Goal: Task Accomplishment & Management: Complete application form

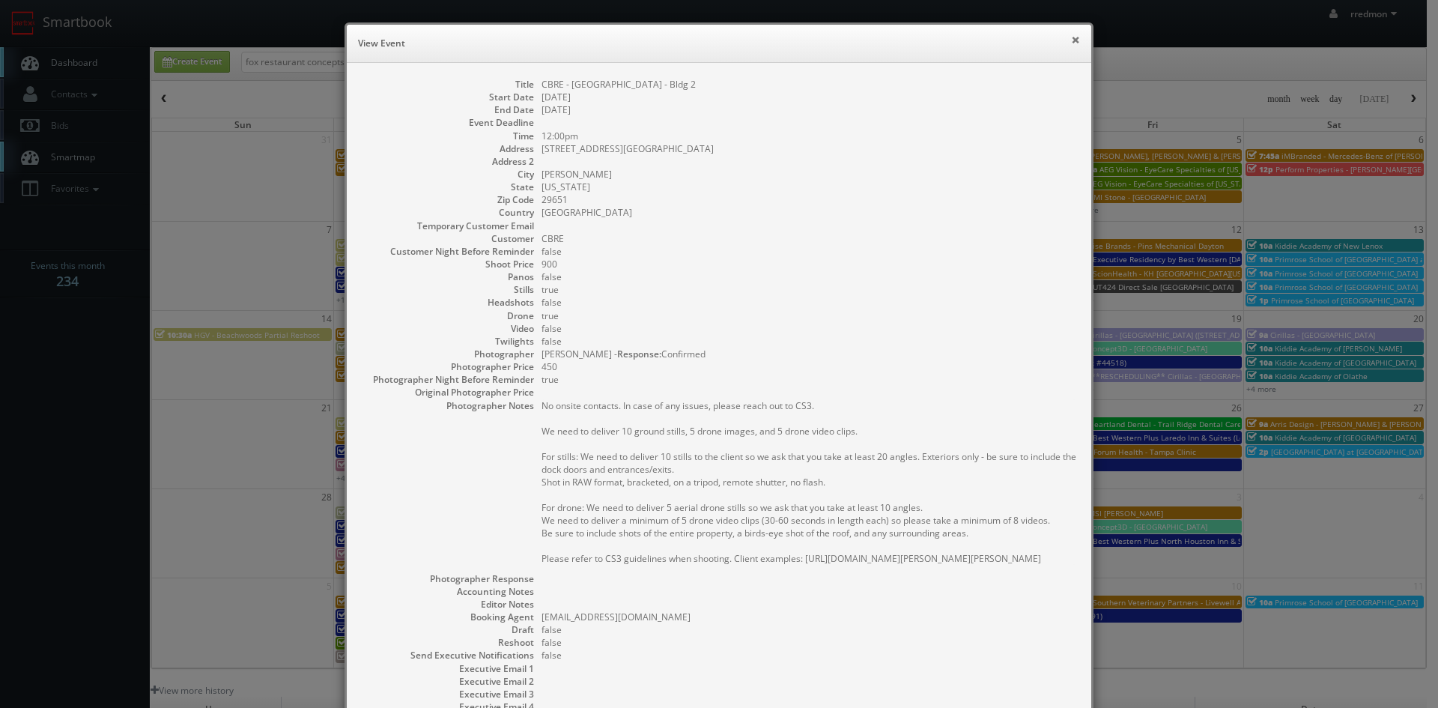
click at [1071, 40] on button "×" at bounding box center [1075, 39] width 9 height 10
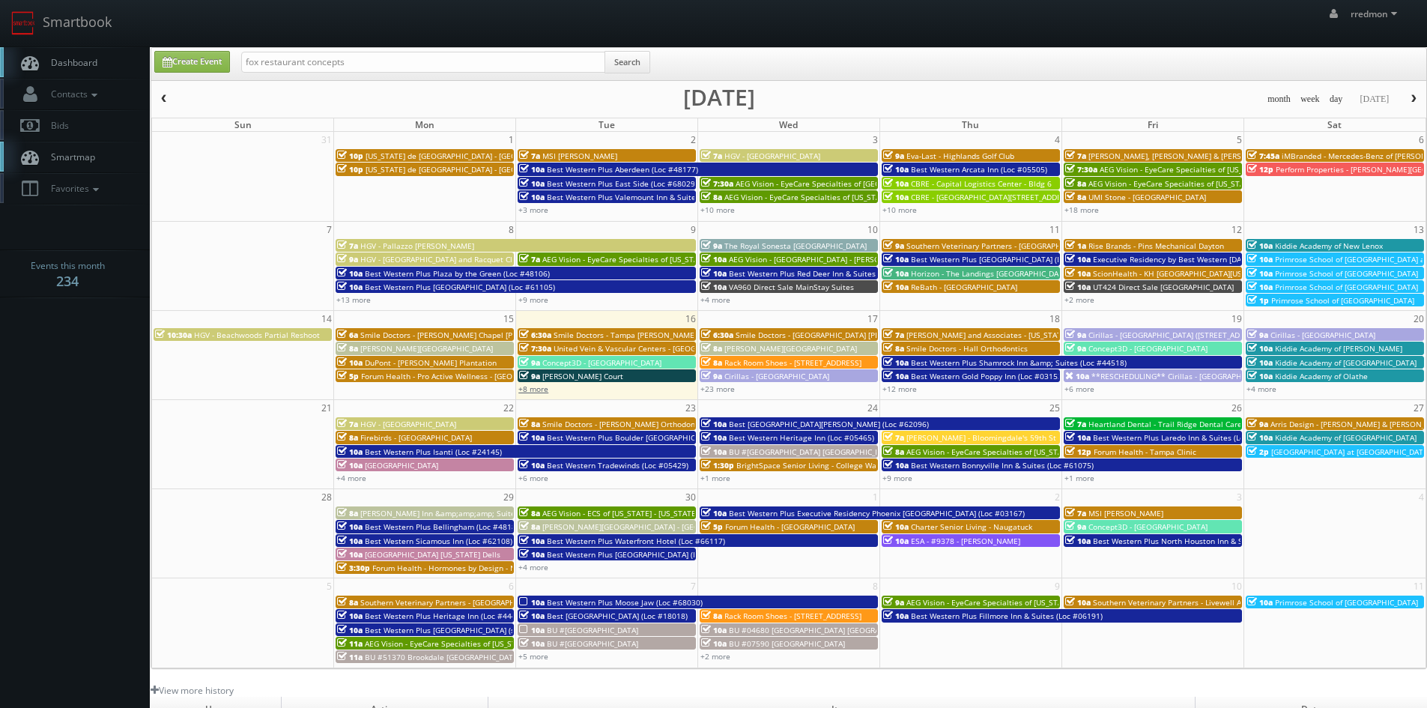
click at [544, 391] on link "+8 more" at bounding box center [533, 388] width 30 height 10
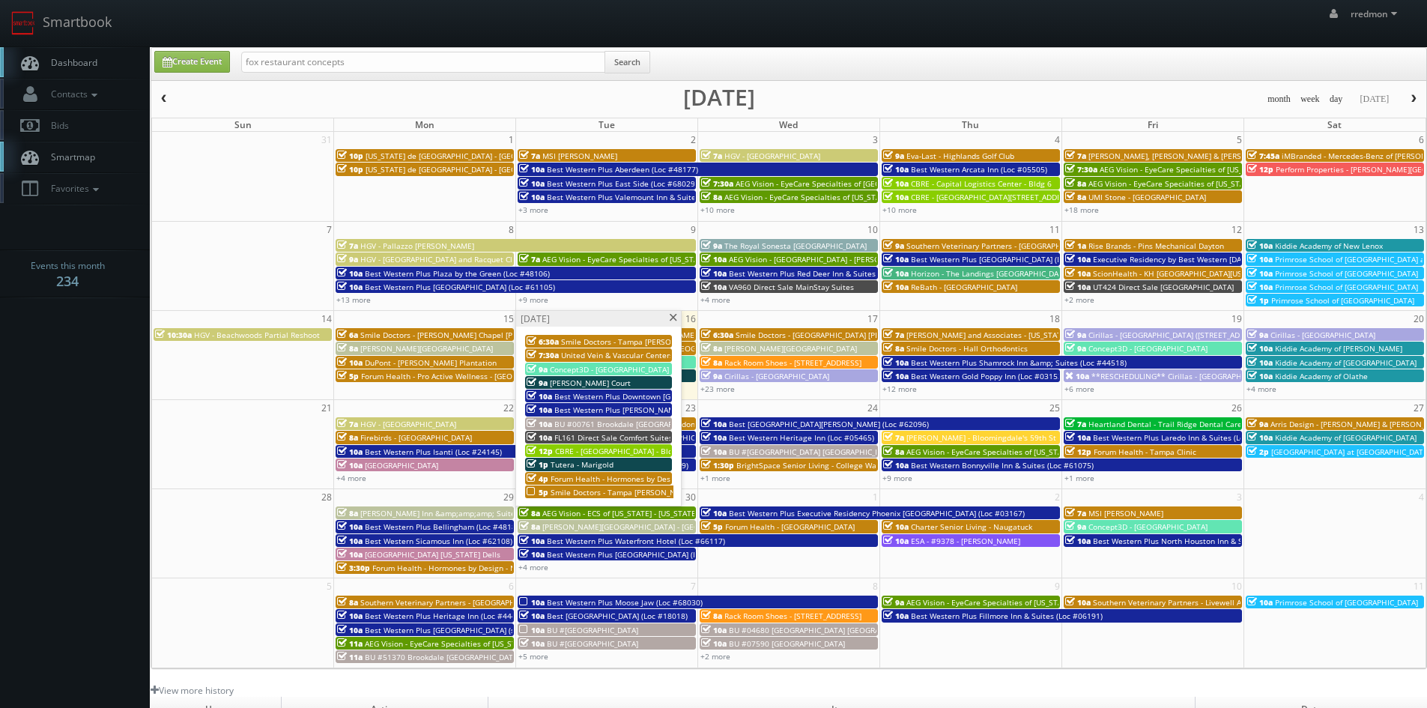
click at [672, 320] on span at bounding box center [673, 318] width 10 height 8
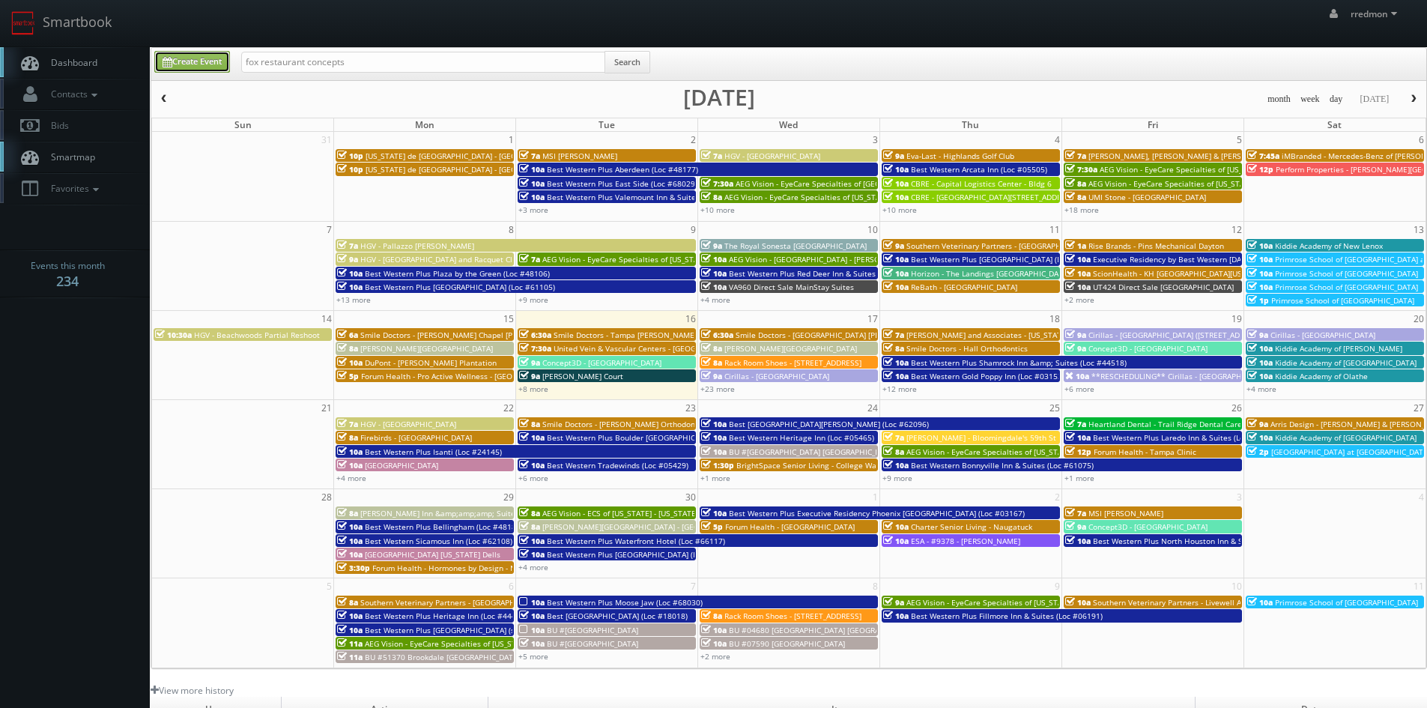
click at [198, 70] on link "Create Event" at bounding box center [192, 62] width 76 height 22
type input "09/16/2025"
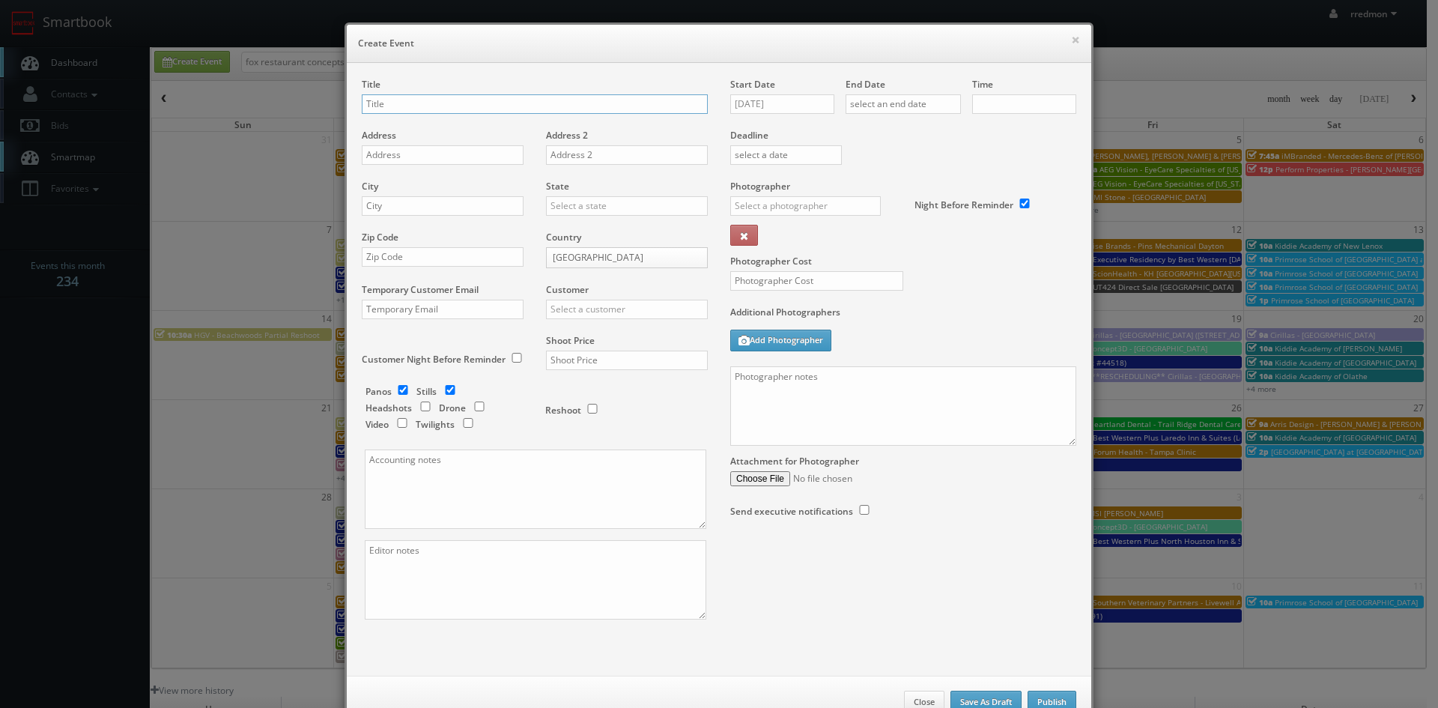
checkbox input "true"
type input "10:00am"
checkbox input "true"
paste input "The Residences at Hamilton Lakes"
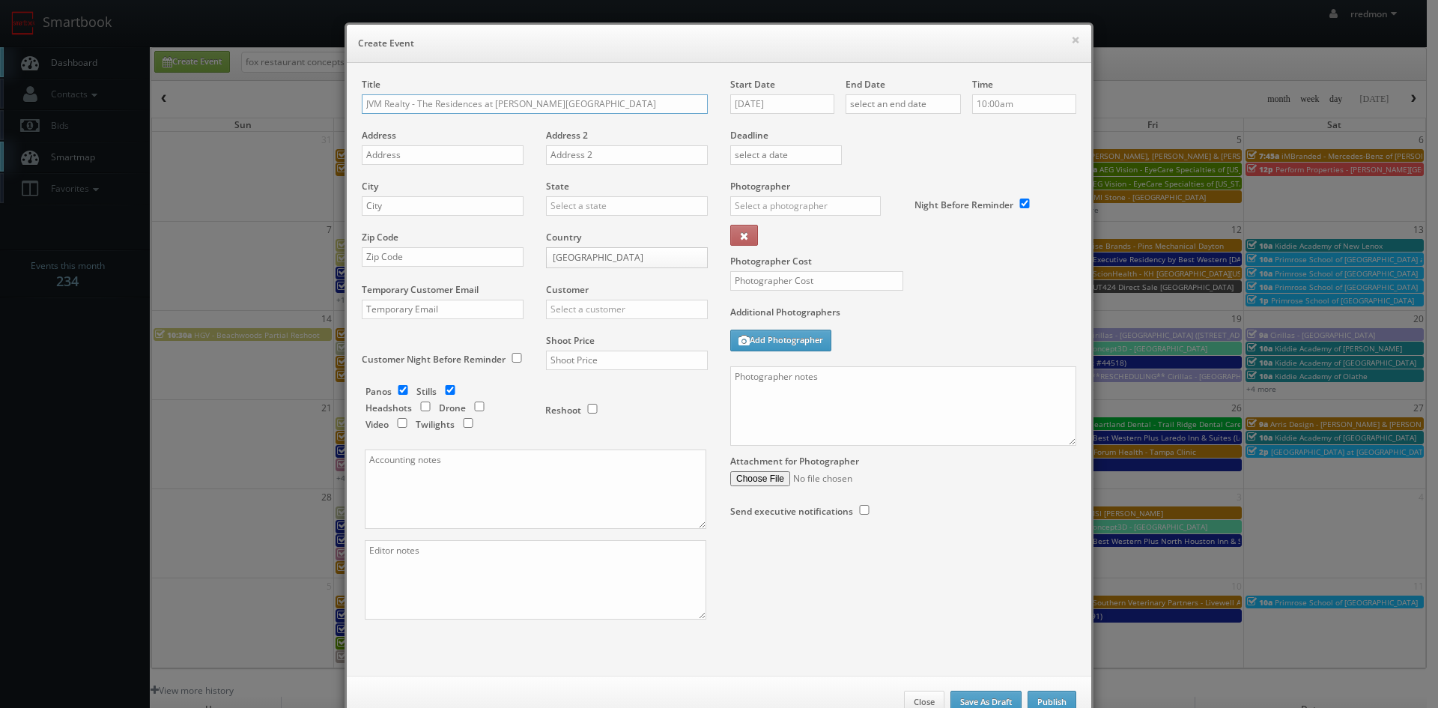
type input "JVM Realty - The Residences at [PERSON_NAME][GEOGRAPHIC_DATA]"
click at [465, 154] on input "text" at bounding box center [443, 154] width 162 height 19
paste input "[STREET_ADDRESS]"
type input "[STREET_ADDRESS]"
click at [459, 201] on input "text" at bounding box center [443, 205] width 162 height 19
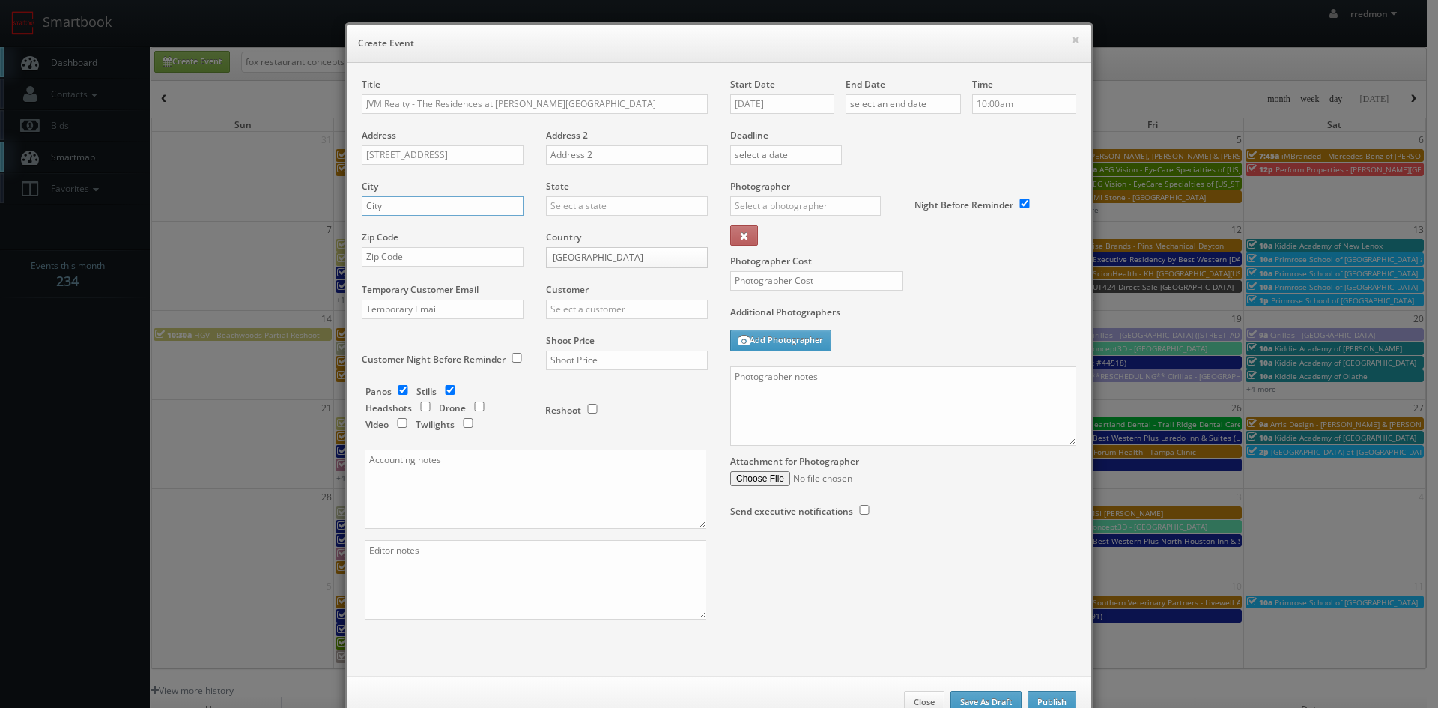
paste input "Itasca"
type input "Itasca"
click at [626, 207] on input "text" at bounding box center [627, 205] width 162 height 19
click at [612, 267] on div "[US_STATE]" at bounding box center [627, 264] width 160 height 25
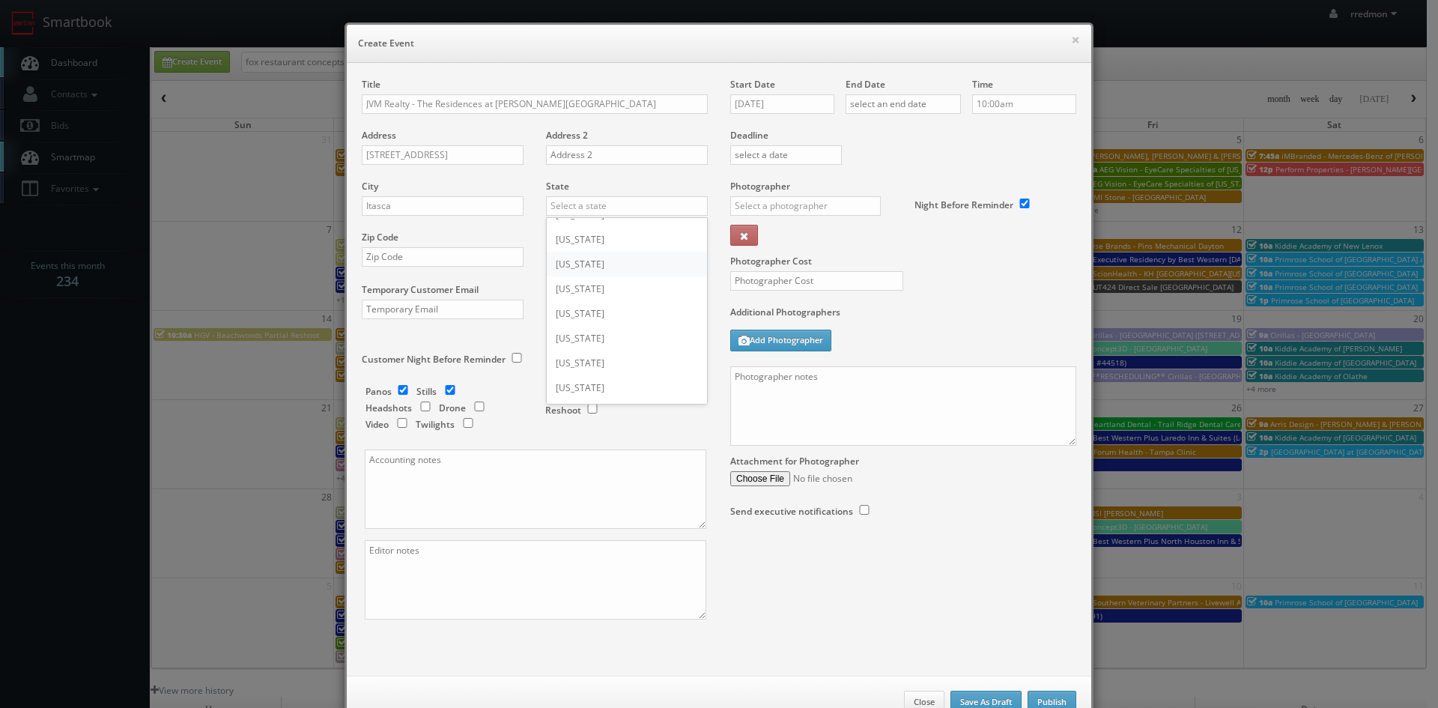
type input "[US_STATE]"
paste input "60143"
type input "60143"
click at [401, 389] on input "checkbox" at bounding box center [403, 390] width 22 height 10
checkbox input "false"
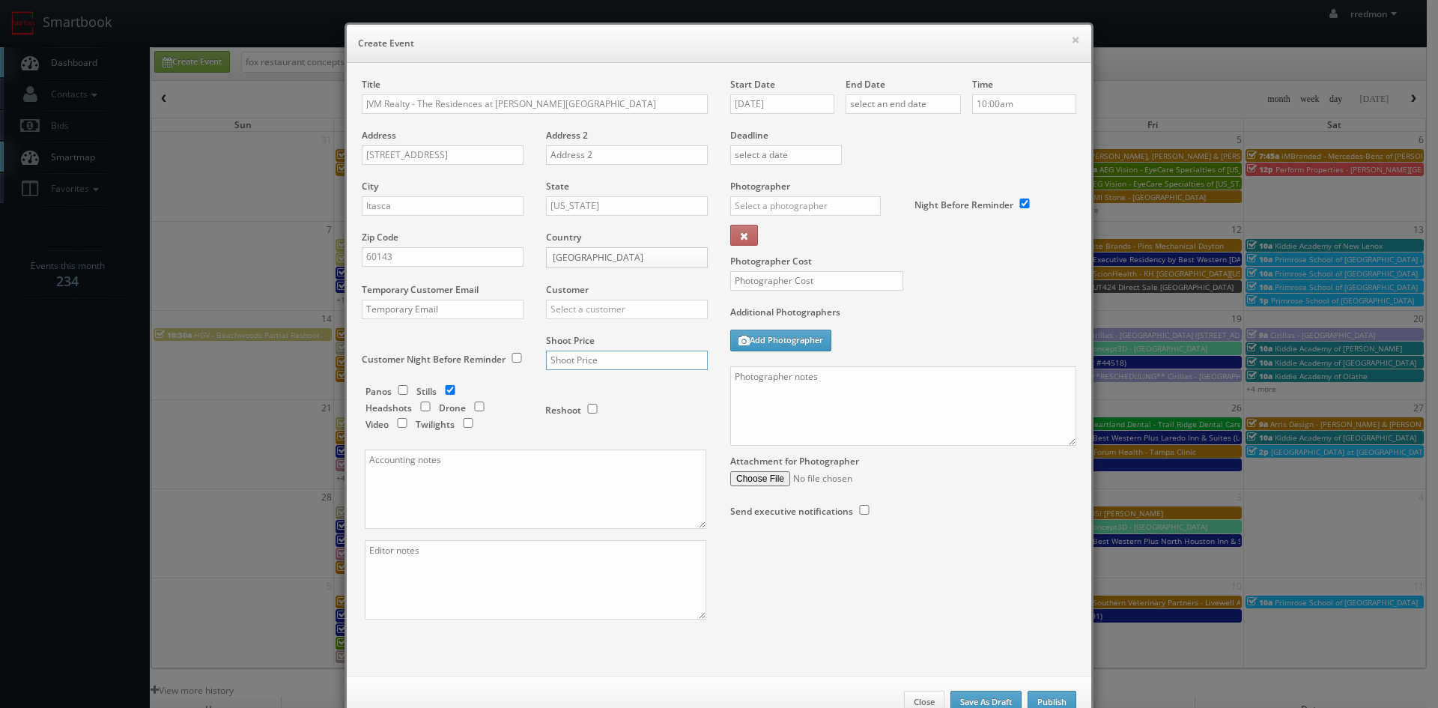
drag, startPoint x: 608, startPoint y: 356, endPoint x: 790, endPoint y: 282, distance: 196.5
click at [608, 356] on input "text" at bounding box center [627, 359] width 162 height 19
type input "900"
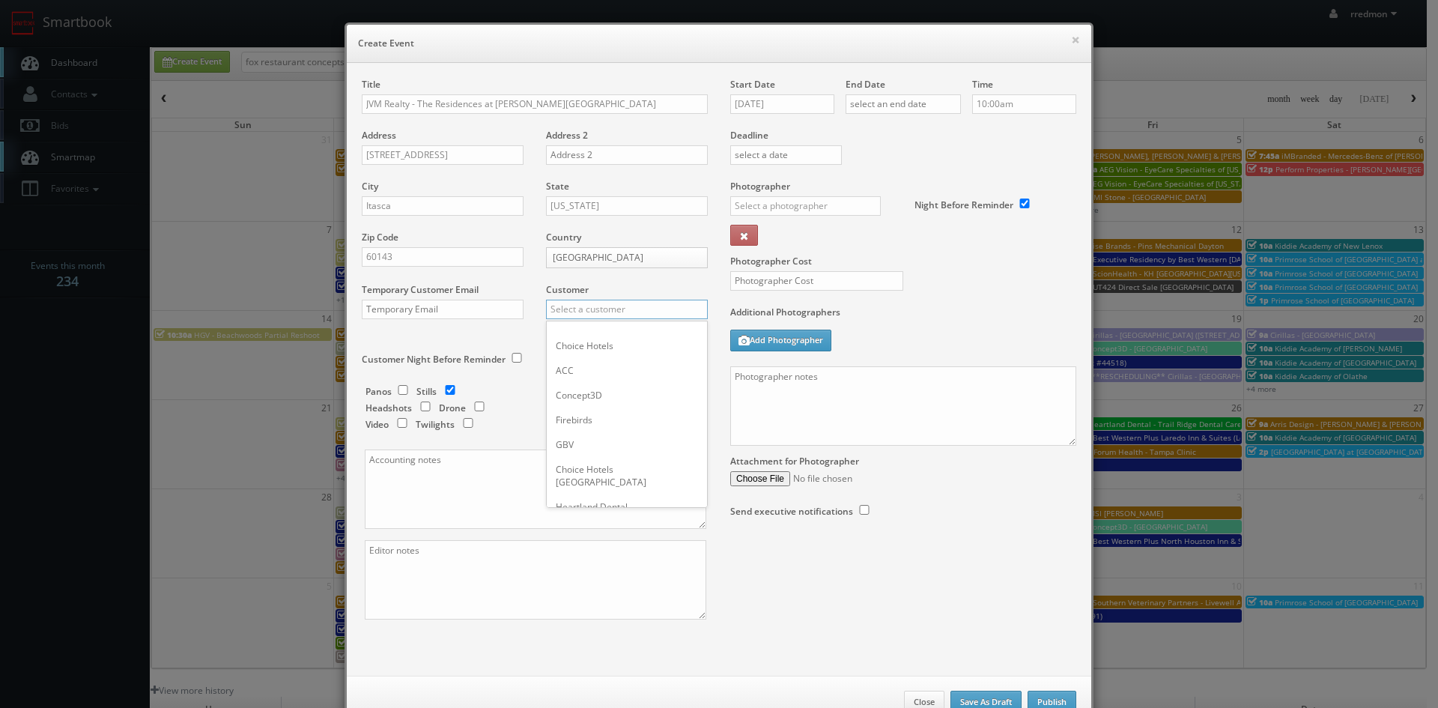
click at [596, 300] on input "text" at bounding box center [627, 309] width 162 height 19
click at [613, 332] on div "JVM Realty" at bounding box center [627, 333] width 160 height 25
type input "JVM Realty"
click at [798, 103] on input "09/16/2025" at bounding box center [782, 103] width 104 height 19
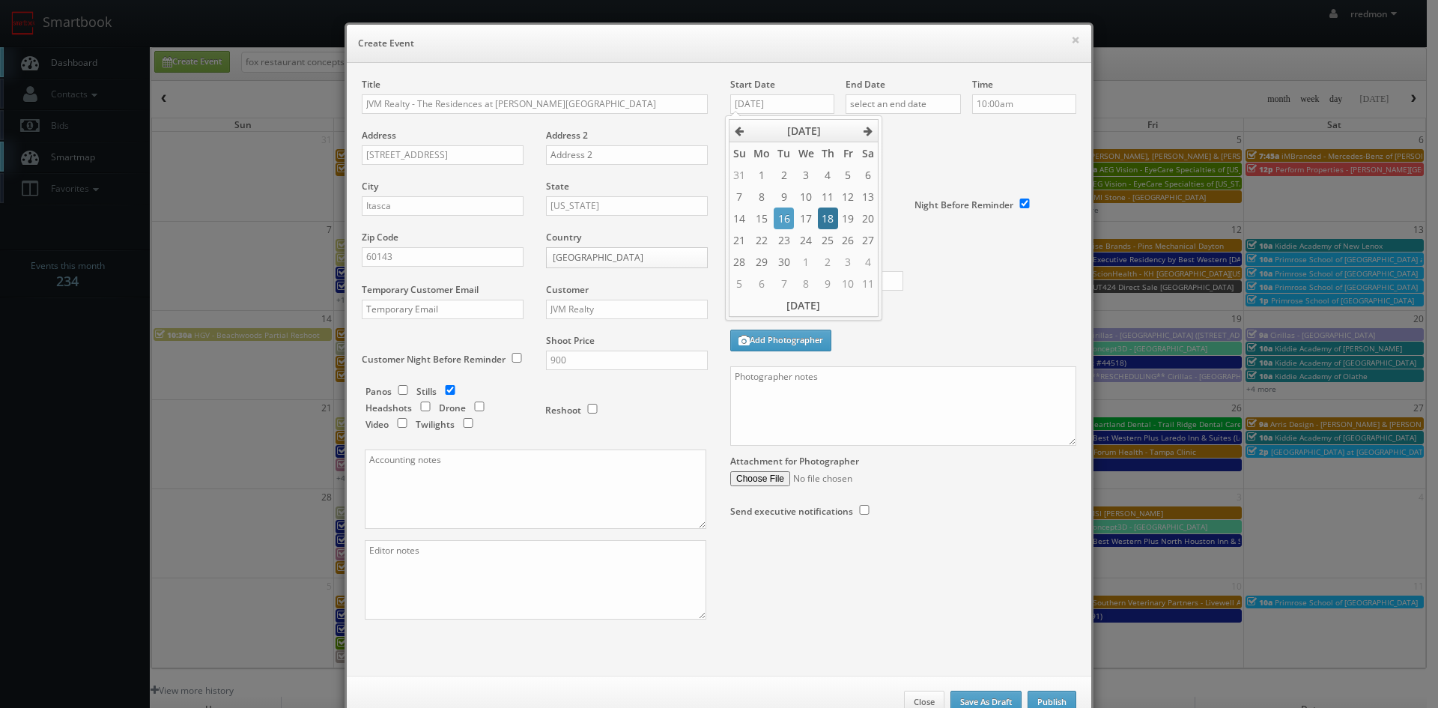
click at [826, 220] on td "18" at bounding box center [828, 218] width 20 height 22
type input "09/18/2025"
click at [905, 100] on input "text" at bounding box center [902, 103] width 115 height 19
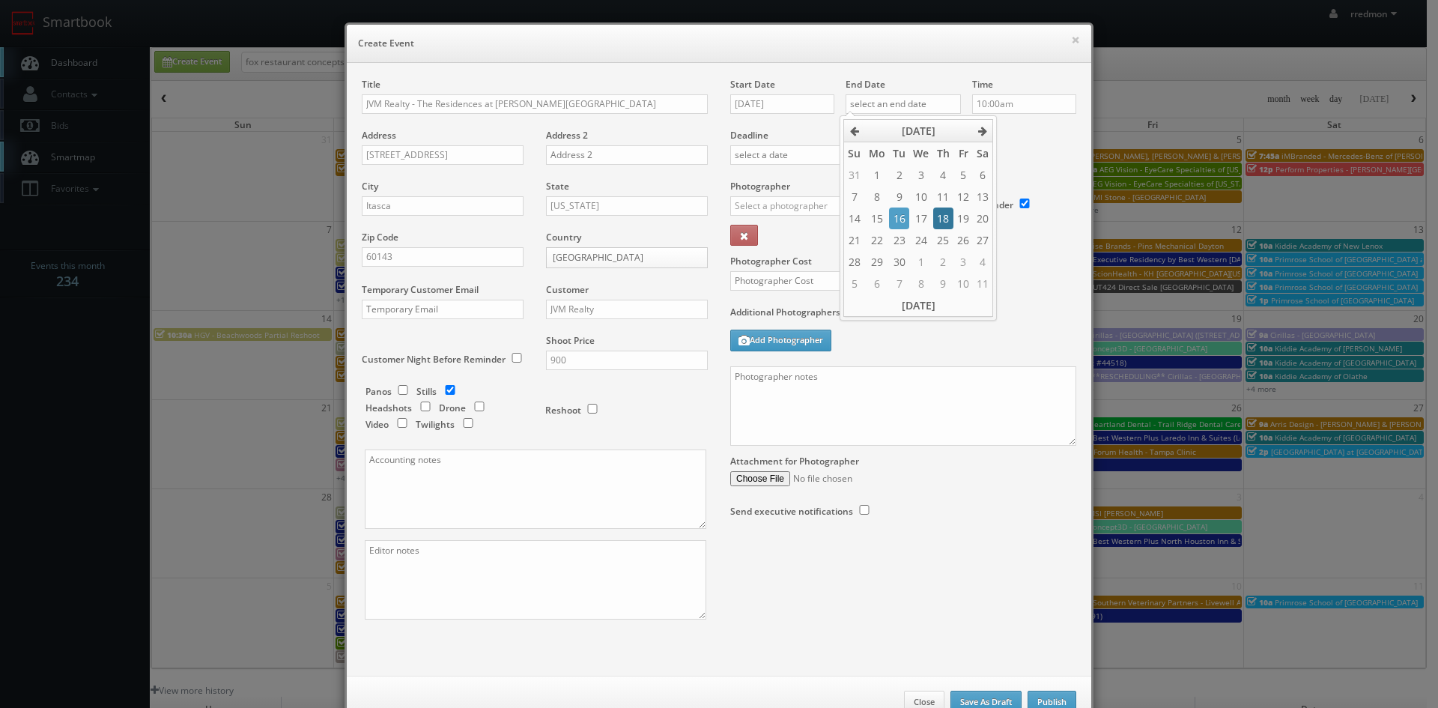
click at [941, 216] on td "18" at bounding box center [943, 218] width 20 height 22
type input "09/18/2025"
click at [1033, 121] on div "Time 10:00am" at bounding box center [1018, 103] width 115 height 51
click at [821, 207] on input "text" at bounding box center [805, 205] width 151 height 19
click at [821, 233] on div "Cruz Gutierrez" at bounding box center [811, 239] width 160 height 25
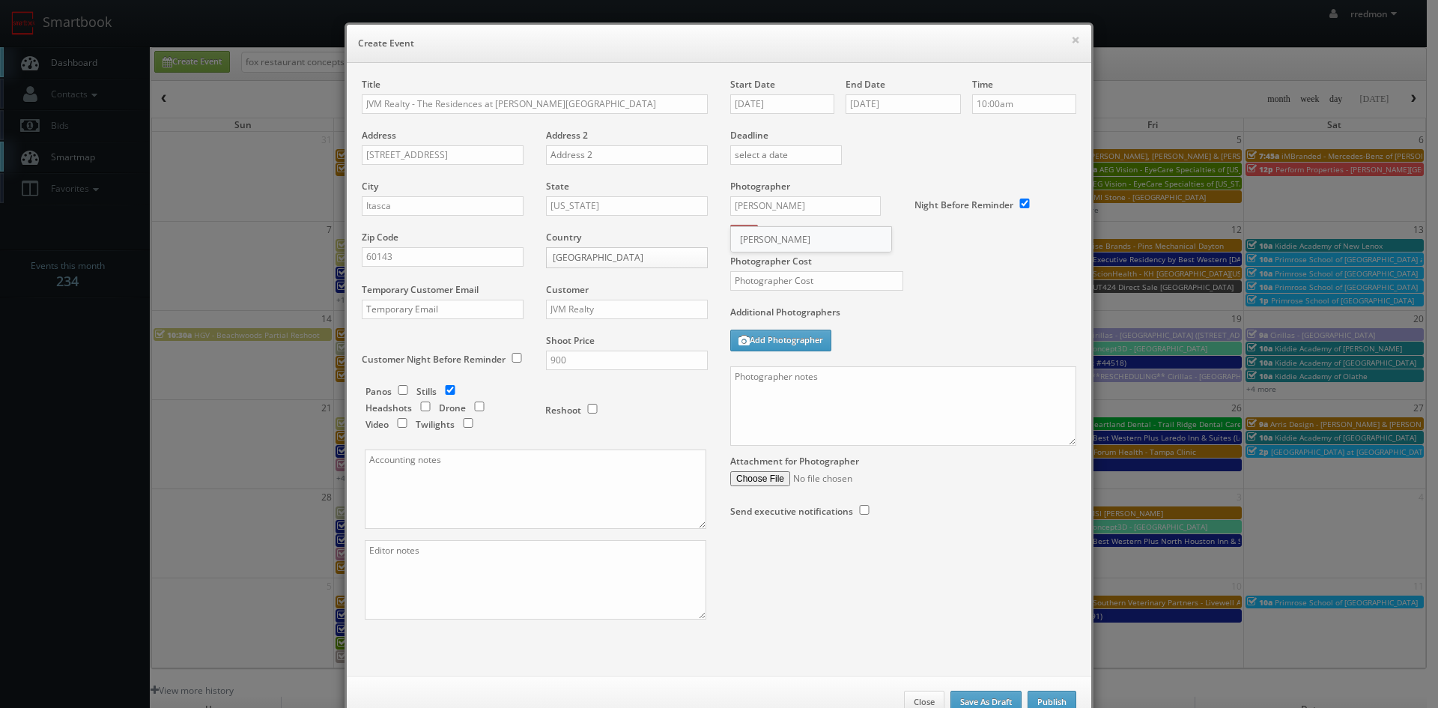
type input "Cruz Gutierrez"
click at [839, 287] on input "text" at bounding box center [816, 280] width 173 height 19
type input "275"
click at [881, 374] on textarea at bounding box center [903, 405] width 346 height 79
paste textarea "Onsite contact is Isiah Laye, 414-662-7300 Stills only. We need to deliver 20 p…"
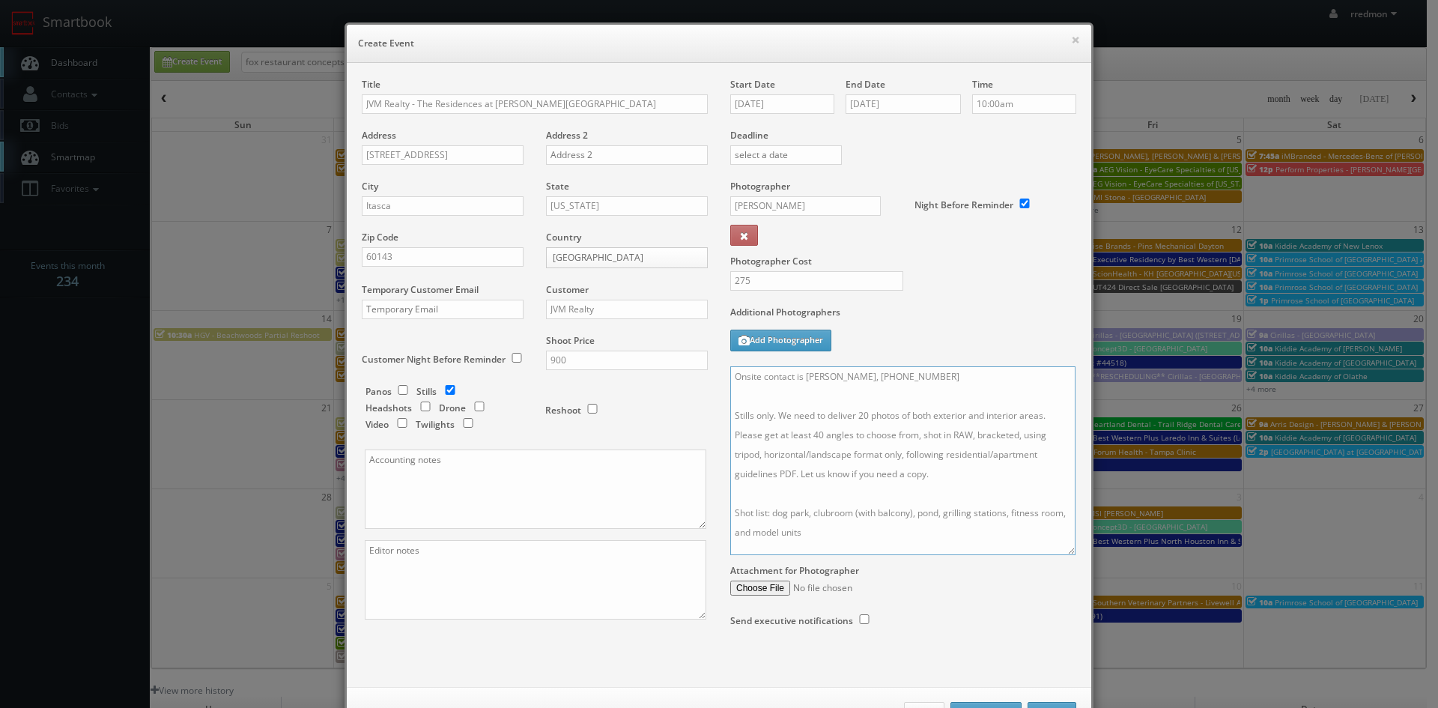
scroll to position [0, 0]
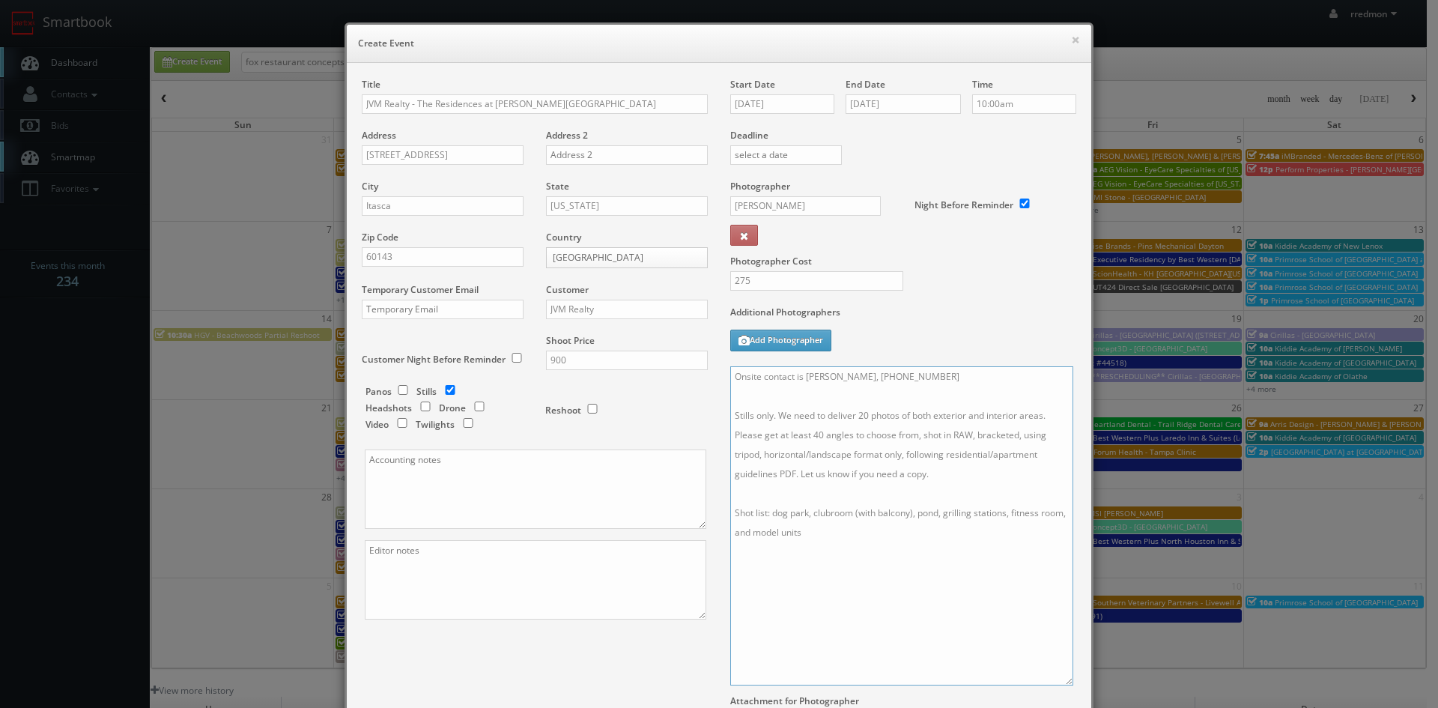
drag, startPoint x: 1065, startPoint y: 442, endPoint x: 1062, endPoint y: 681, distance: 239.7
click at [1062, 681] on textarea "Onsite contact is Isiah Laye, 414-662-7300 Stills only. We need to deliver 20 p…" at bounding box center [901, 525] width 343 height 319
click at [900, 374] on textarea "Onsite contact is Isiah Laye, 414-662-7300 Stills only. We need to deliver 20 p…" at bounding box center [901, 525] width 343 height 319
drag, startPoint x: 824, startPoint y: 533, endPoint x: 761, endPoint y: 518, distance: 65.4
click at [761, 518] on textarea "Onsite contact is Jason Wilkins, 847-826-6000 Stills only. We need to deliver 2…" at bounding box center [901, 525] width 343 height 319
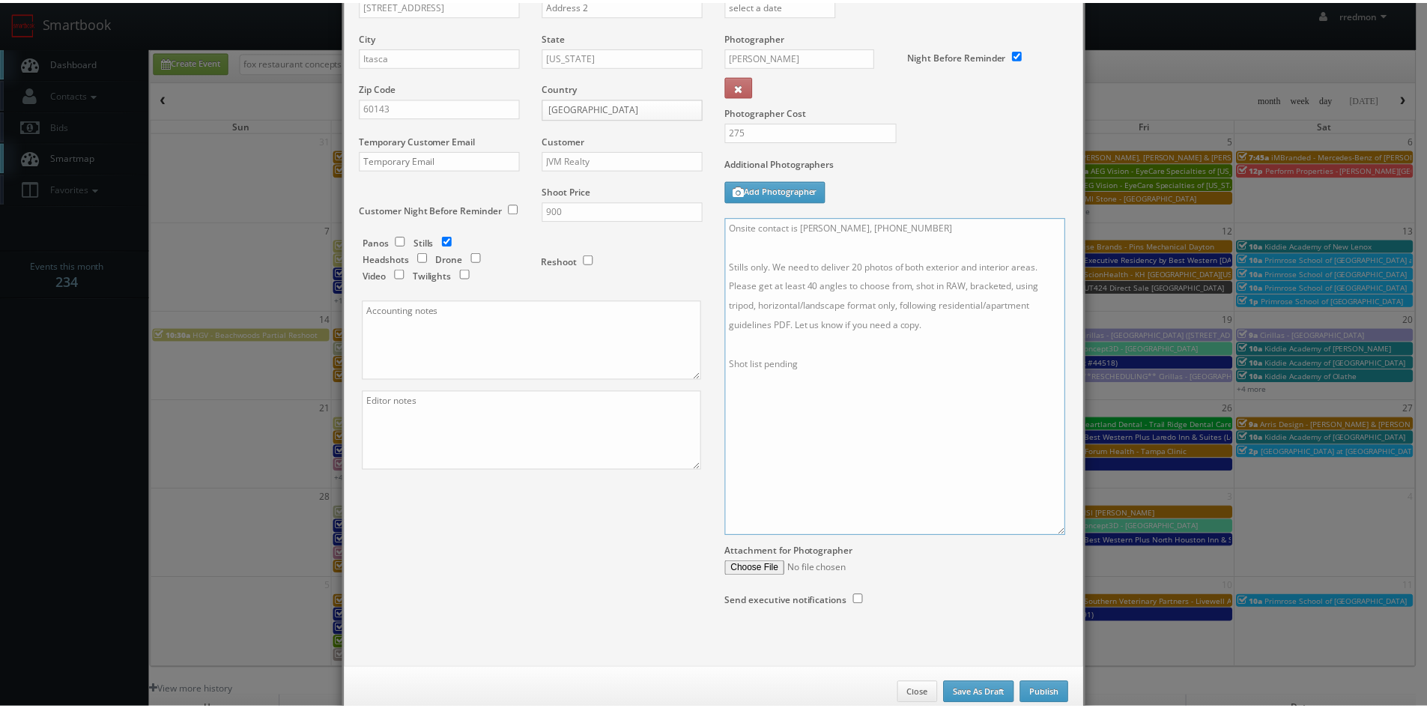
scroll to position [186, 0]
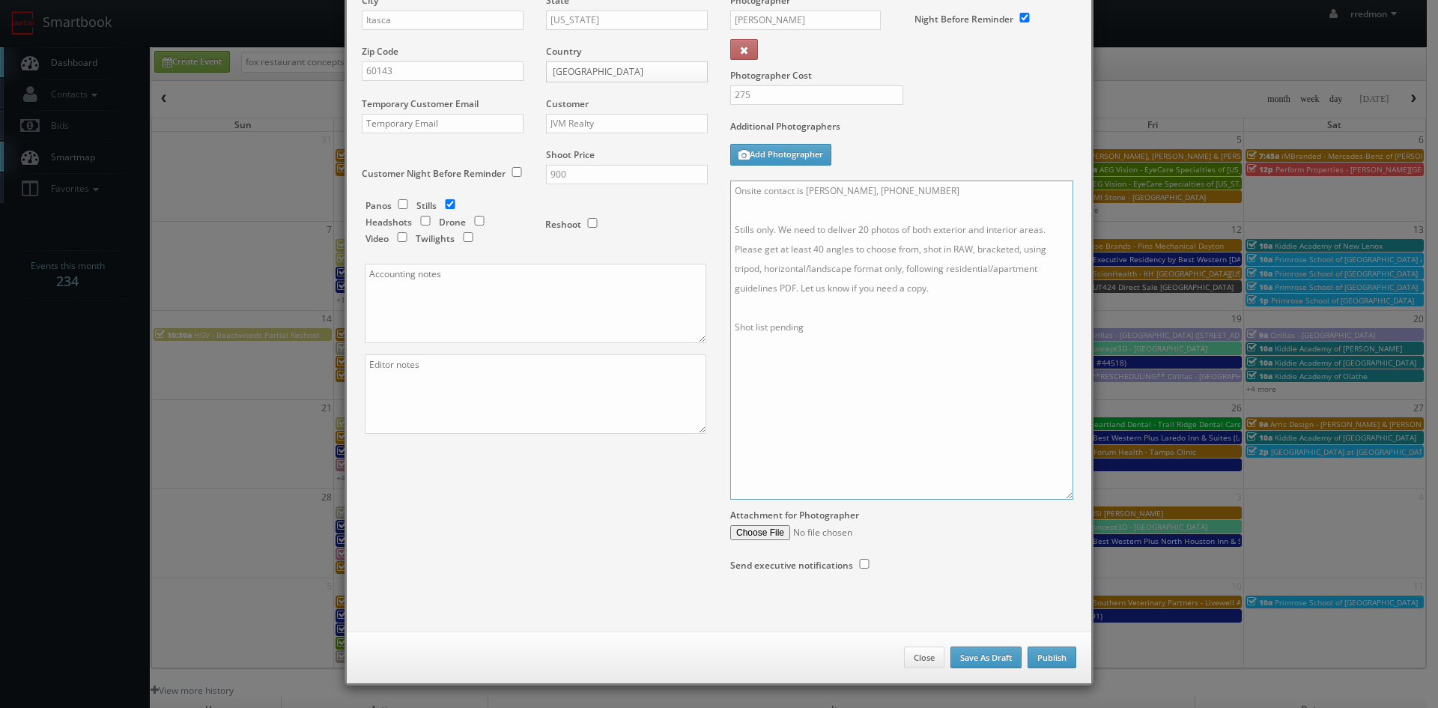
type textarea "Onsite contact is Jason Wilkins, 847-826-6000 Stills only. We need to deliver 2…"
click at [1040, 657] on button "Publish" at bounding box center [1051, 657] width 49 height 22
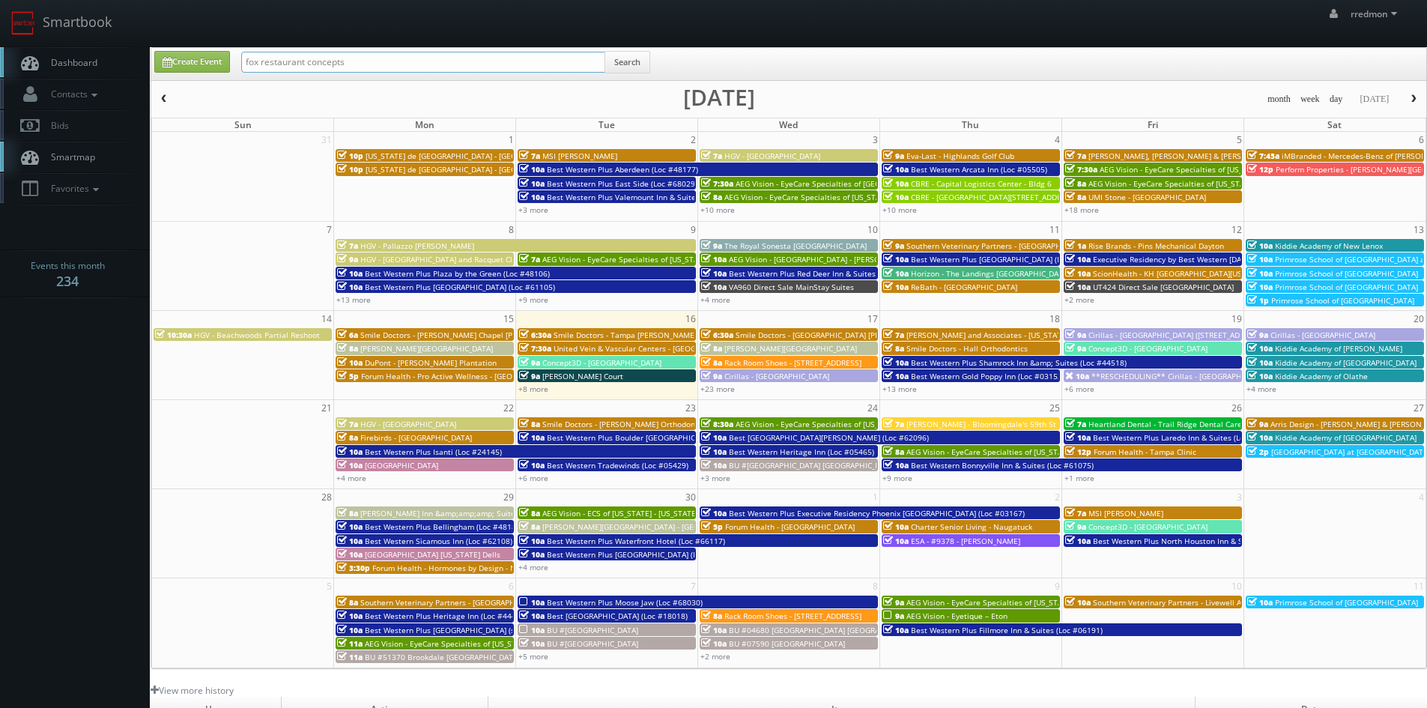
click at [508, 69] on input "fox restaurant concepts" at bounding box center [423, 62] width 364 height 21
drag, startPoint x: 366, startPoint y: 65, endPoint x: 225, endPoint y: 56, distance: 141.1
click at [225, 56] on div "Create Event fox restaurant concepts Search" at bounding box center [790, 65] width 1294 height 29
type input "cbre"
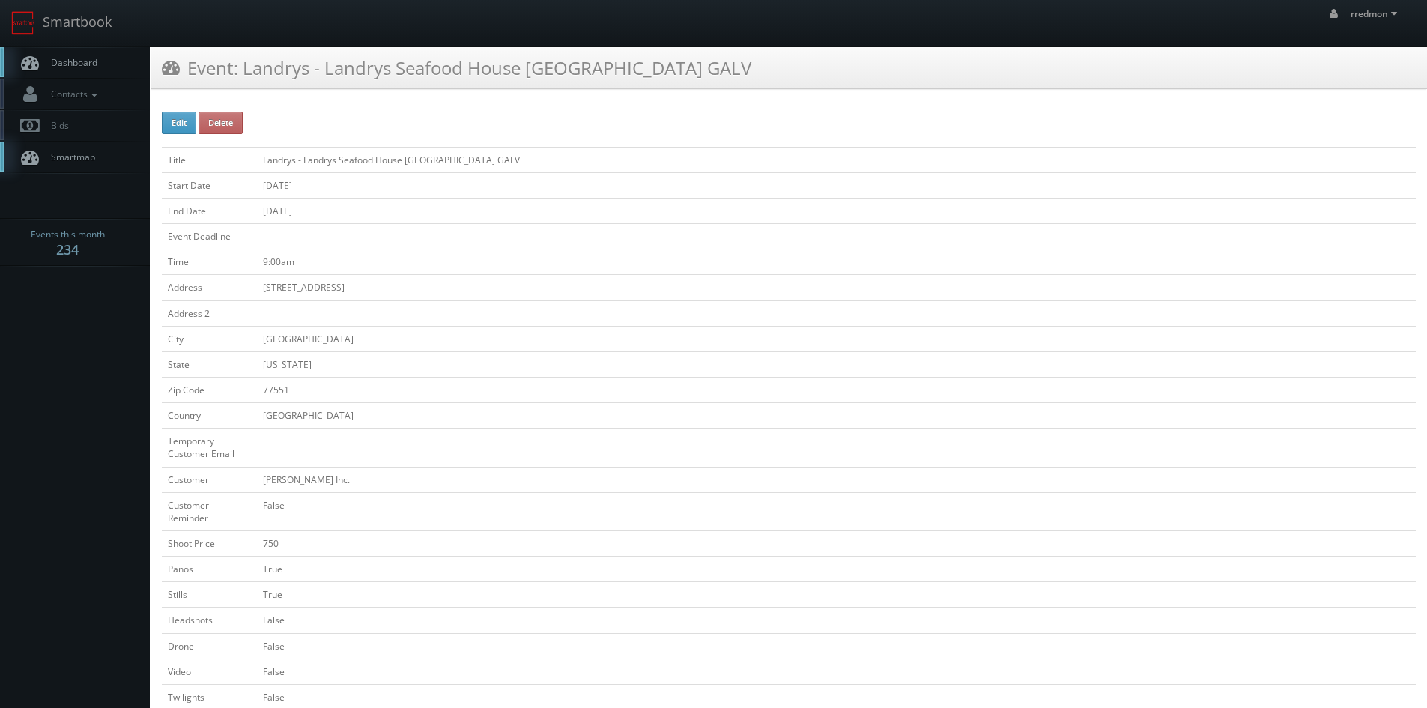
click at [80, 67] on span "Dashboard" at bounding box center [70, 62] width 54 height 13
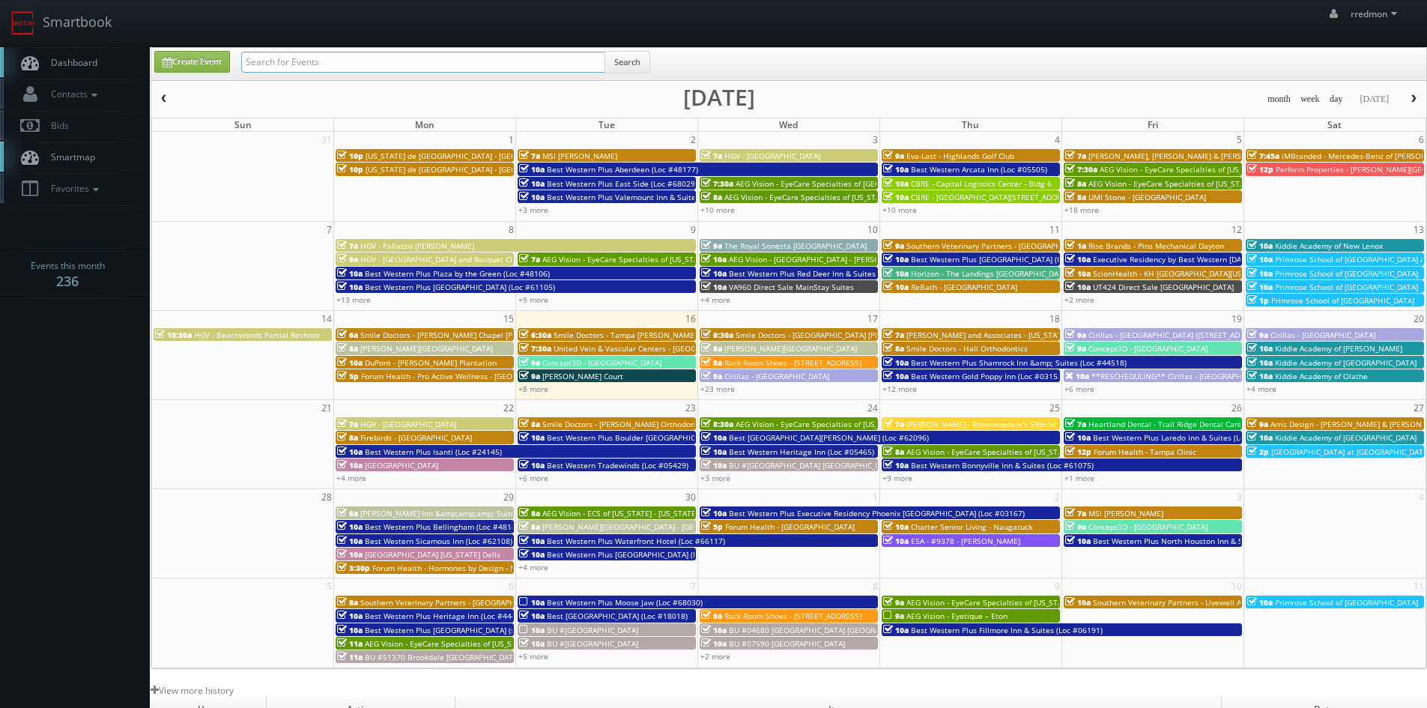
click at [287, 70] on input "text" at bounding box center [423, 62] width 364 height 21
type input "JVM"
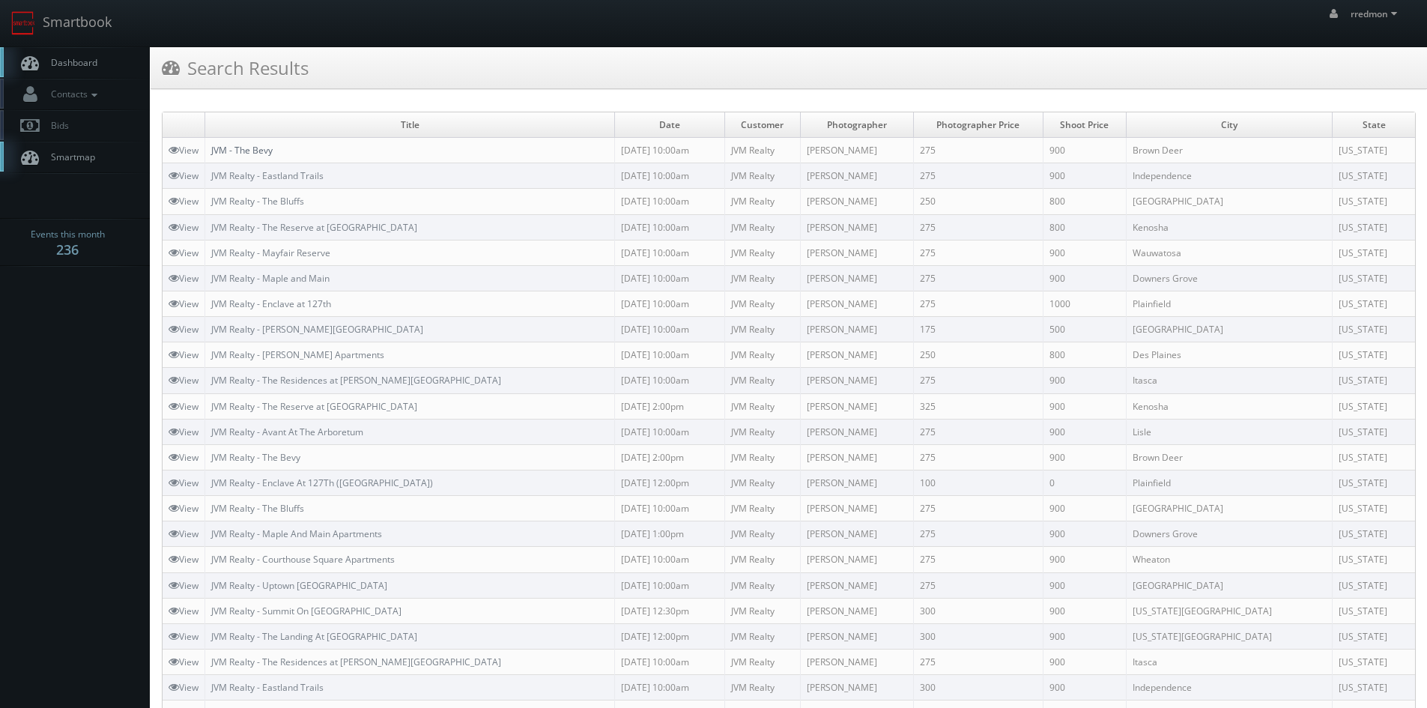
click at [261, 147] on link "JVM - The Bevy" at bounding box center [241, 150] width 61 height 13
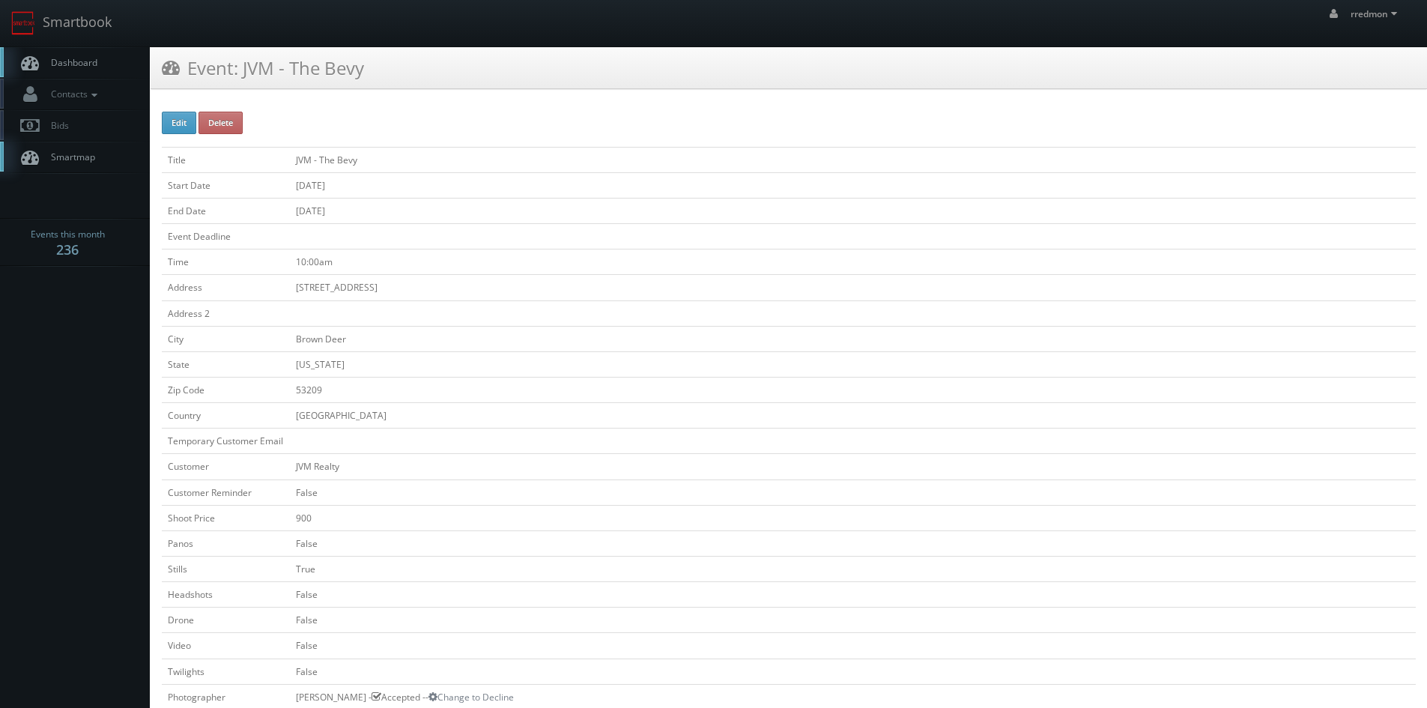
click at [86, 70] on link "Dashboard" at bounding box center [75, 62] width 150 height 31
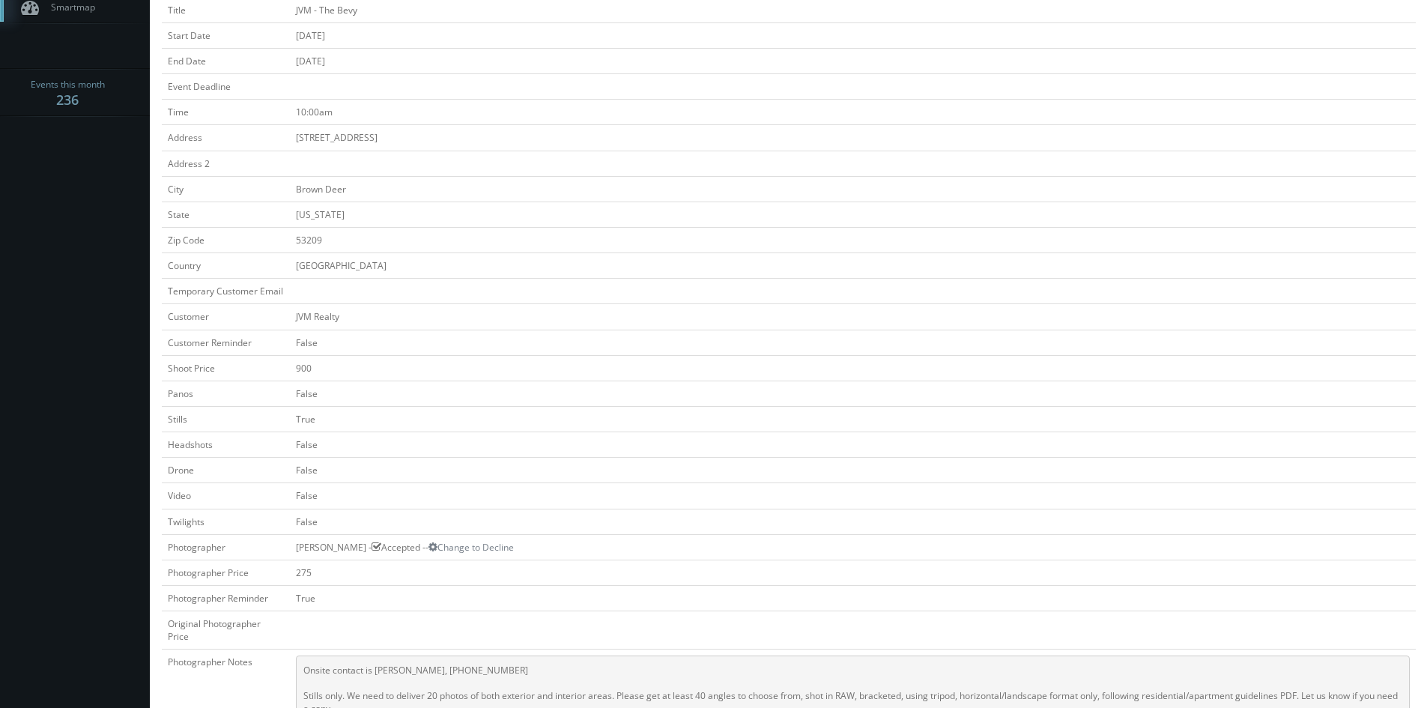
scroll to position [300, 0]
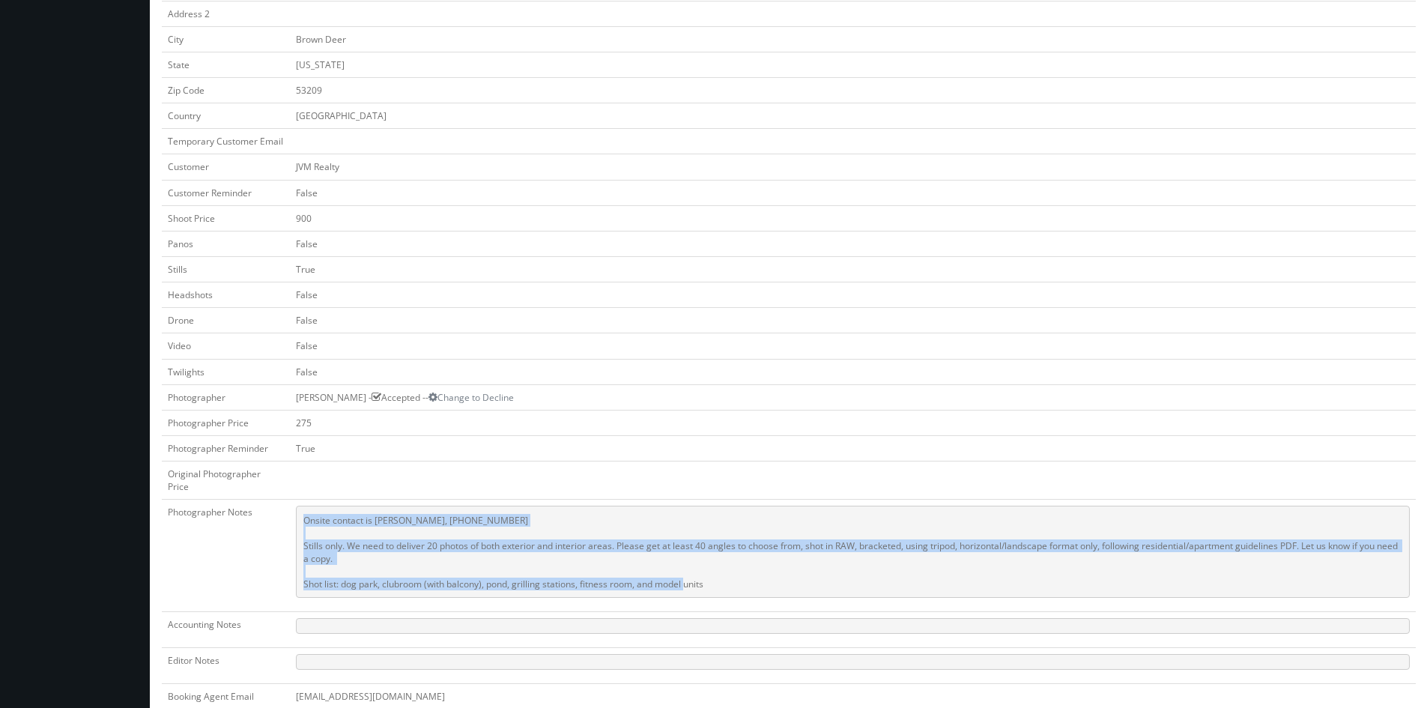
drag, startPoint x: 735, startPoint y: 580, endPoint x: 298, endPoint y: 523, distance: 441.0
click at [298, 523] on pre "Onsite contact is Isiah Laye, 414-662-7300 Stills only. We need to deliver 20 p…" at bounding box center [853, 551] width 1114 height 92
copy pre "Onsite contact is Isiah Laye, 414-662-7300 Stills only. We need to deliver 20 p…"
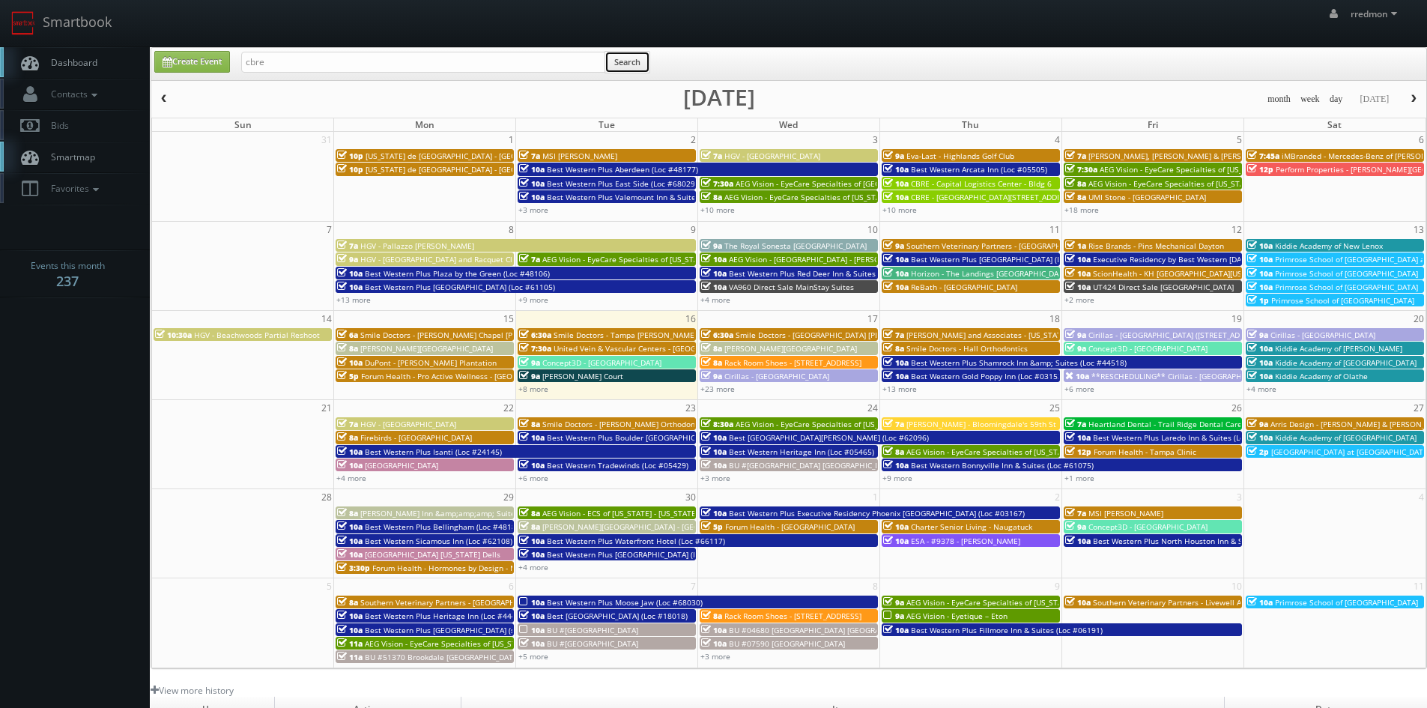
click at [628, 63] on button "Search" at bounding box center [627, 62] width 46 height 22
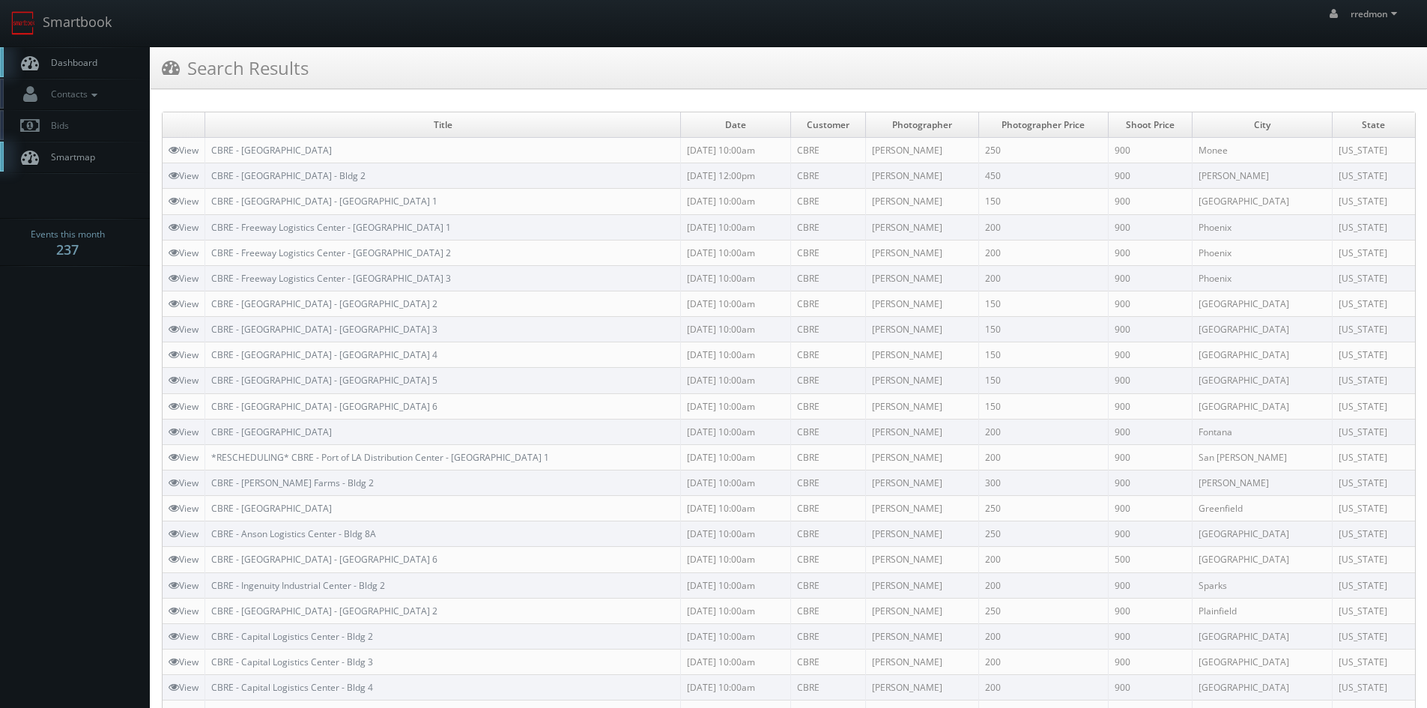
click at [86, 52] on link "Dashboard" at bounding box center [75, 62] width 150 height 31
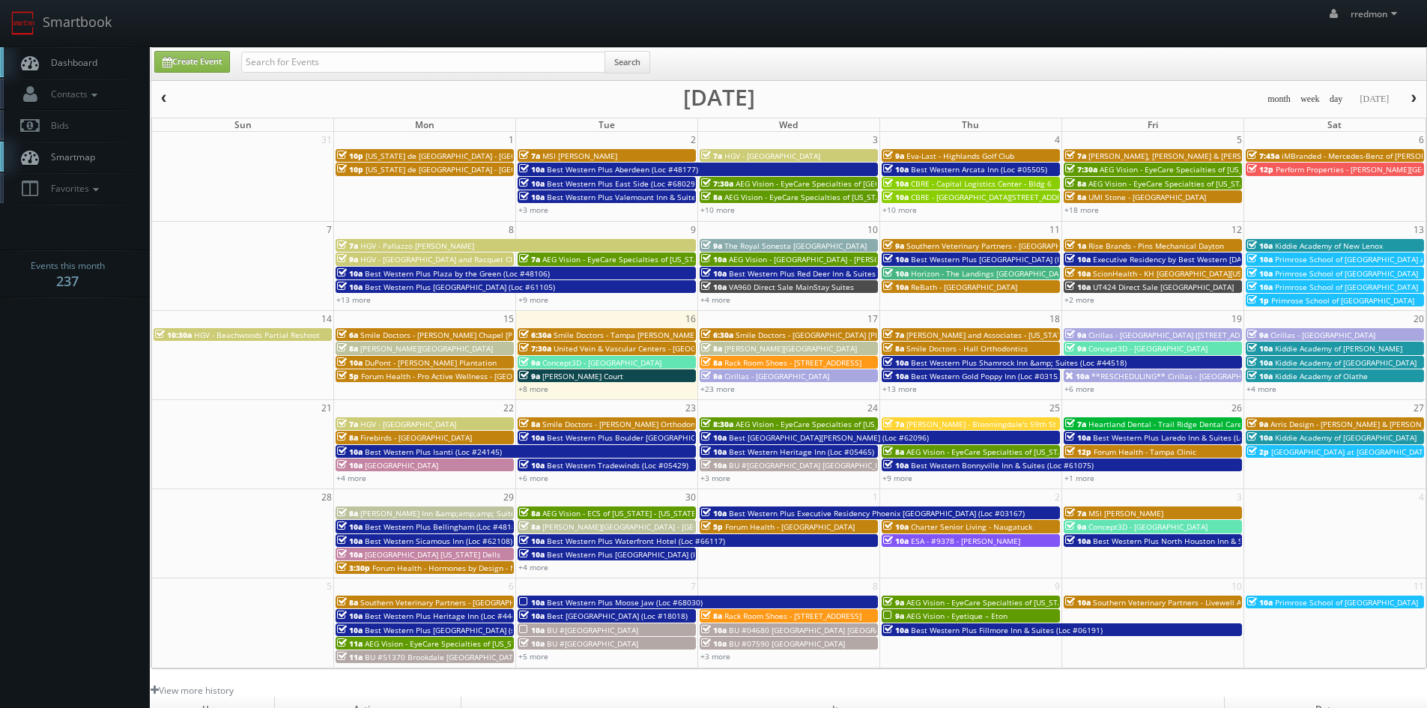
click at [611, 347] on span "United Vein & Vascular Centers - [GEOGRAPHIC_DATA]" at bounding box center [649, 348] width 192 height 10
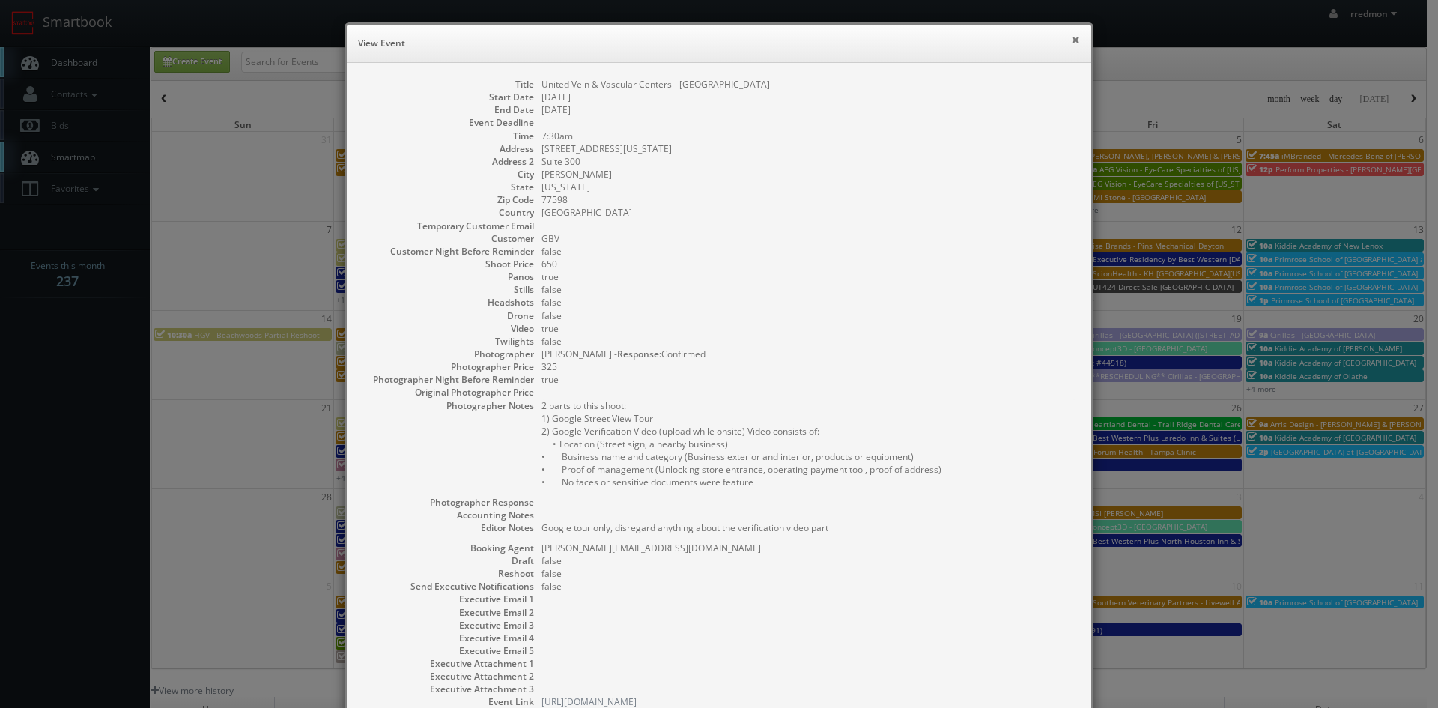
click at [1071, 42] on button "×" at bounding box center [1075, 39] width 9 height 10
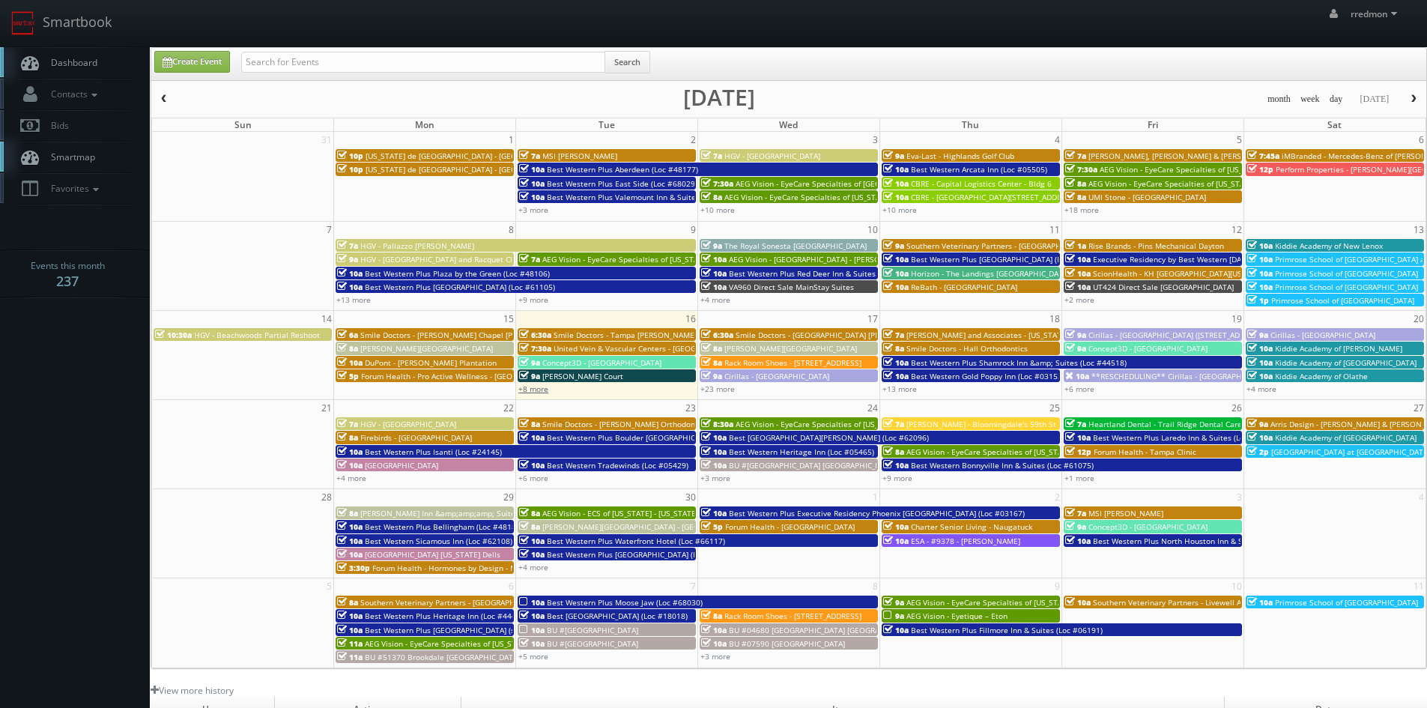
click at [546, 388] on link "+8 more" at bounding box center [533, 388] width 30 height 10
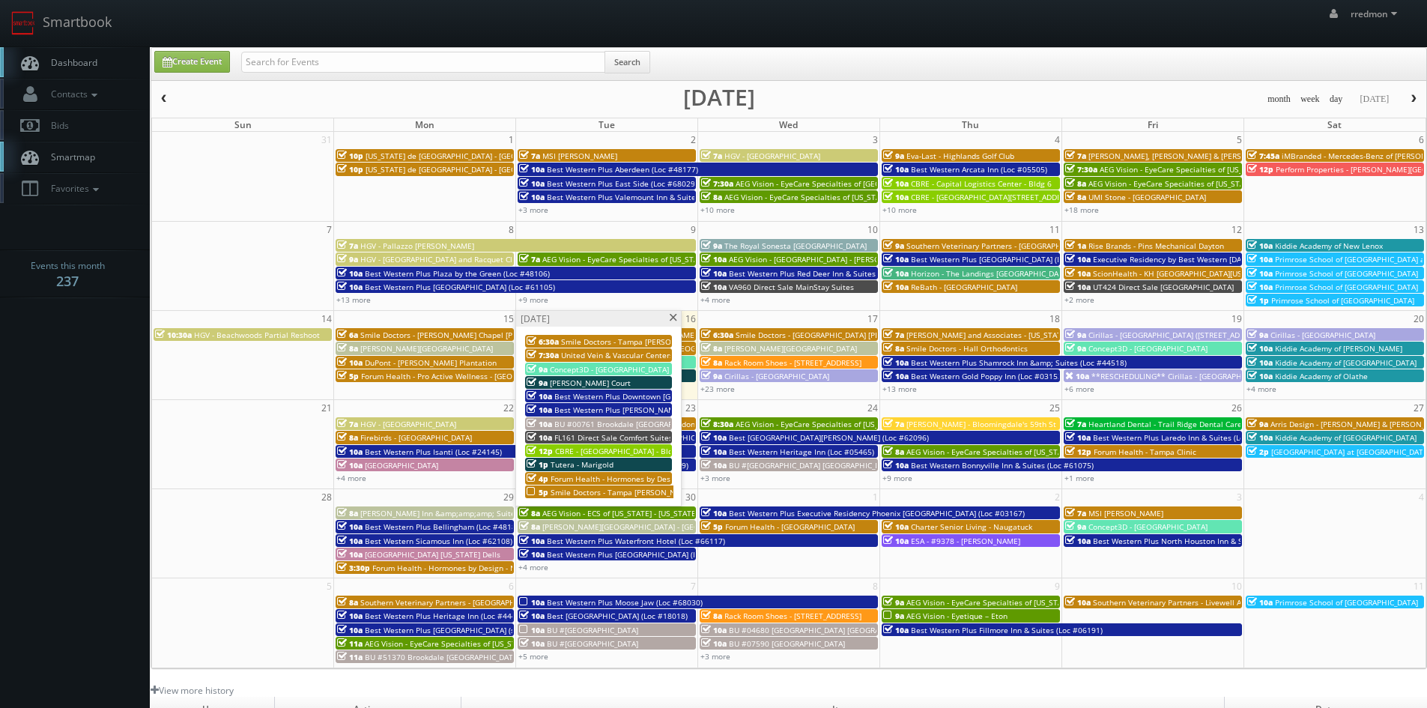
click at [267, 338] on span "HGV - Beachwoods Partial Reshoot" at bounding box center [257, 334] width 126 height 10
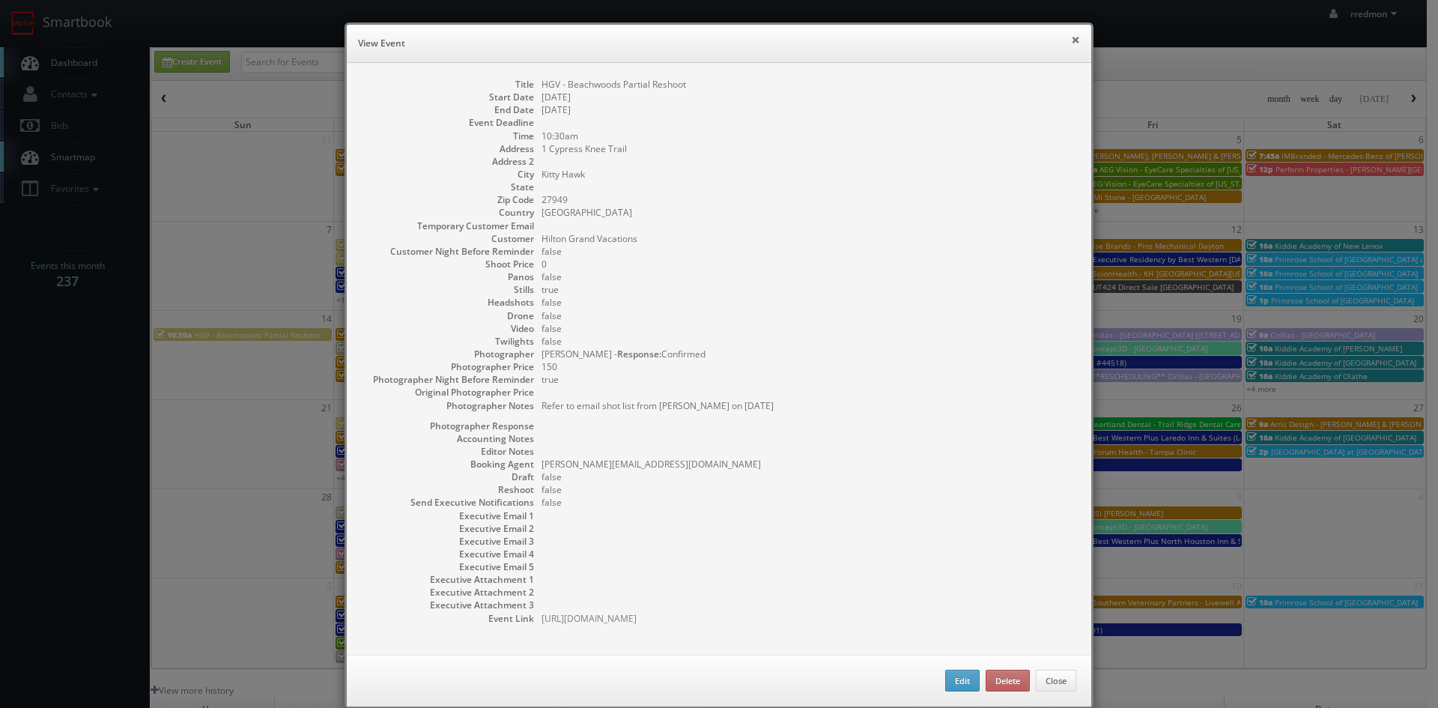
click at [1071, 40] on button "×" at bounding box center [1075, 39] width 9 height 10
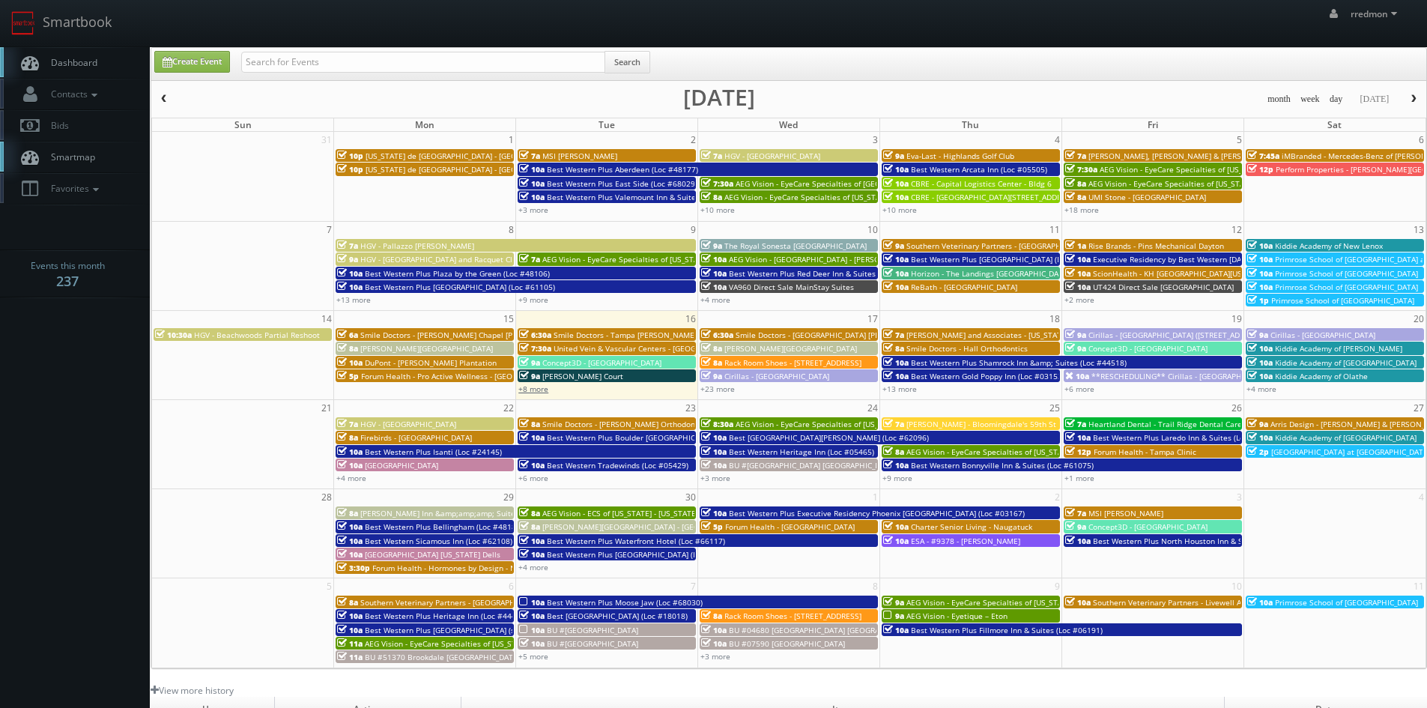
click at [531, 392] on link "+8 more" at bounding box center [533, 388] width 30 height 10
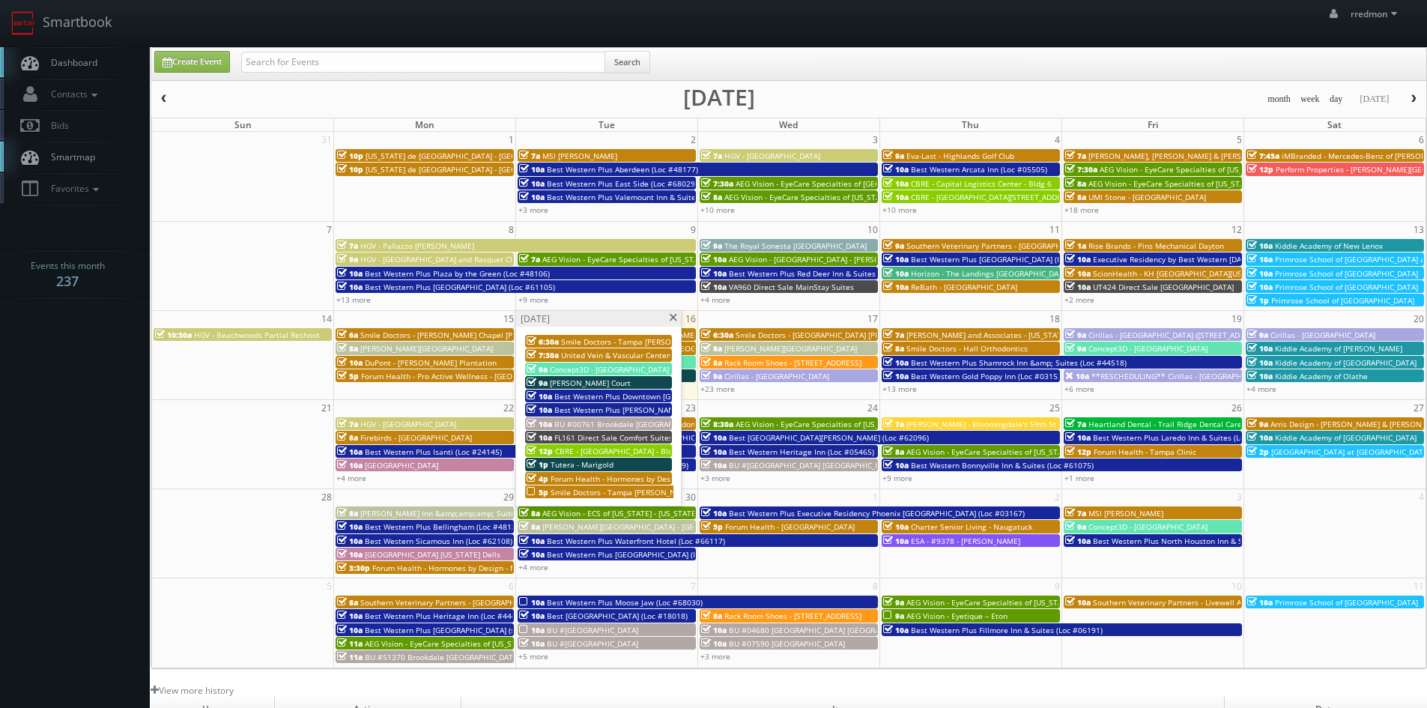
click at [619, 493] on span "Smile Doctors - Tampa [PERSON_NAME] [PERSON_NAME] Orthodontics" at bounding box center [677, 492] width 254 height 10
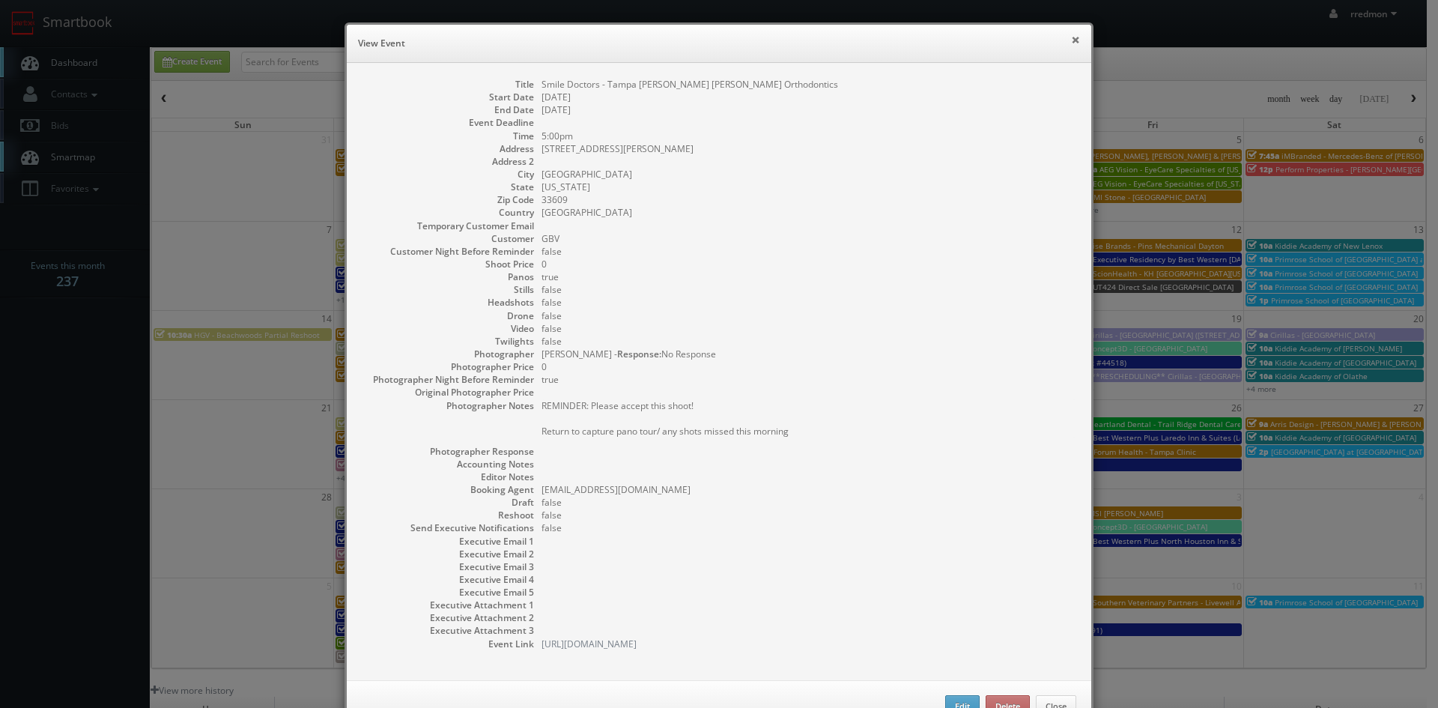
click at [1071, 43] on button "×" at bounding box center [1075, 39] width 9 height 10
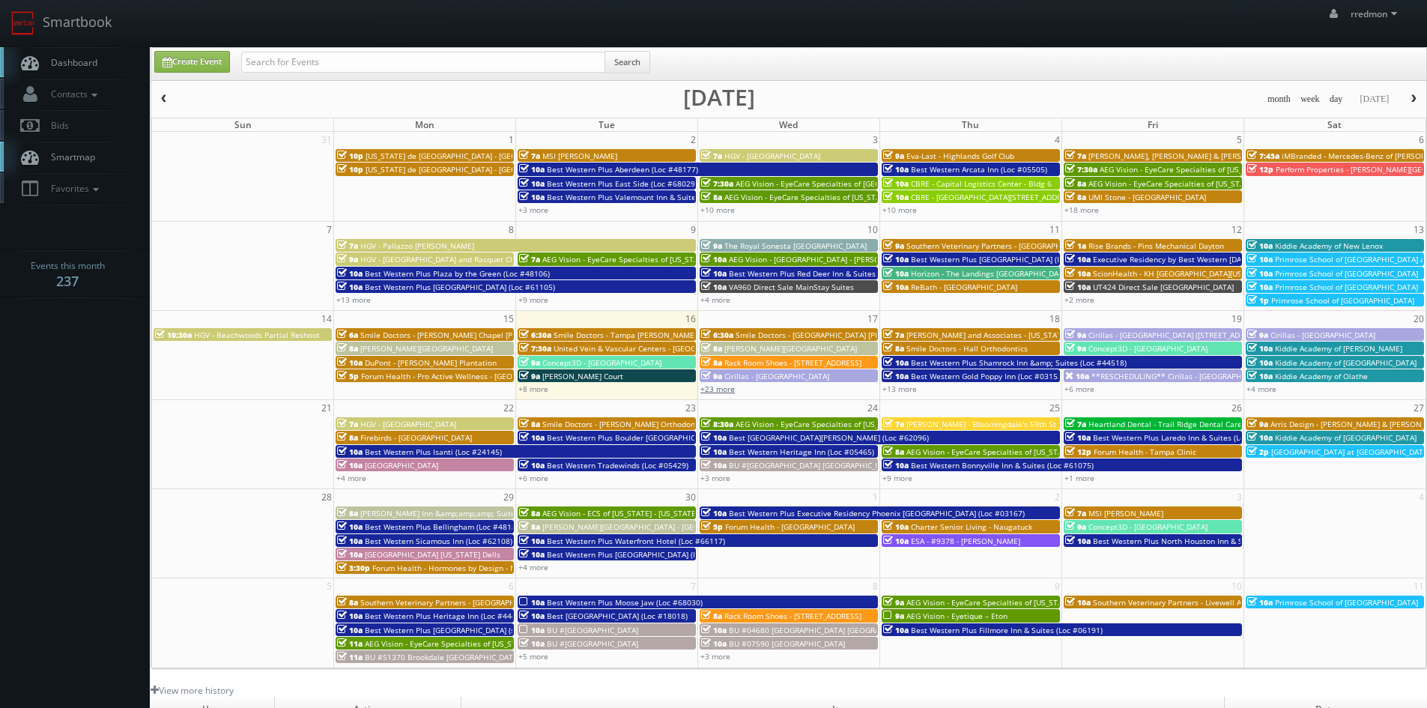
click at [727, 391] on link "+23 more" at bounding box center [717, 388] width 34 height 10
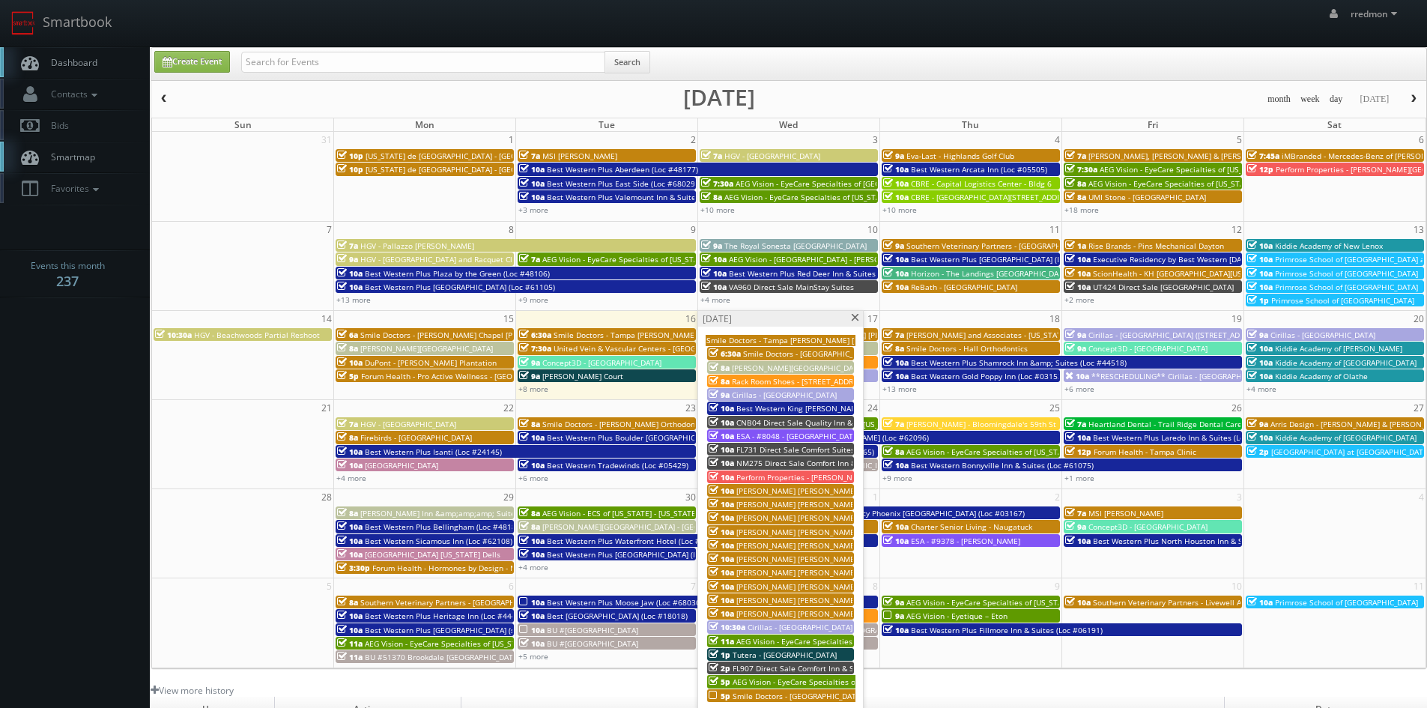
scroll to position [75, 0]
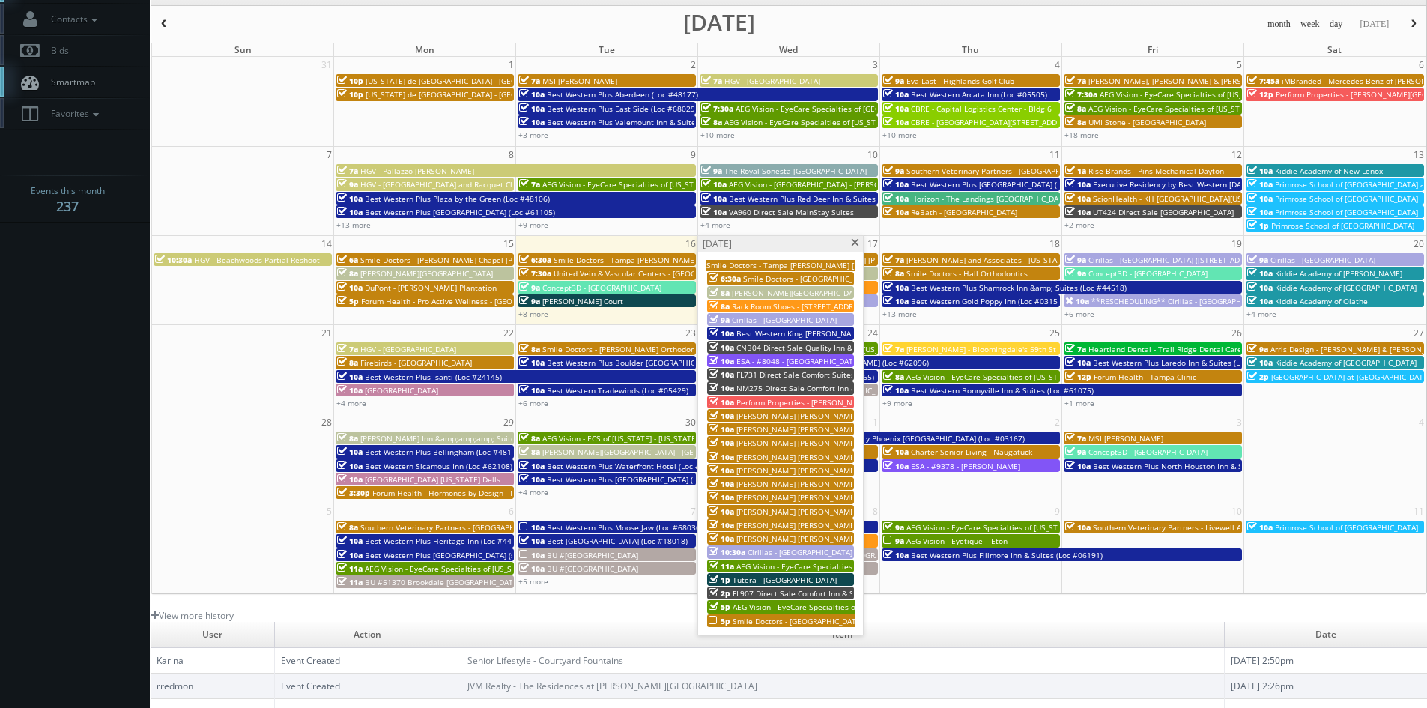
click at [789, 619] on span "Smile Doctors - [GEOGRAPHIC_DATA] [PERSON_NAME] Orthodontics" at bounding box center [852, 621] width 241 height 10
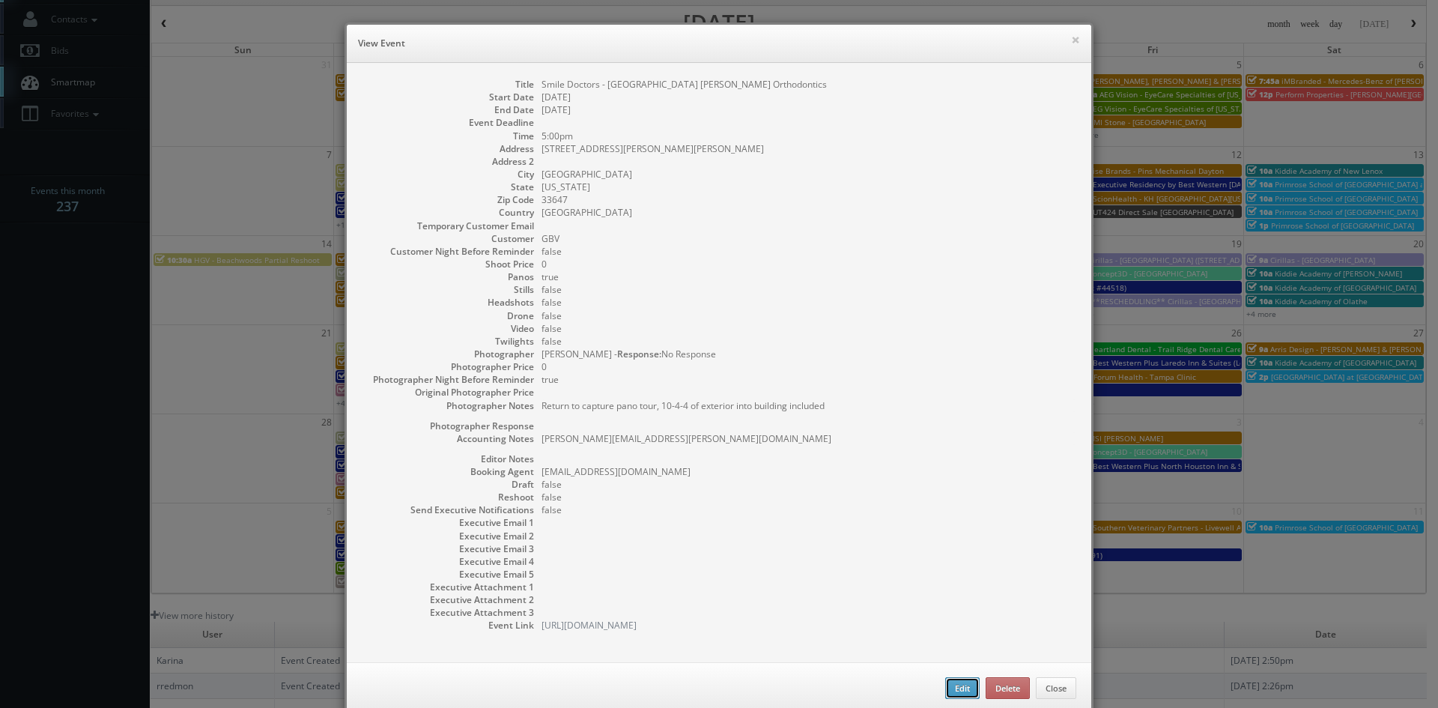
click at [950, 696] on button "Edit" at bounding box center [962, 688] width 34 height 22
type input "Smile Doctors - [GEOGRAPHIC_DATA] [PERSON_NAME] Orthodontics"
type input "15303 Amberly Dr Ste E"
type input "Tampa"
type input "33647"
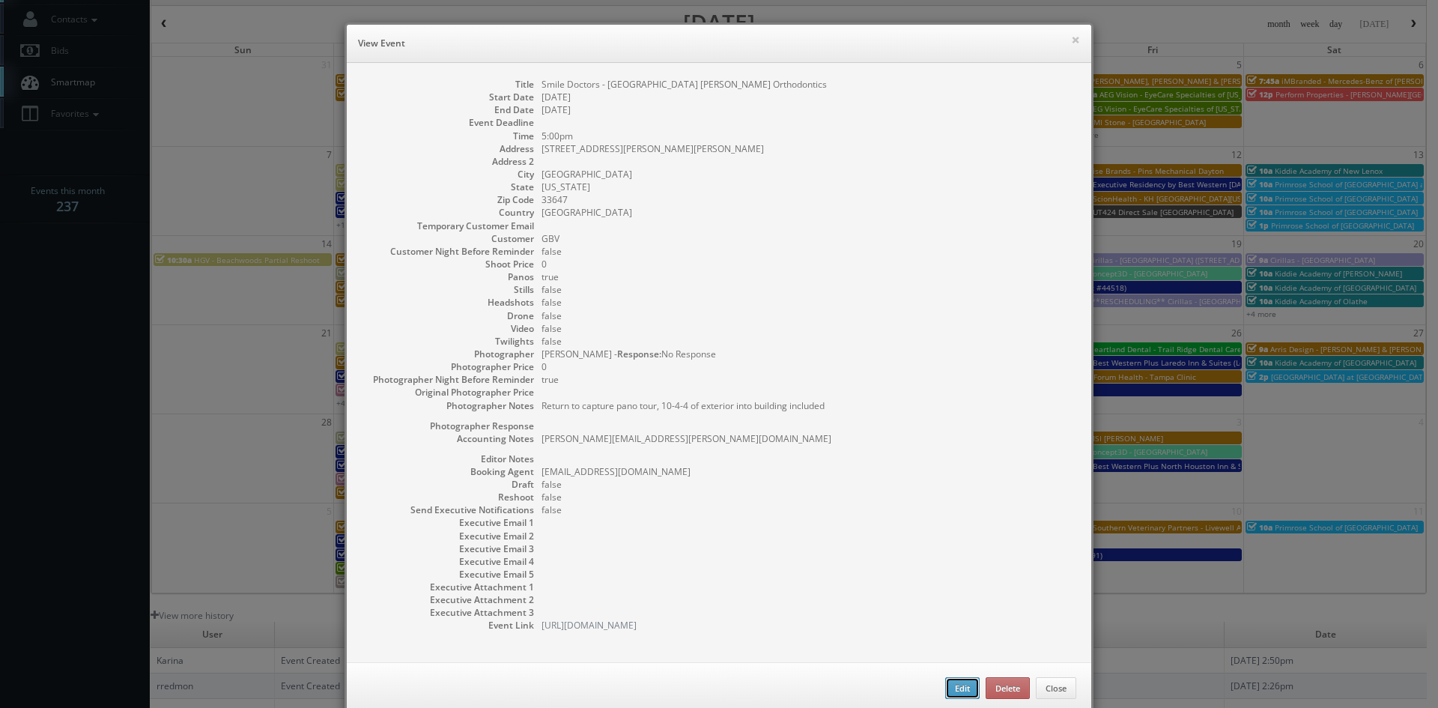
type input "0"
checkbox input "true"
type textarea "Ashwin.Harish@smiledoctors.com"
type input "09/17/2025"
type input "09/18/2025"
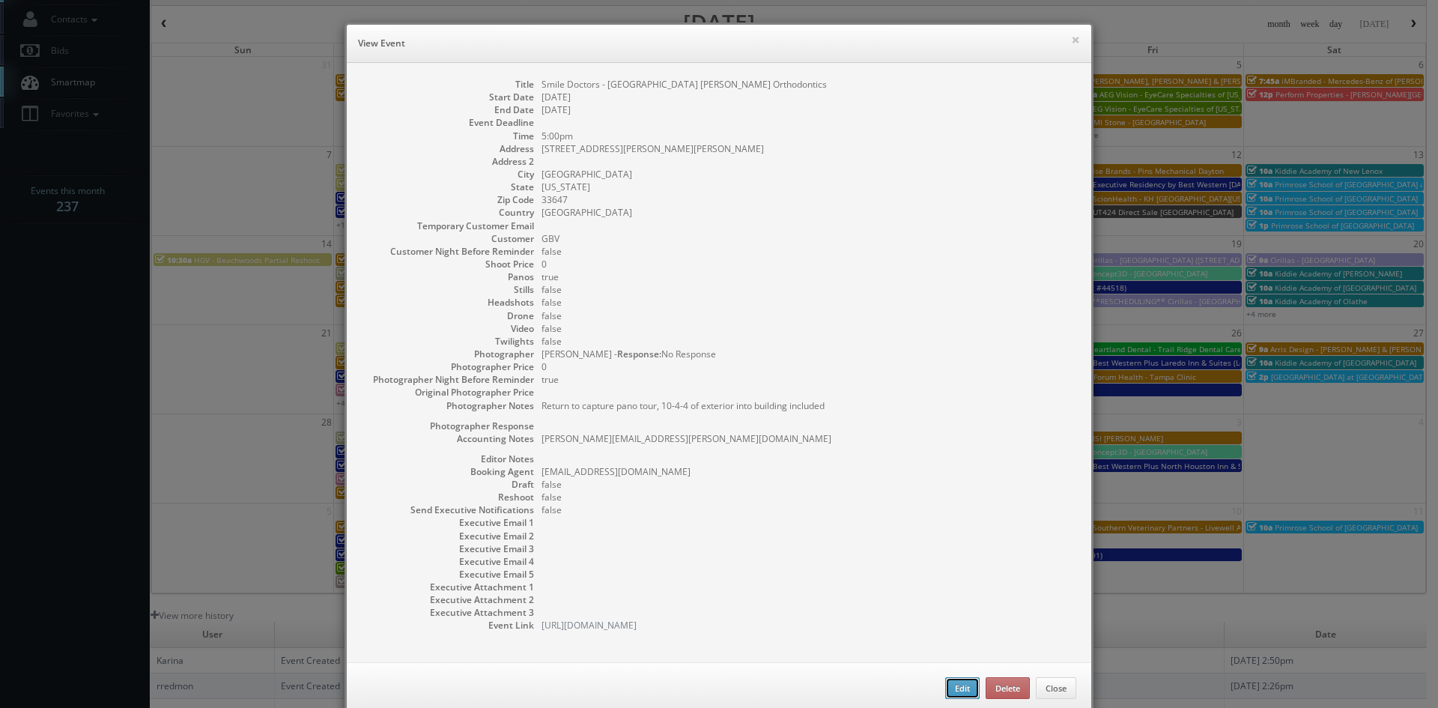
type input "5:00pm"
checkbox input "true"
type textarea "Return to capture pano tour, 10-4-4 of exterior into building included"
select select "[US_STATE]"
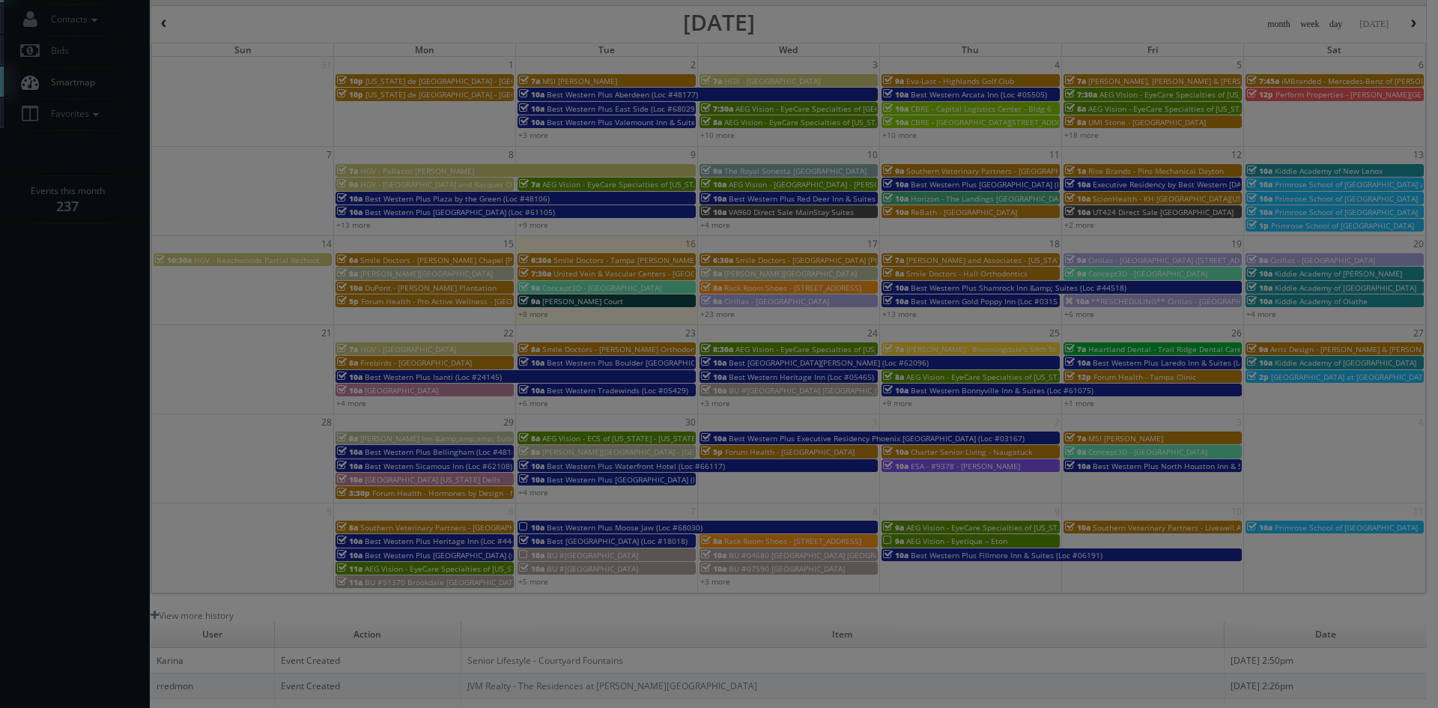
type input "0"
select select "fake72@mg.cs3calendar.com"
select select "mikeyshafer0414@gmail.com"
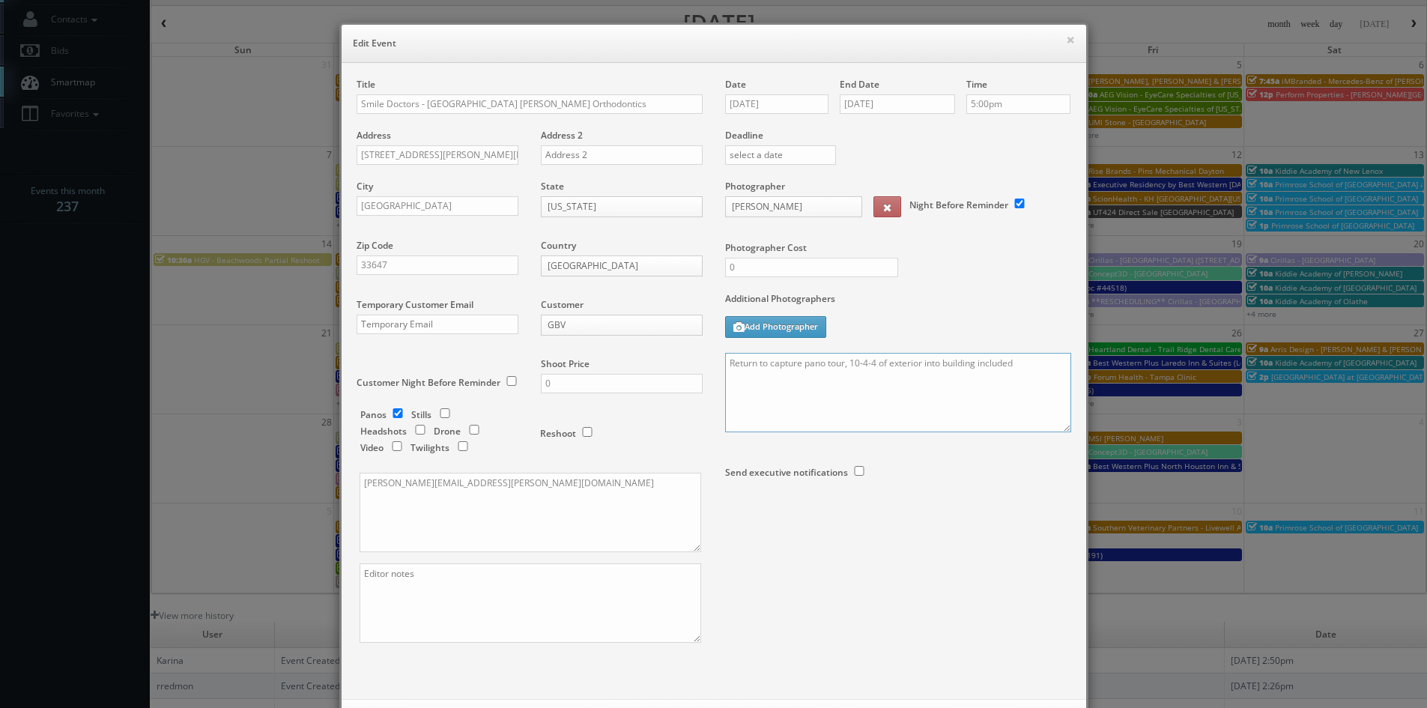
click at [725, 363] on textarea "Return to capture pano tour, 10-4-4 of exterior into building included" at bounding box center [898, 392] width 346 height 79
click at [913, 386] on textarea "REMINDER: Please accept this shoot! (not trying to bug you Mikey, it just reall…" at bounding box center [898, 392] width 346 height 79
click at [956, 386] on textarea "REMINDER: Please accept this shoot! (not trying to bug you Mikey, it just reall…" at bounding box center [898, 392] width 346 height 79
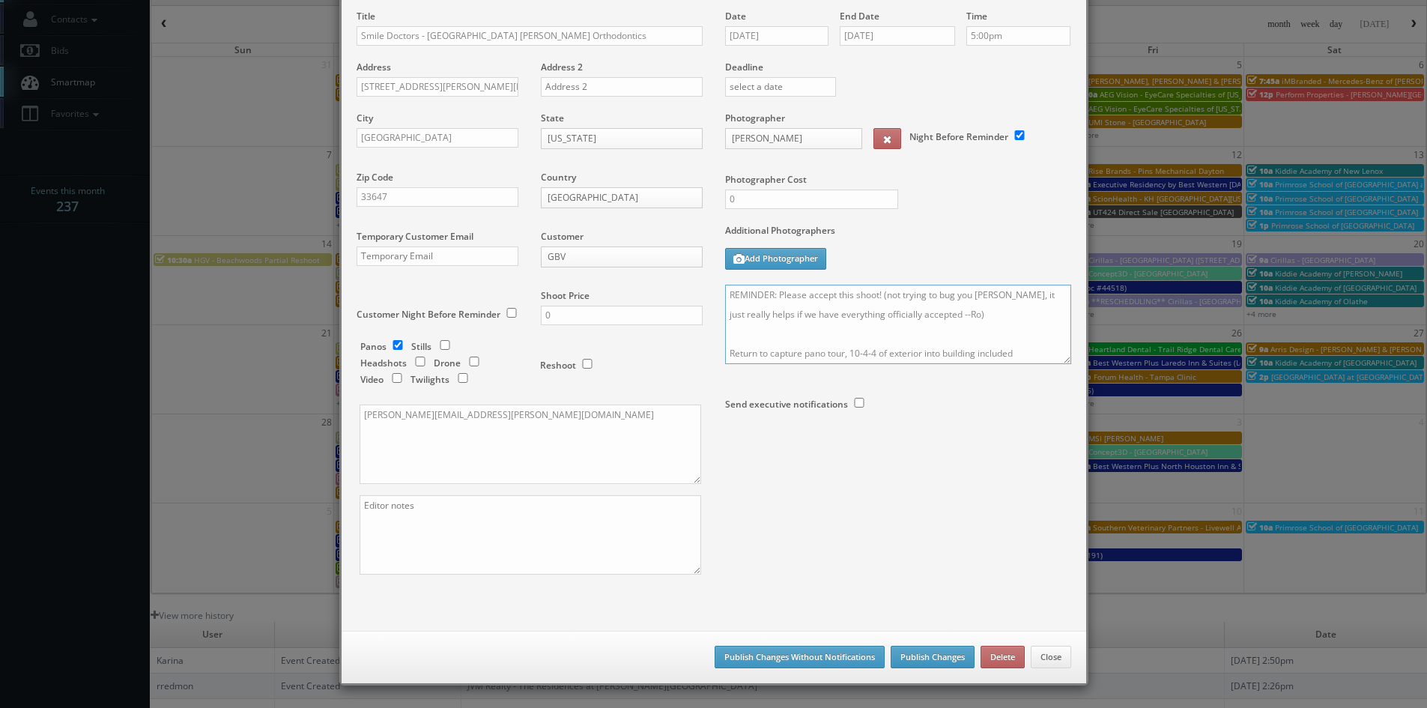
type textarea "REMINDER: Please accept this shoot! (not trying to bug you Mikey, it just reall…"
click at [936, 659] on button "Publish Changes" at bounding box center [932, 657] width 84 height 22
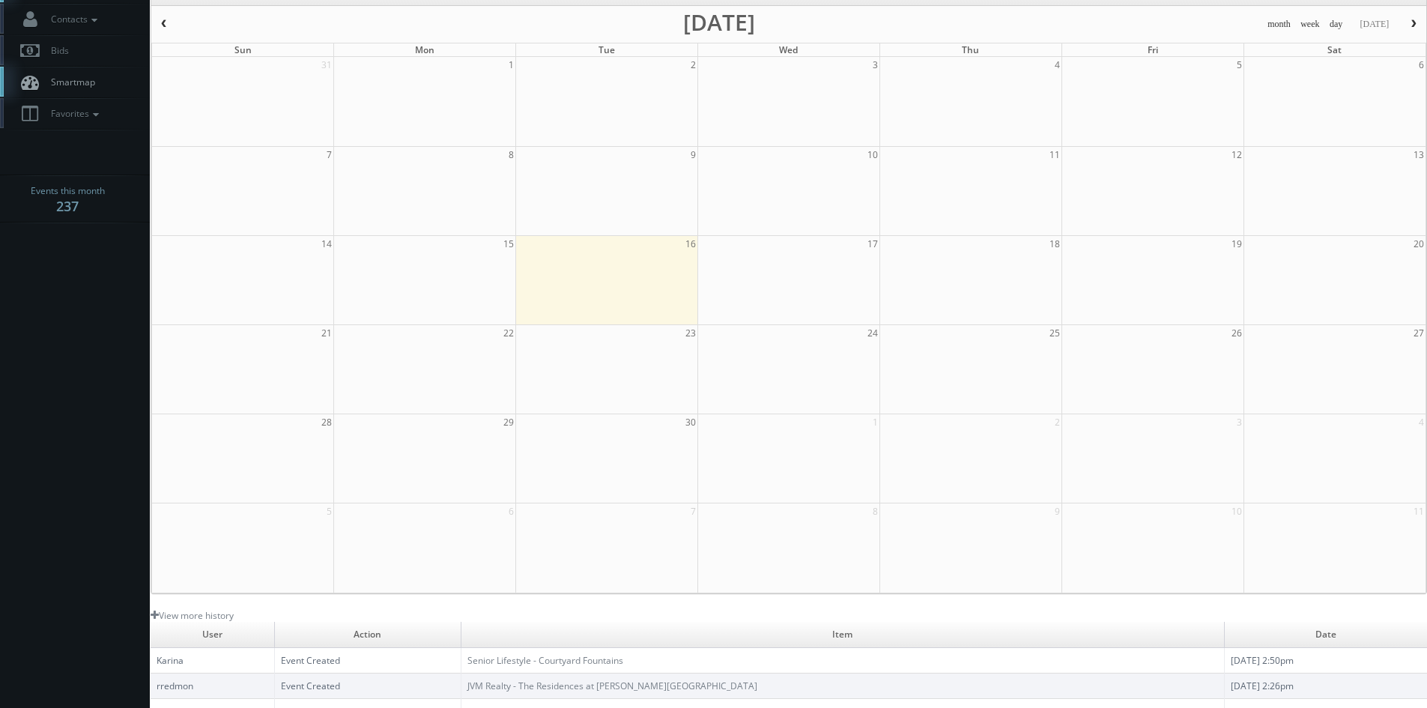
scroll to position [0, 0]
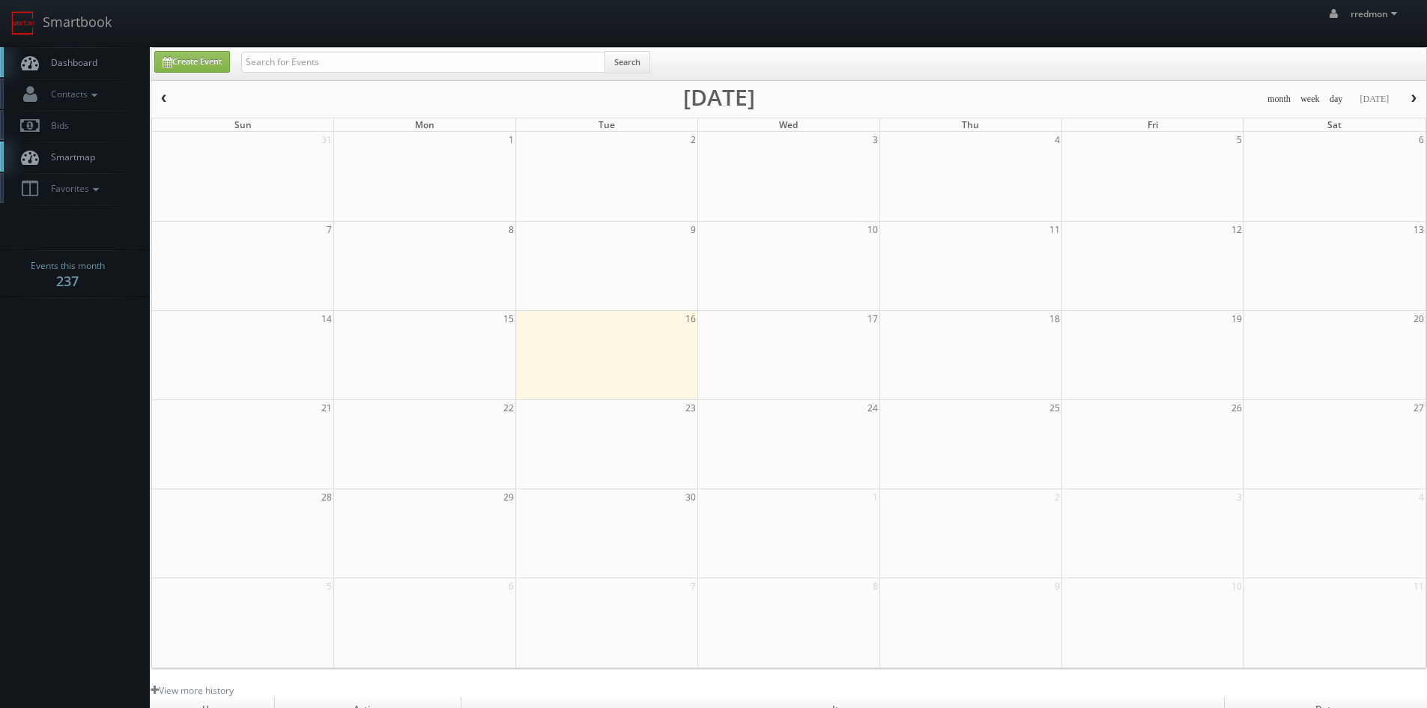
click at [100, 64] on link "Dashboard" at bounding box center [75, 62] width 150 height 31
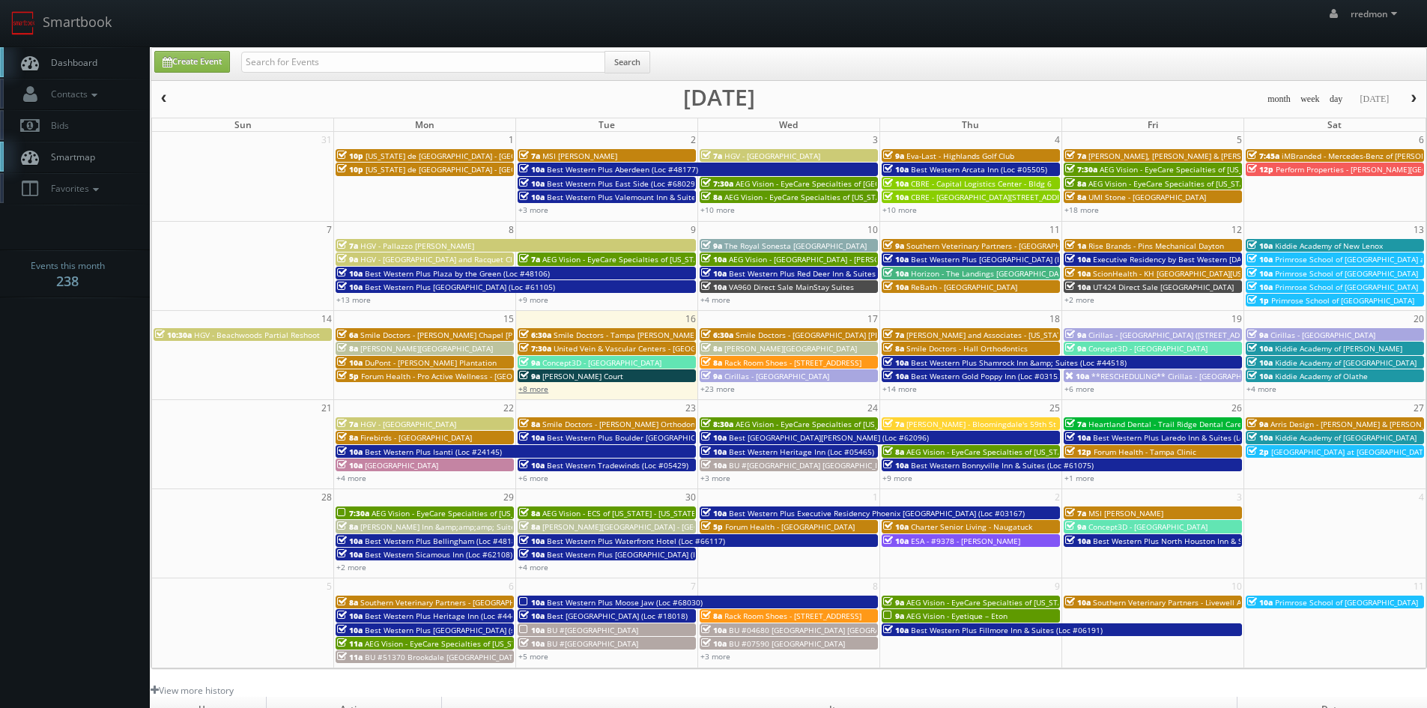
click at [532, 390] on link "+8 more" at bounding box center [533, 388] width 30 height 10
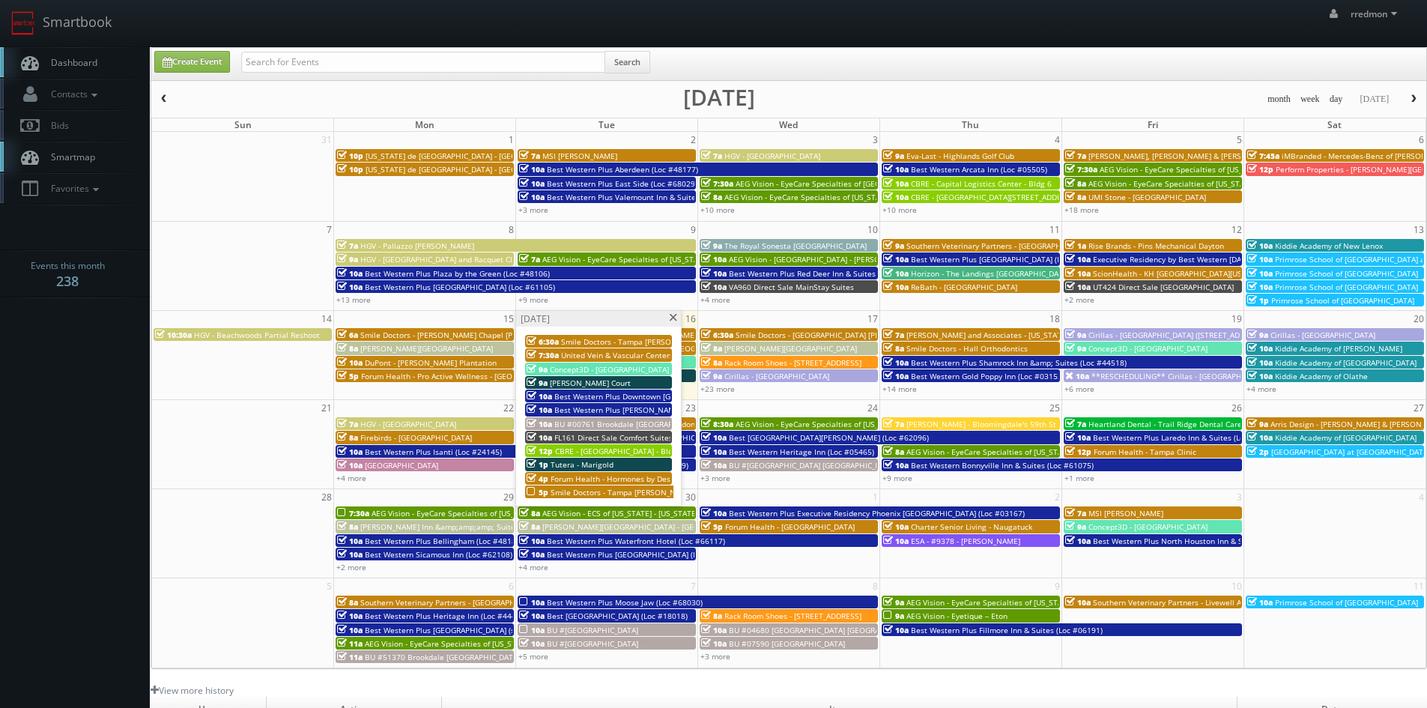
click at [669, 318] on span at bounding box center [673, 318] width 10 height 8
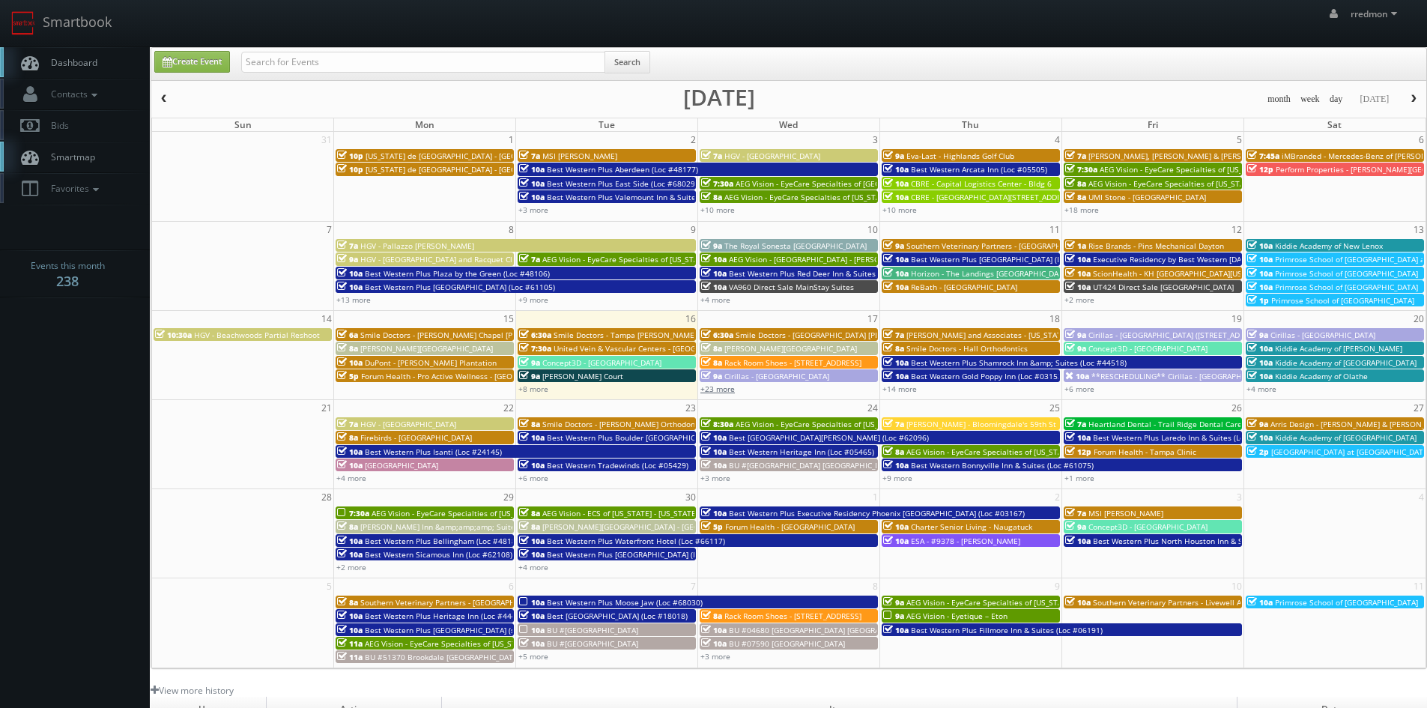
click at [709, 389] on link "+23 more" at bounding box center [717, 388] width 34 height 10
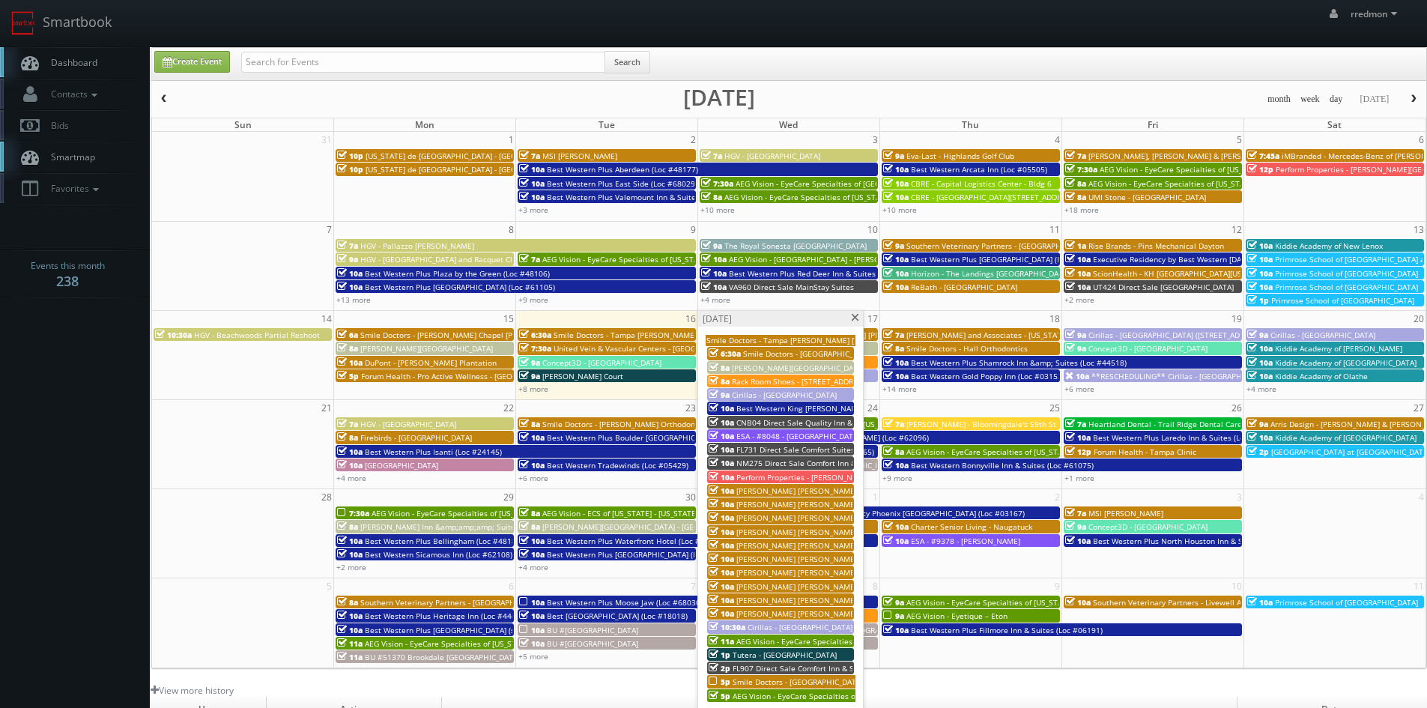
click at [855, 318] on span at bounding box center [855, 318] width 10 height 8
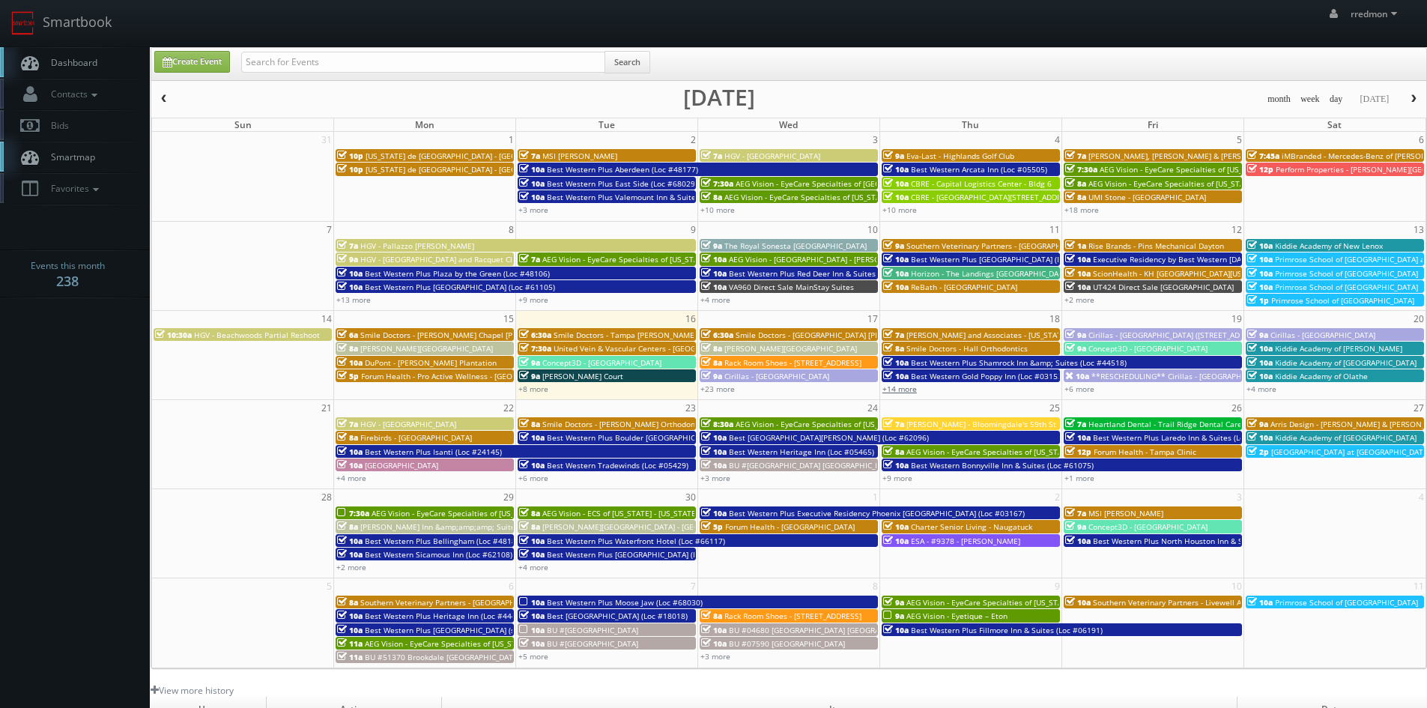
click at [911, 392] on link "+14 more" at bounding box center [899, 388] width 34 height 10
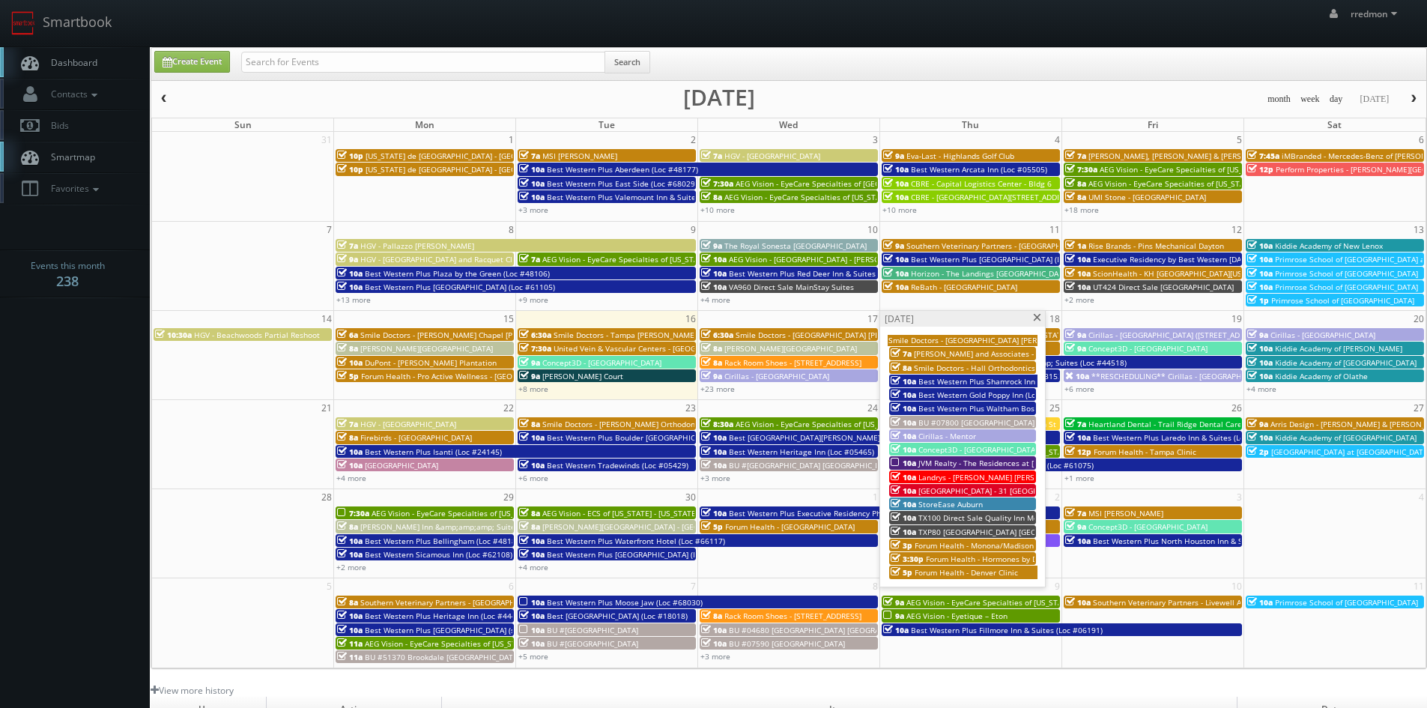
click at [963, 459] on span "JVM Realty - The Residences at [PERSON_NAME][GEOGRAPHIC_DATA]" at bounding box center [1041, 463] width 246 height 10
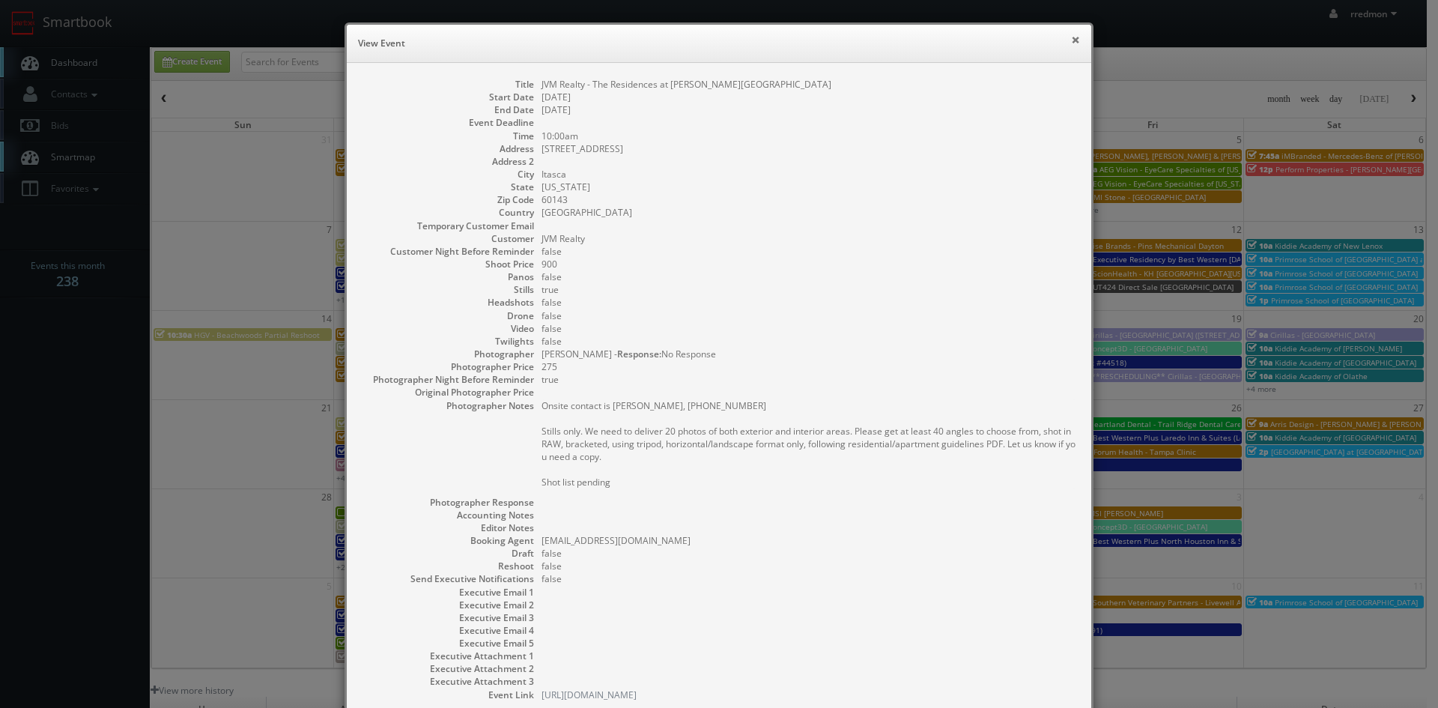
click at [1071, 42] on button "×" at bounding box center [1075, 39] width 9 height 10
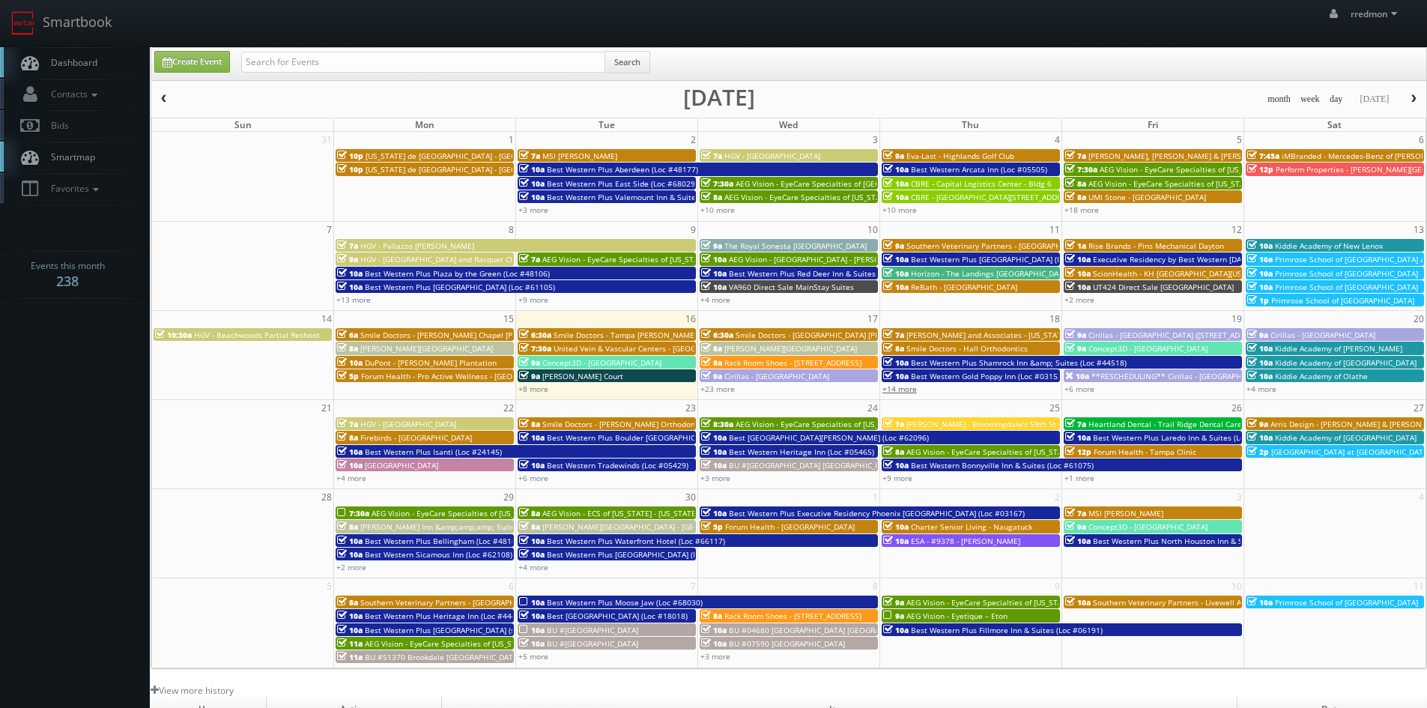
click at [904, 388] on link "+14 more" at bounding box center [899, 388] width 34 height 10
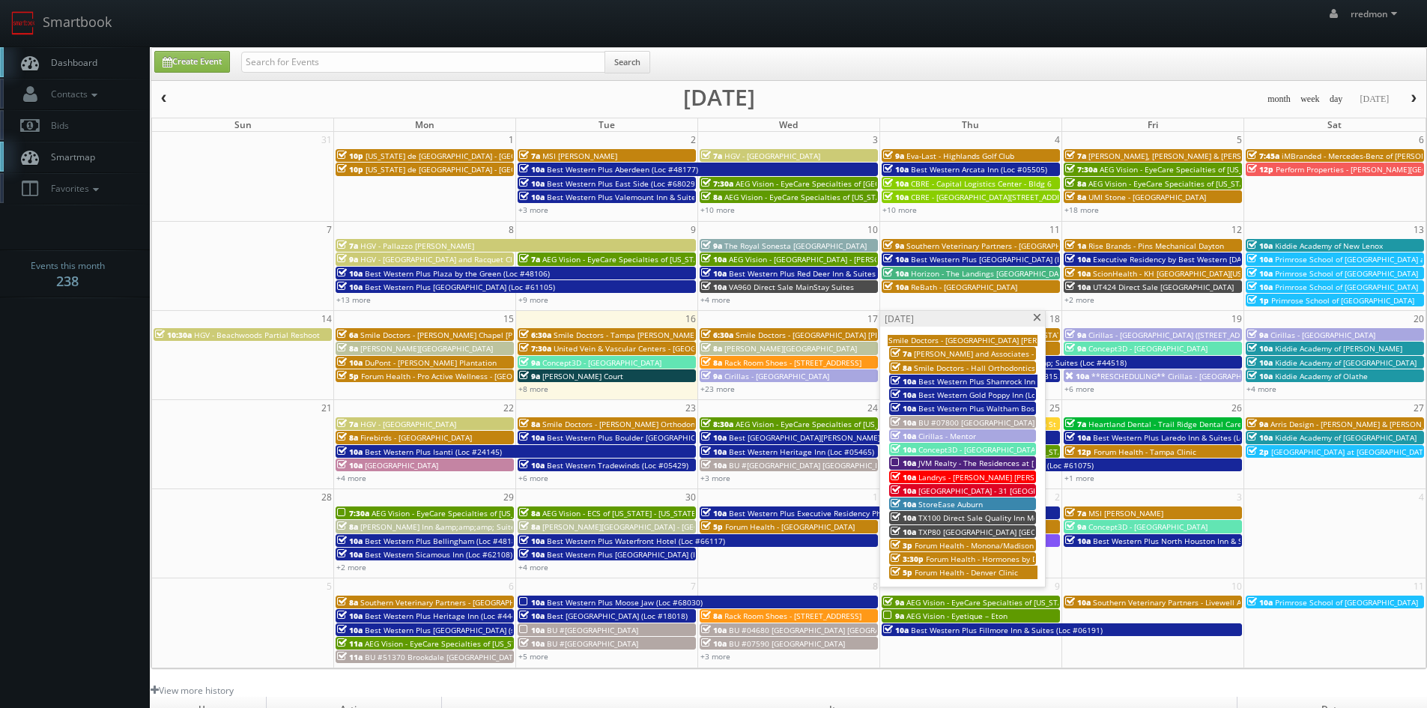
click at [1038, 319] on span at bounding box center [1037, 318] width 10 height 8
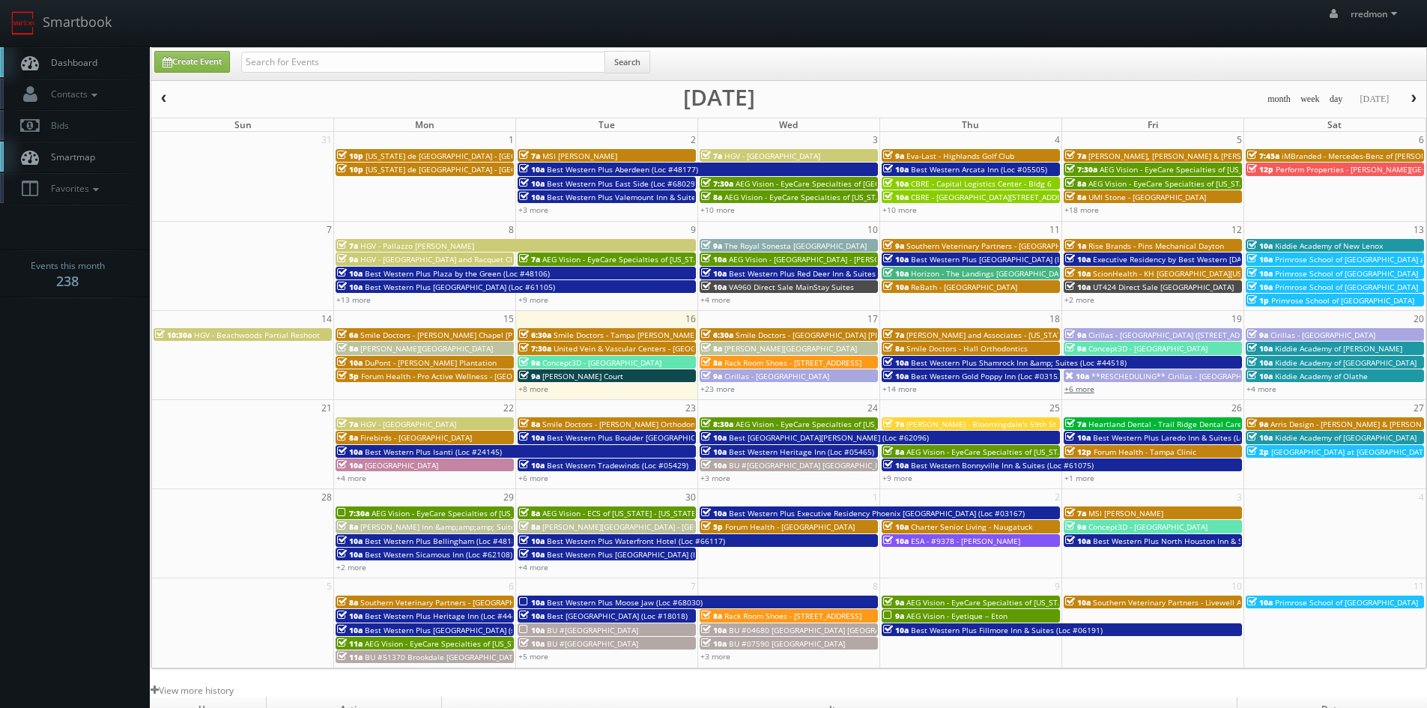
click at [1085, 389] on link "+6 more" at bounding box center [1079, 388] width 30 height 10
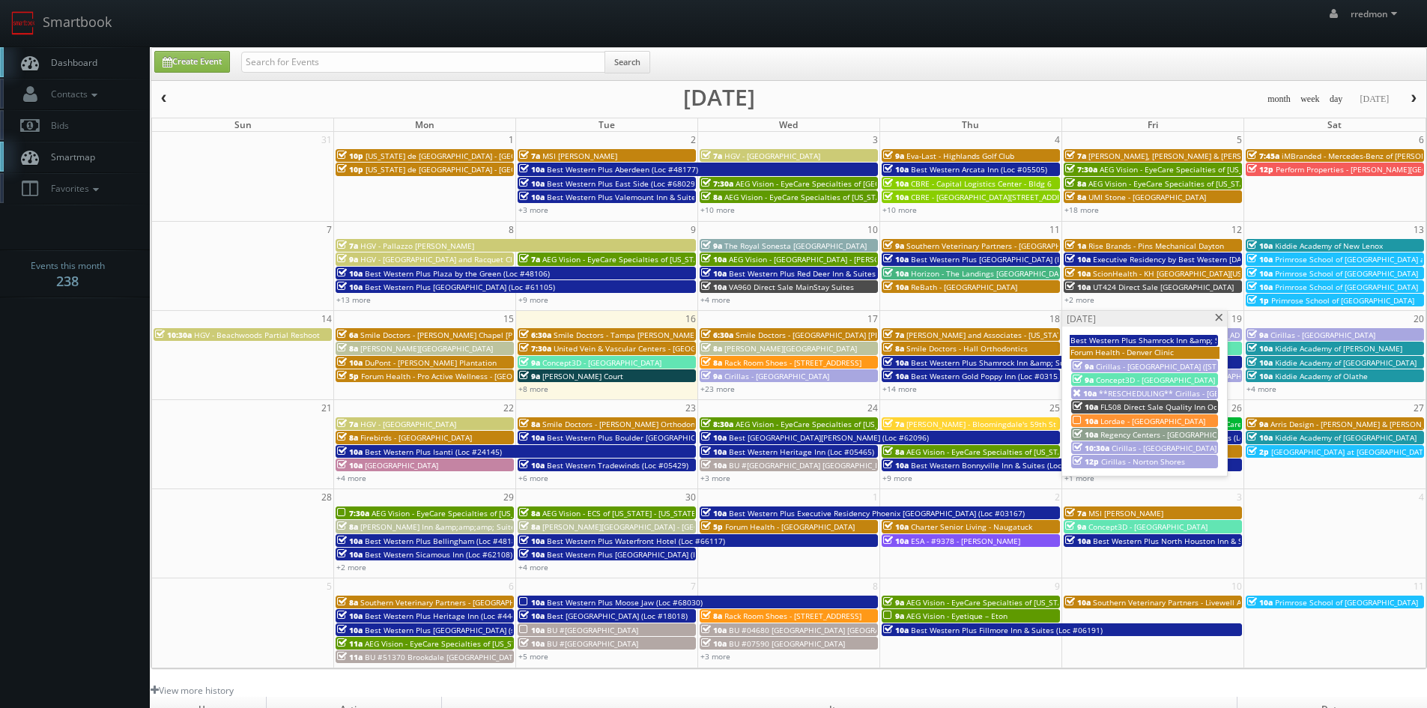
click at [1218, 319] on span at bounding box center [1219, 318] width 10 height 8
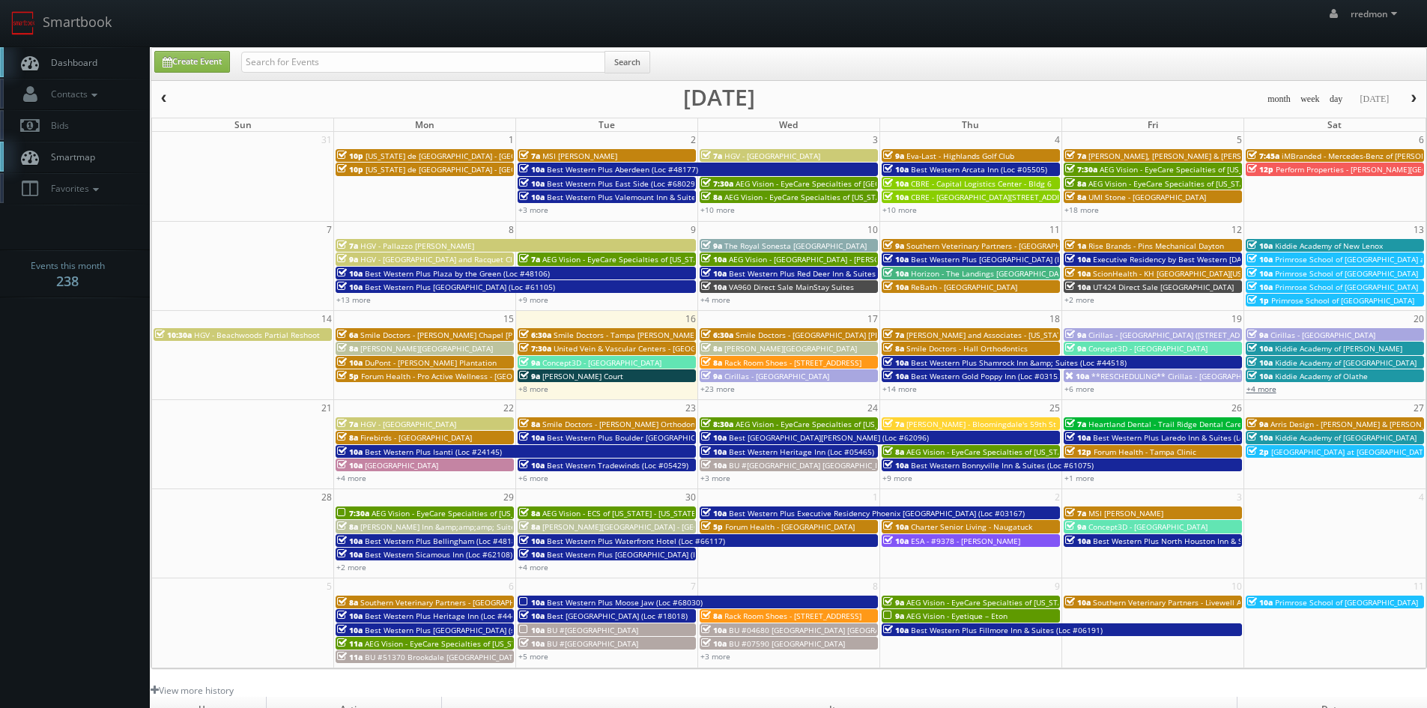
click at [1263, 390] on link "+4 more" at bounding box center [1261, 388] width 30 height 10
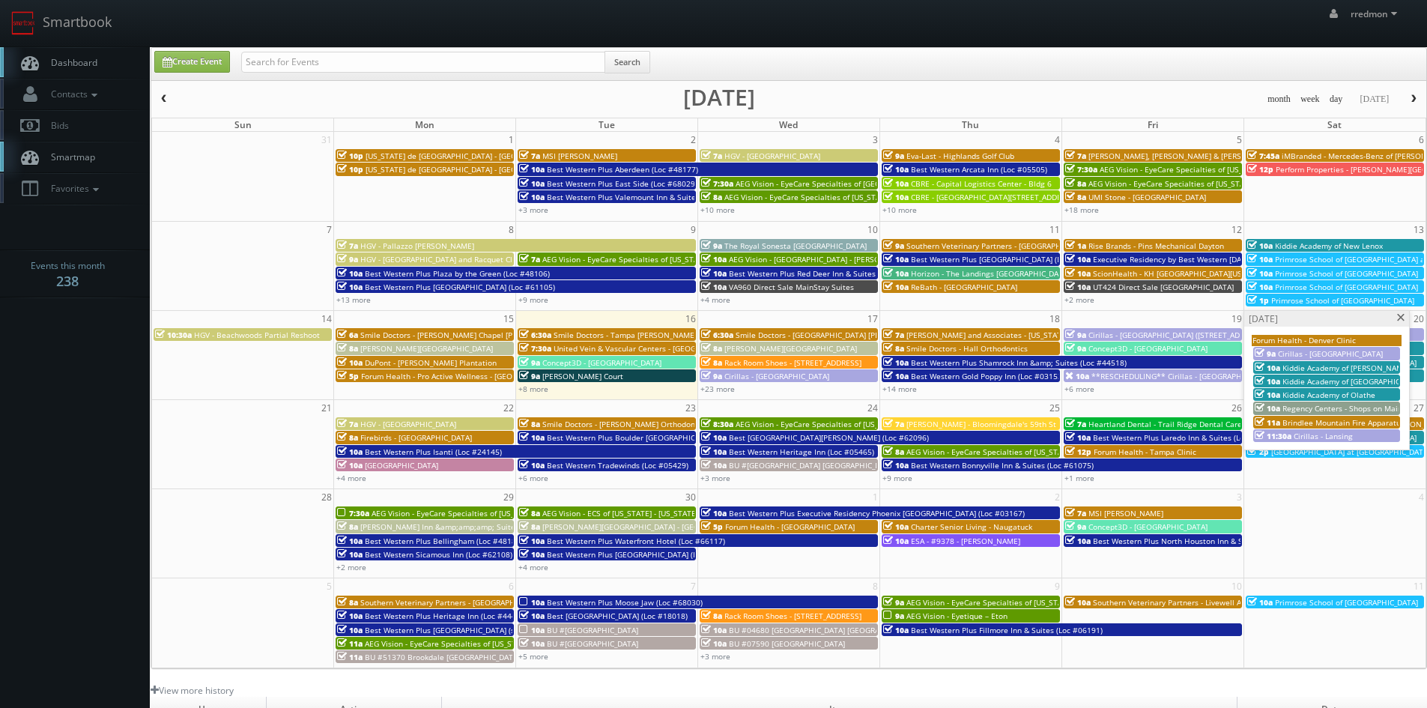
click at [1397, 317] on span at bounding box center [1401, 318] width 10 height 8
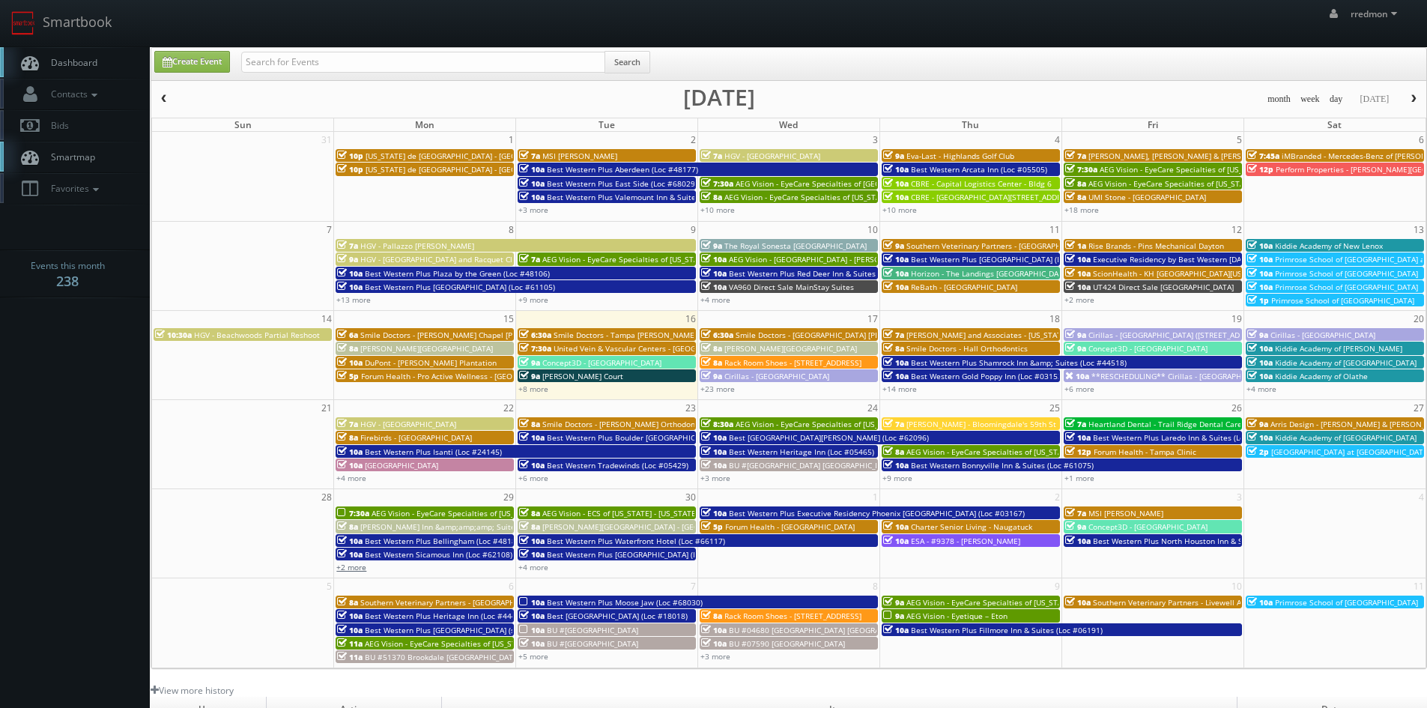
click at [355, 569] on link "+2 more" at bounding box center [351, 567] width 30 height 10
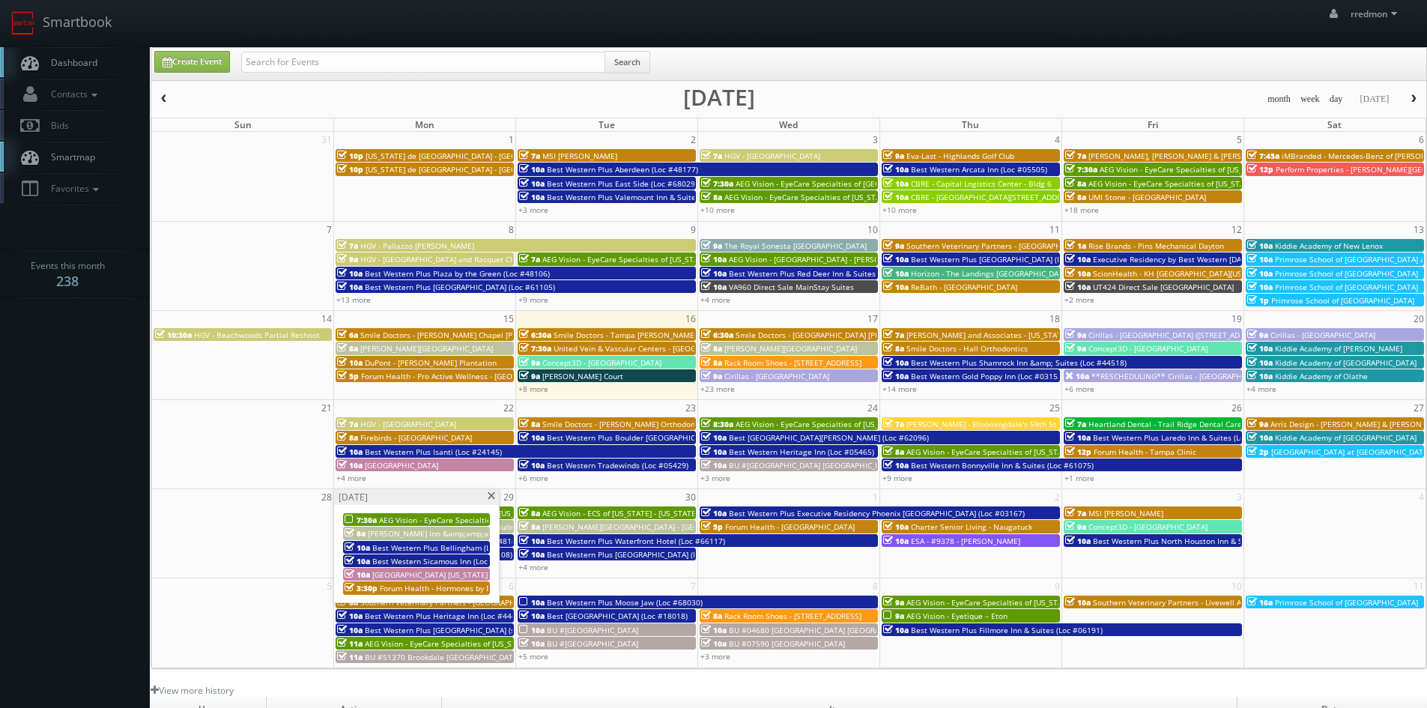
click at [427, 520] on span "AEG Vision - EyeCare Specialties of [US_STATE] – Southwest Orlando Eye Care" at bounding box center [518, 519] width 279 height 10
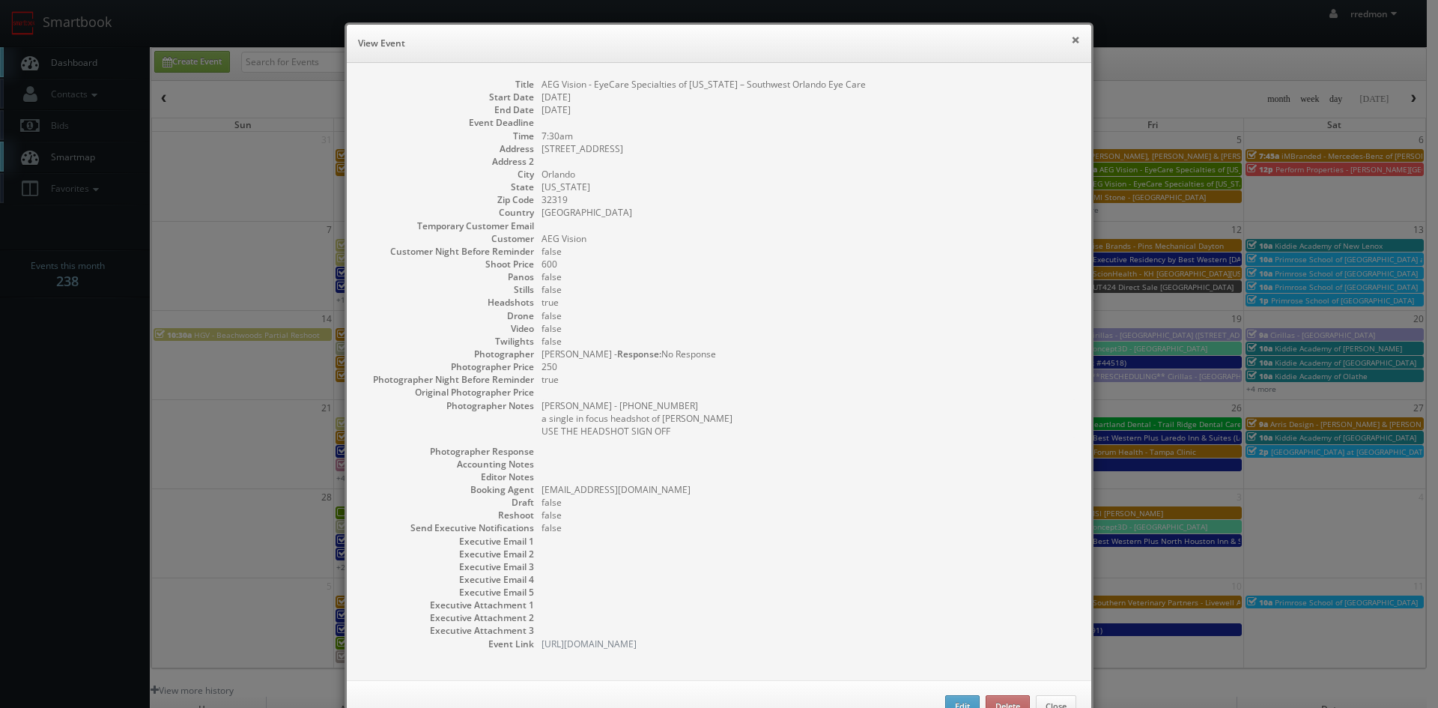
click at [1071, 42] on button "×" at bounding box center [1075, 39] width 9 height 10
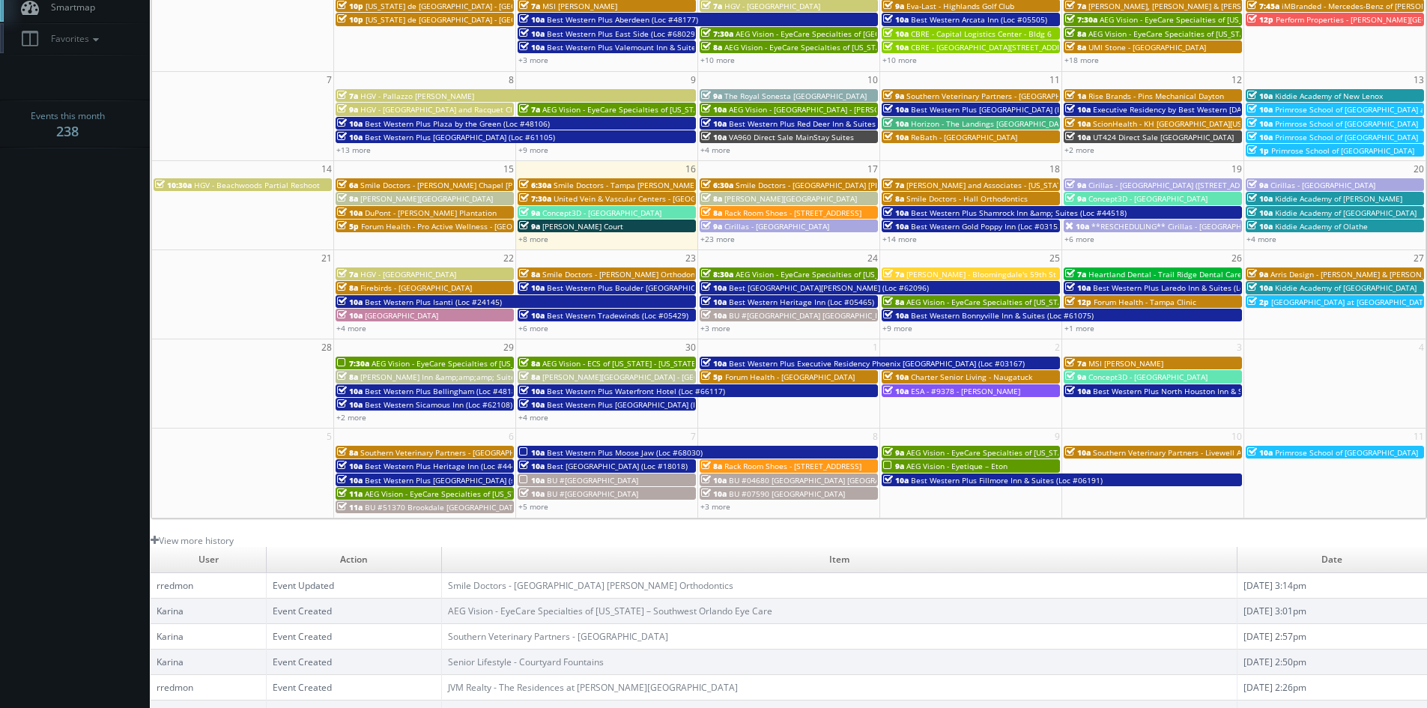
scroll to position [225, 0]
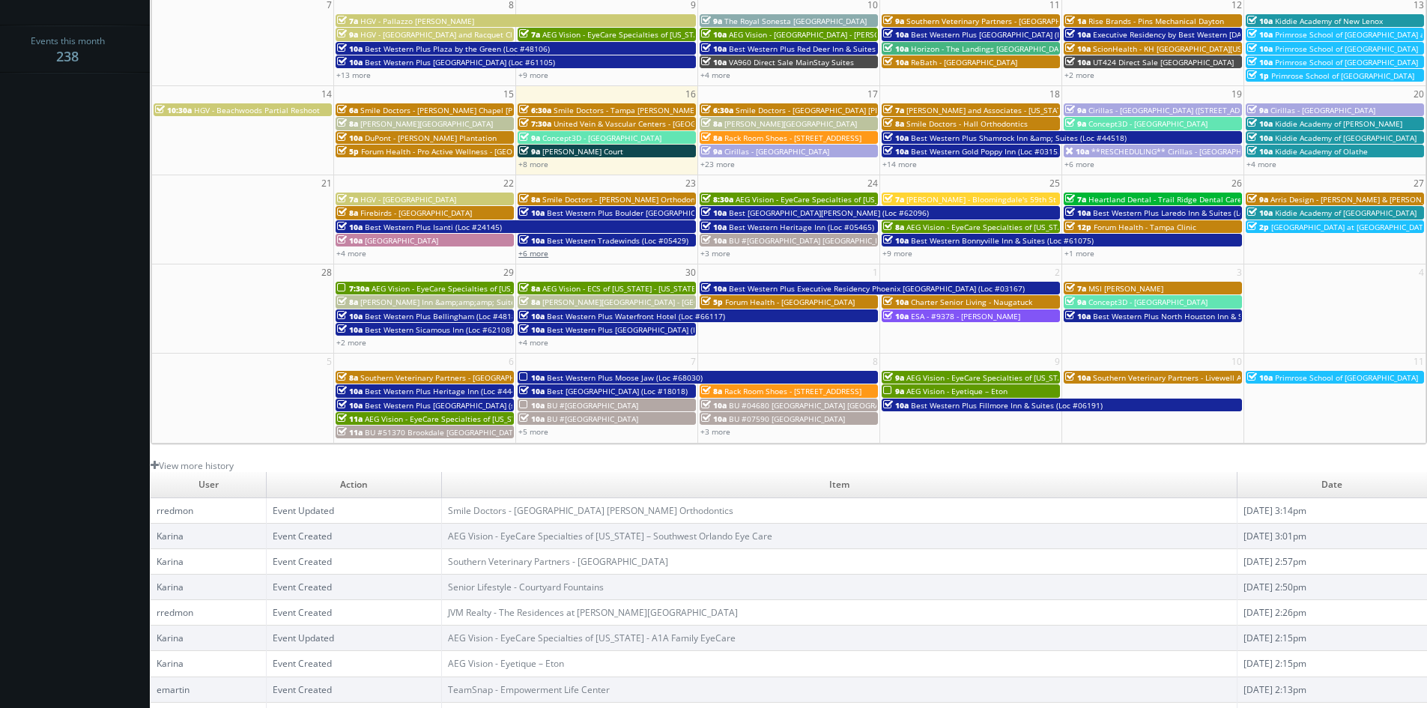
click at [546, 255] on link "+6 more" at bounding box center [533, 253] width 30 height 10
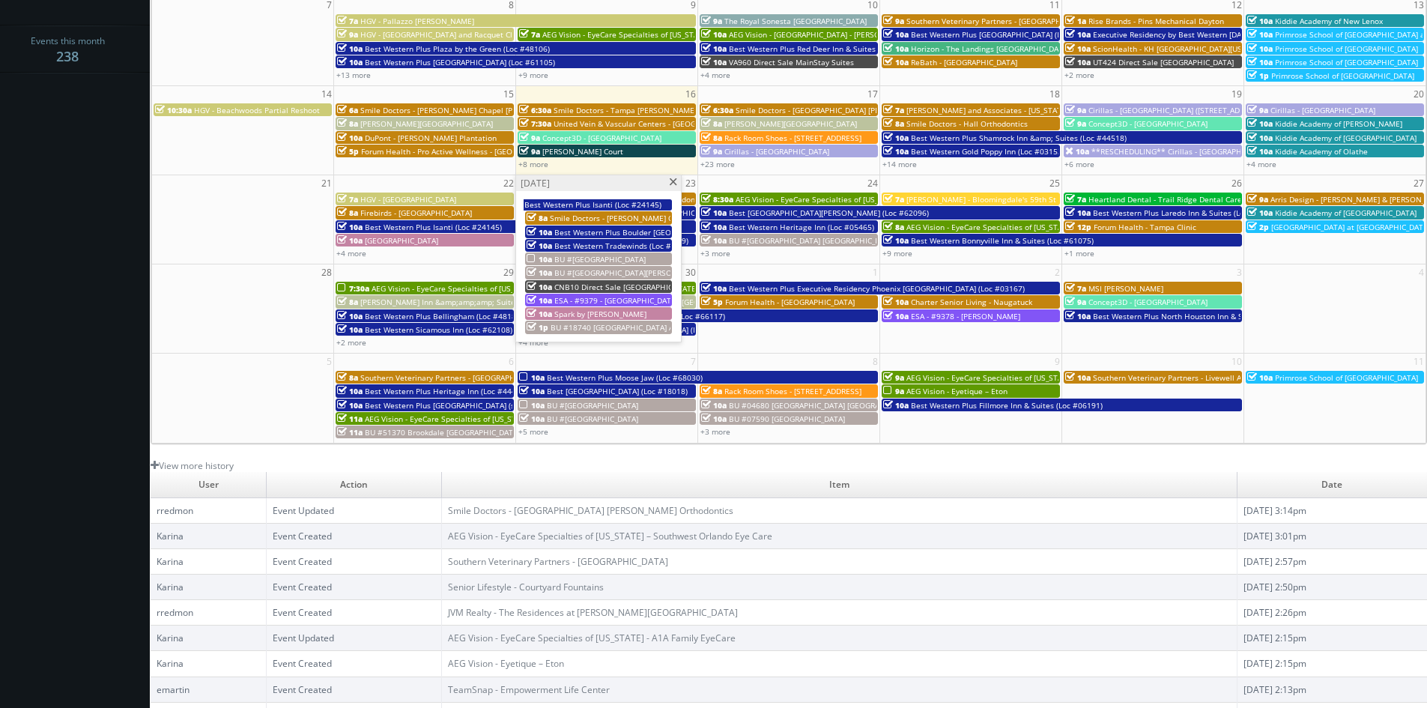
click at [595, 256] on span "BU #[GEOGRAPHIC_DATA]" at bounding box center [599, 259] width 91 height 10
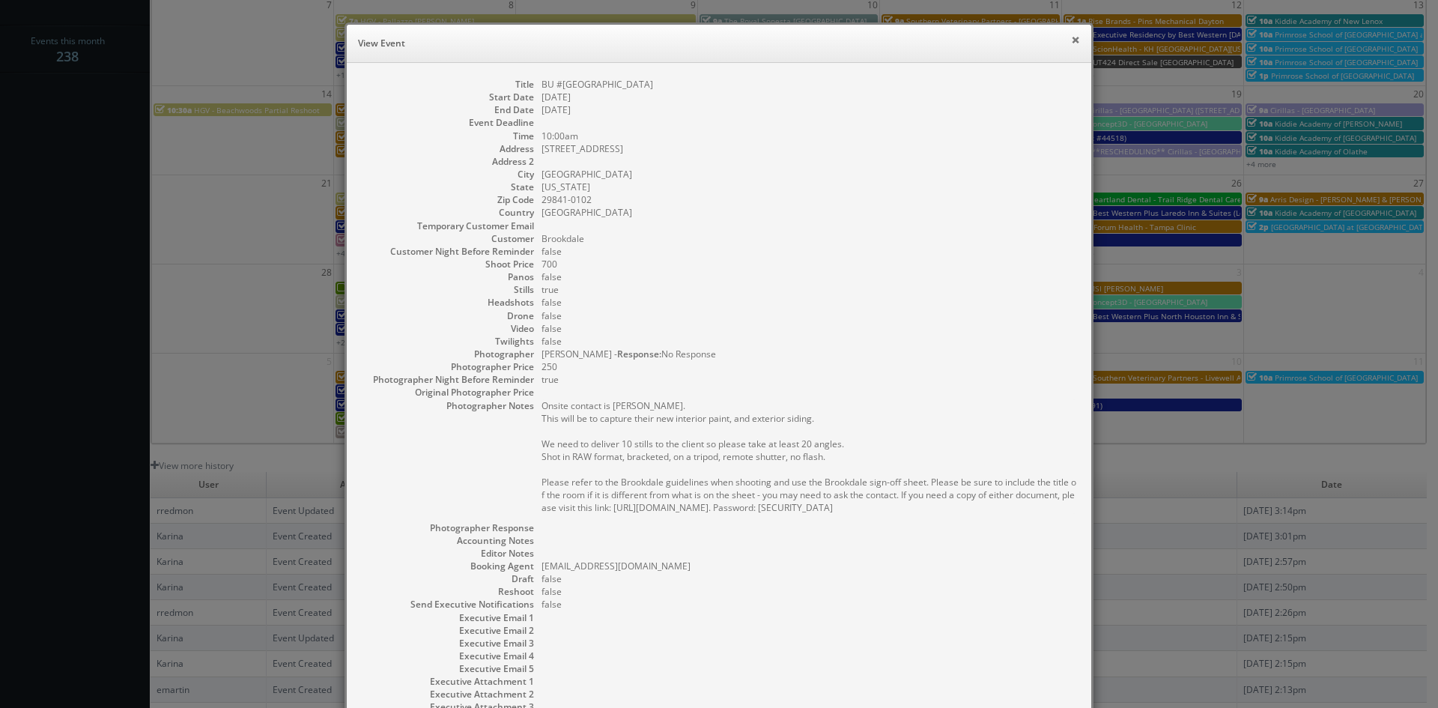
click at [1071, 45] on button "×" at bounding box center [1075, 39] width 9 height 10
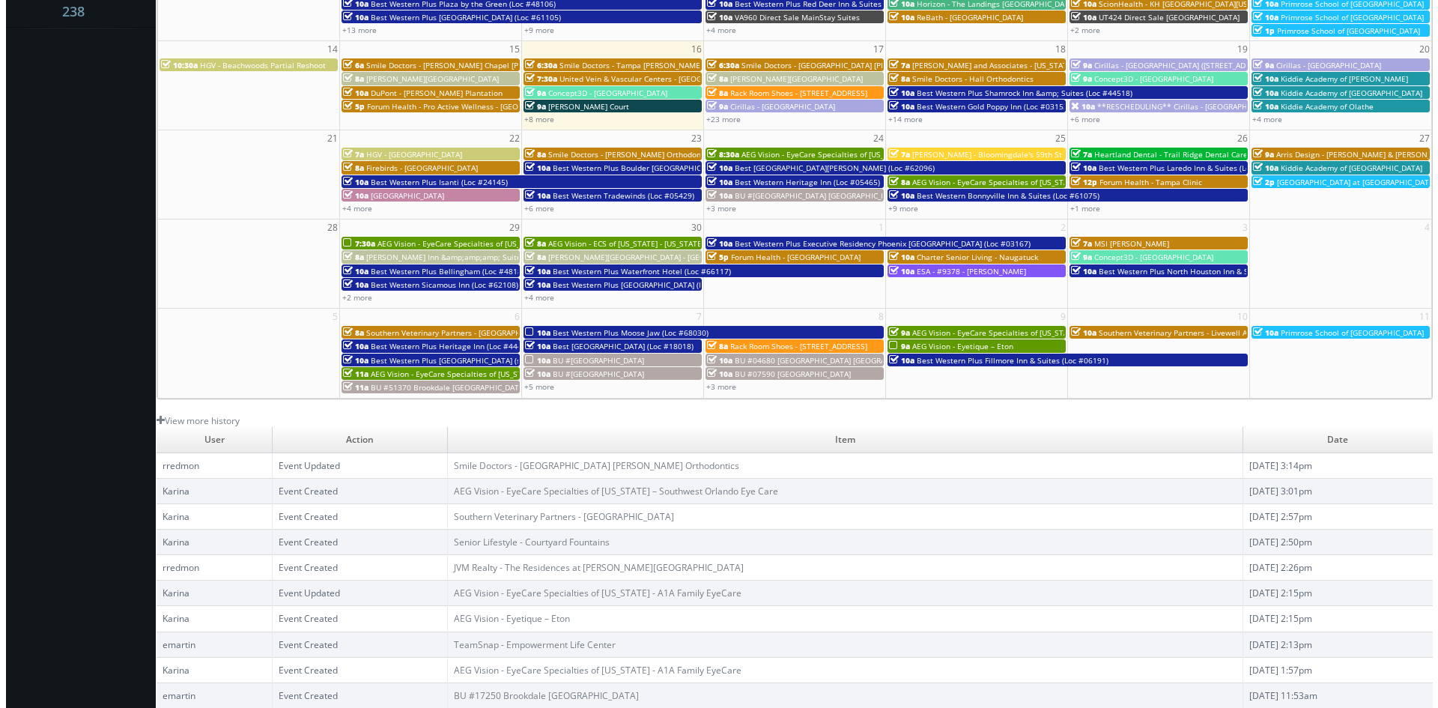
scroll to position [195, 0]
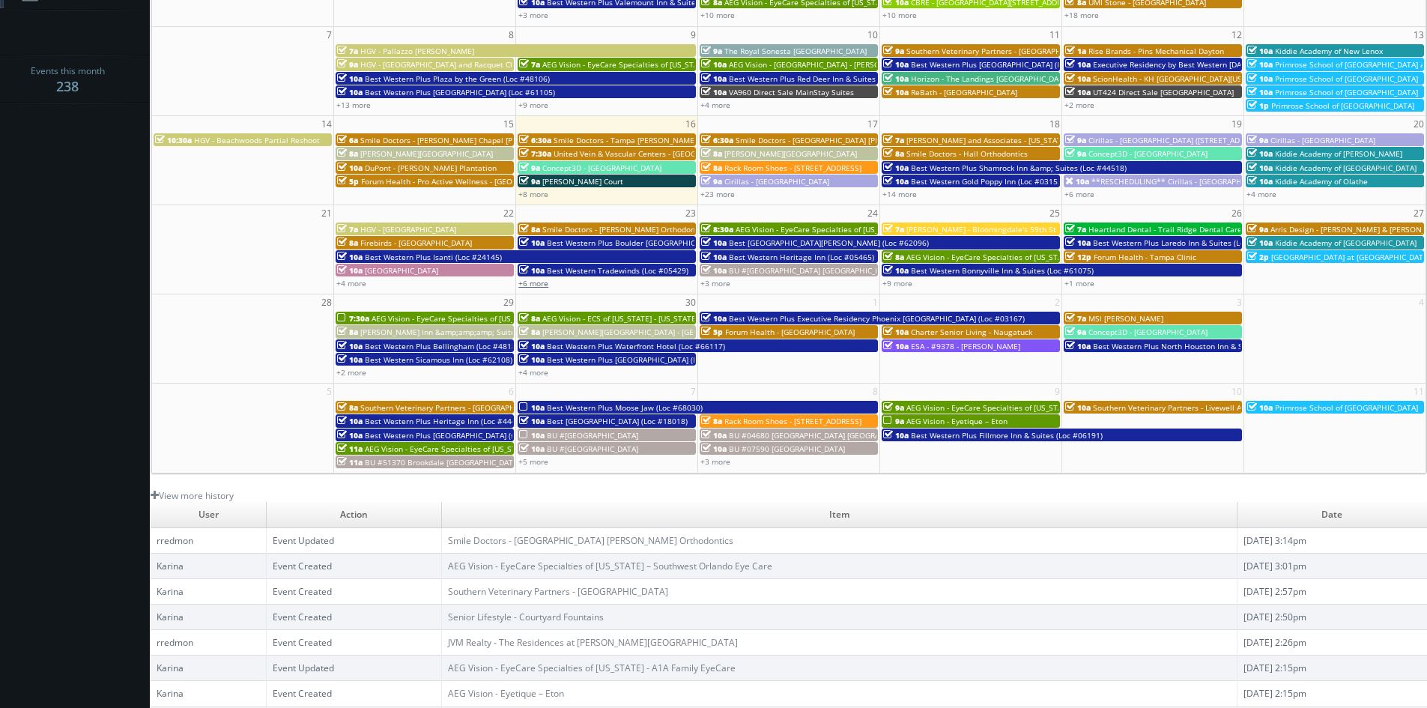
click at [530, 283] on link "+6 more" at bounding box center [533, 283] width 30 height 10
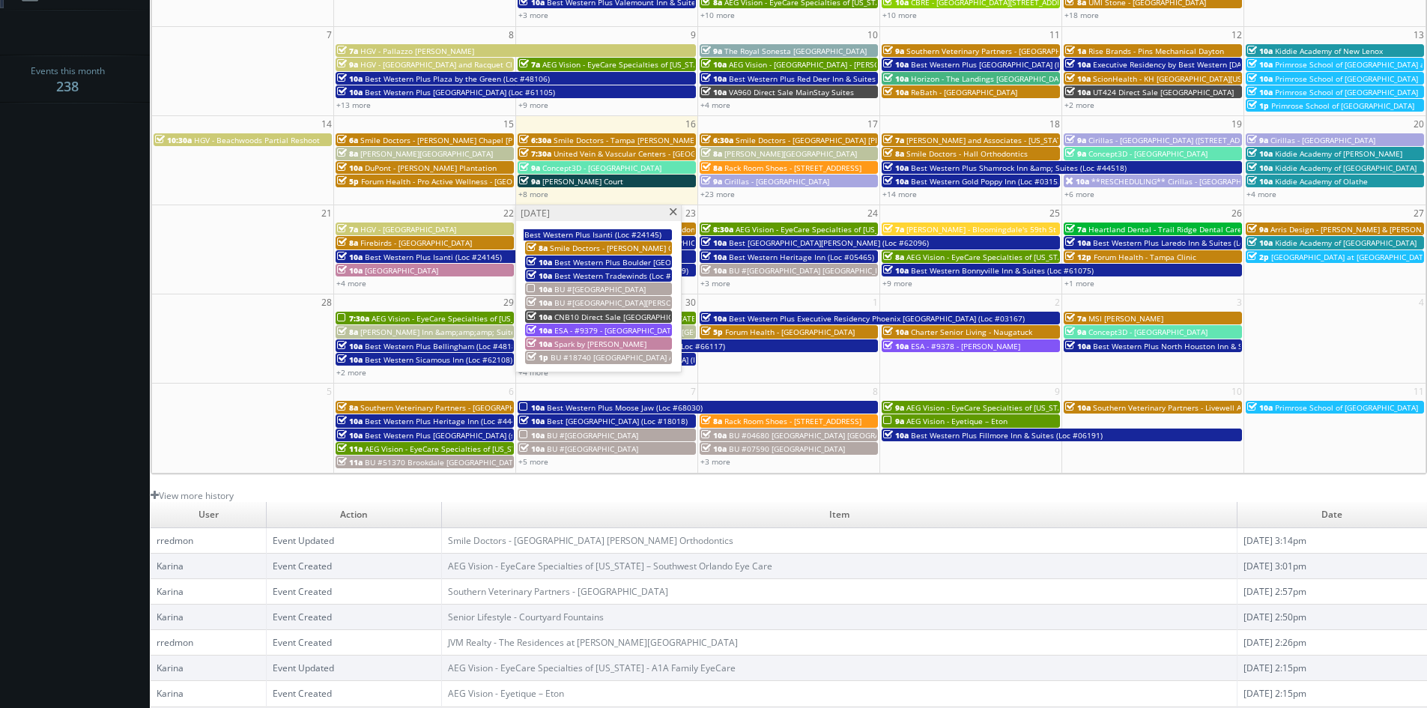
click at [604, 286] on span "BU #[GEOGRAPHIC_DATA]" at bounding box center [599, 289] width 91 height 10
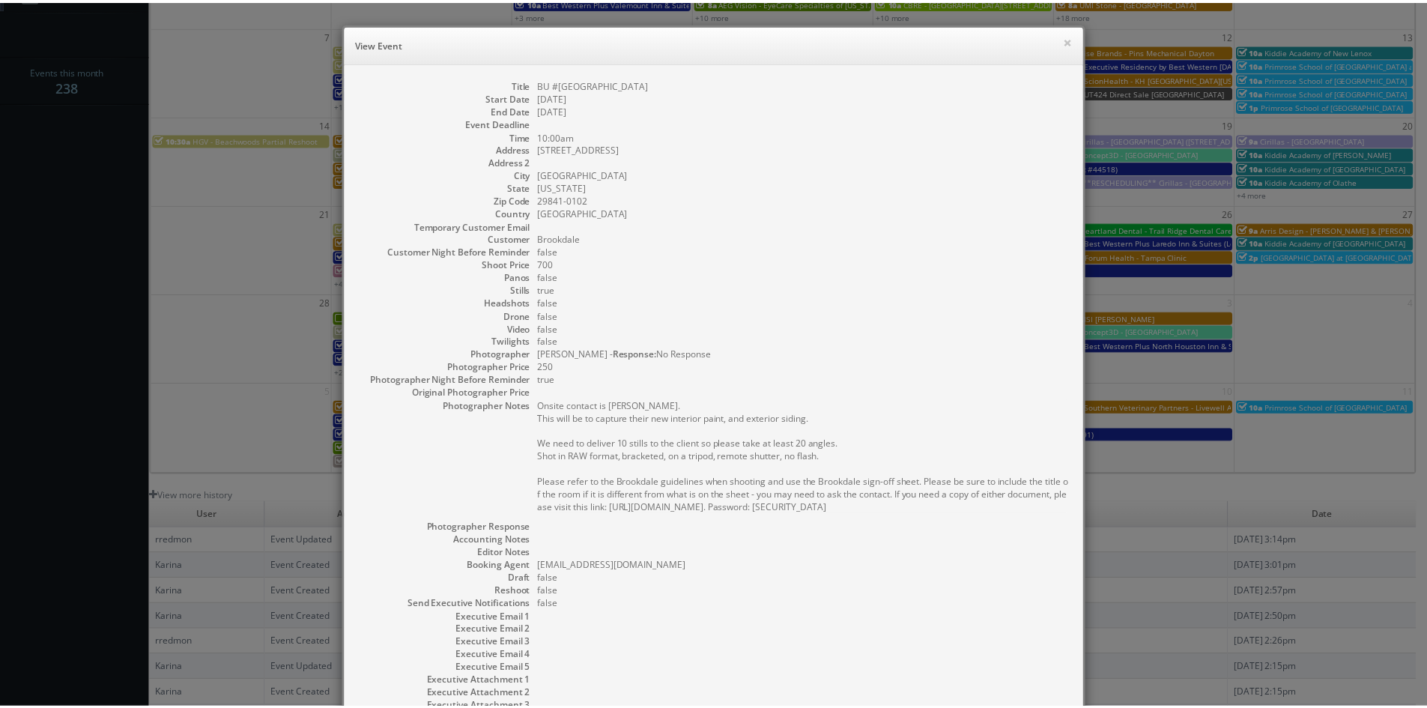
scroll to position [125, 0]
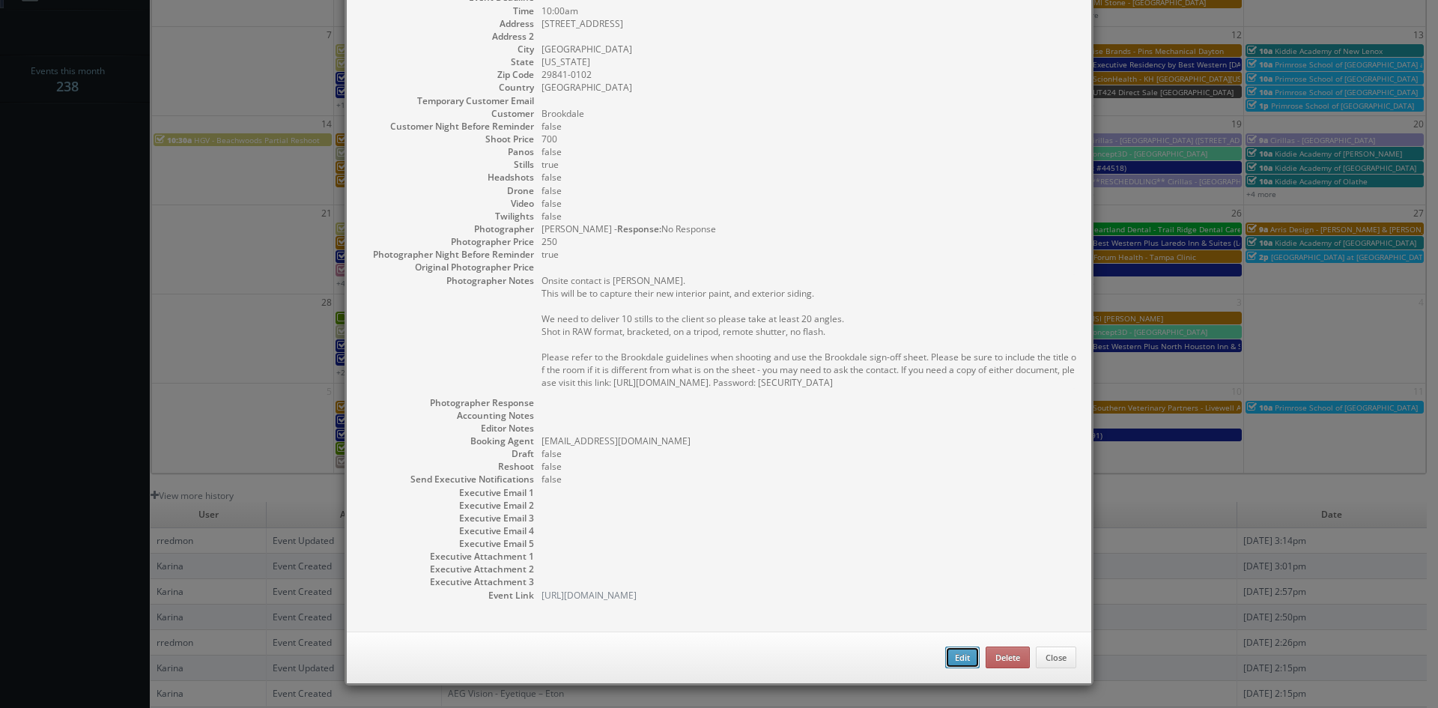
click at [956, 660] on button "Edit" at bounding box center [962, 657] width 34 height 22
type input "BU #[GEOGRAPHIC_DATA]"
type input "105 North Hills Drive"
type input "North Augusta"
type input "29841-0102"
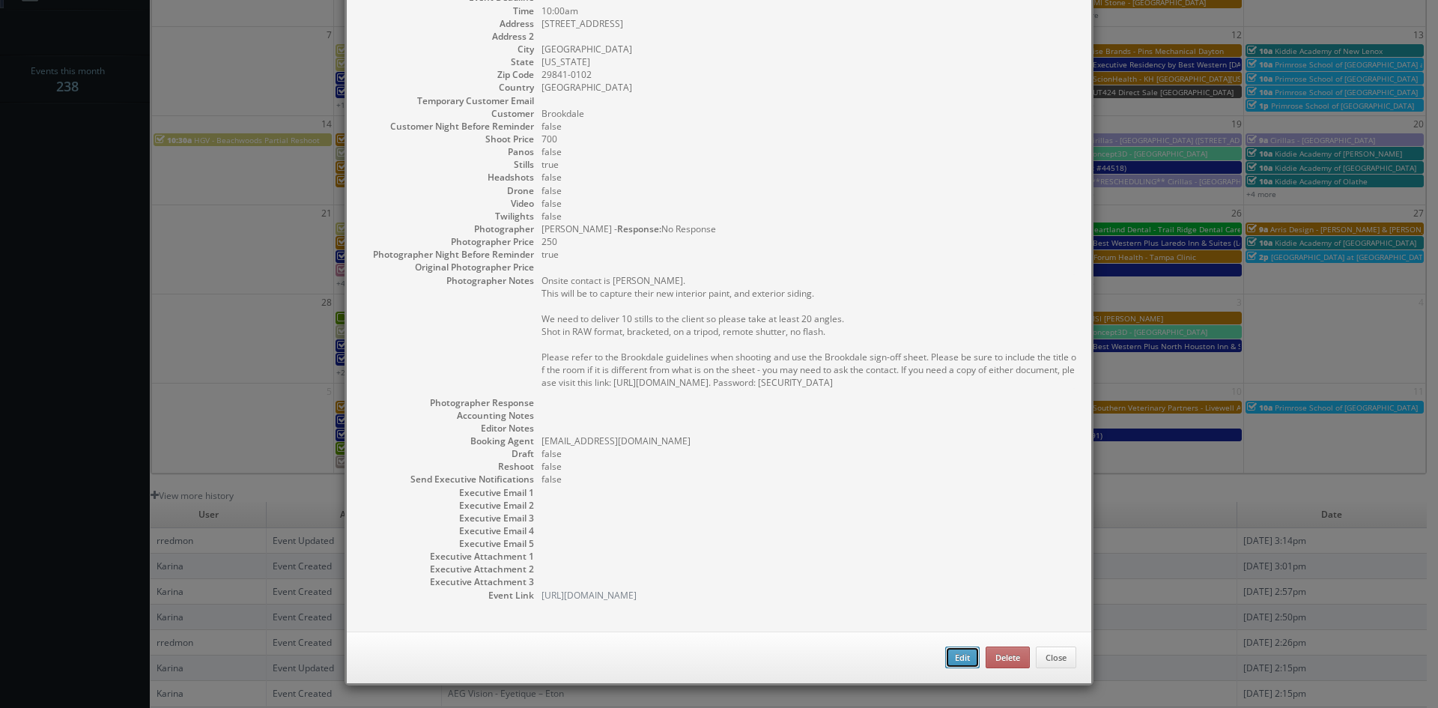
type input "700"
checkbox input "true"
type input "09/23/2025"
type input "10:00am"
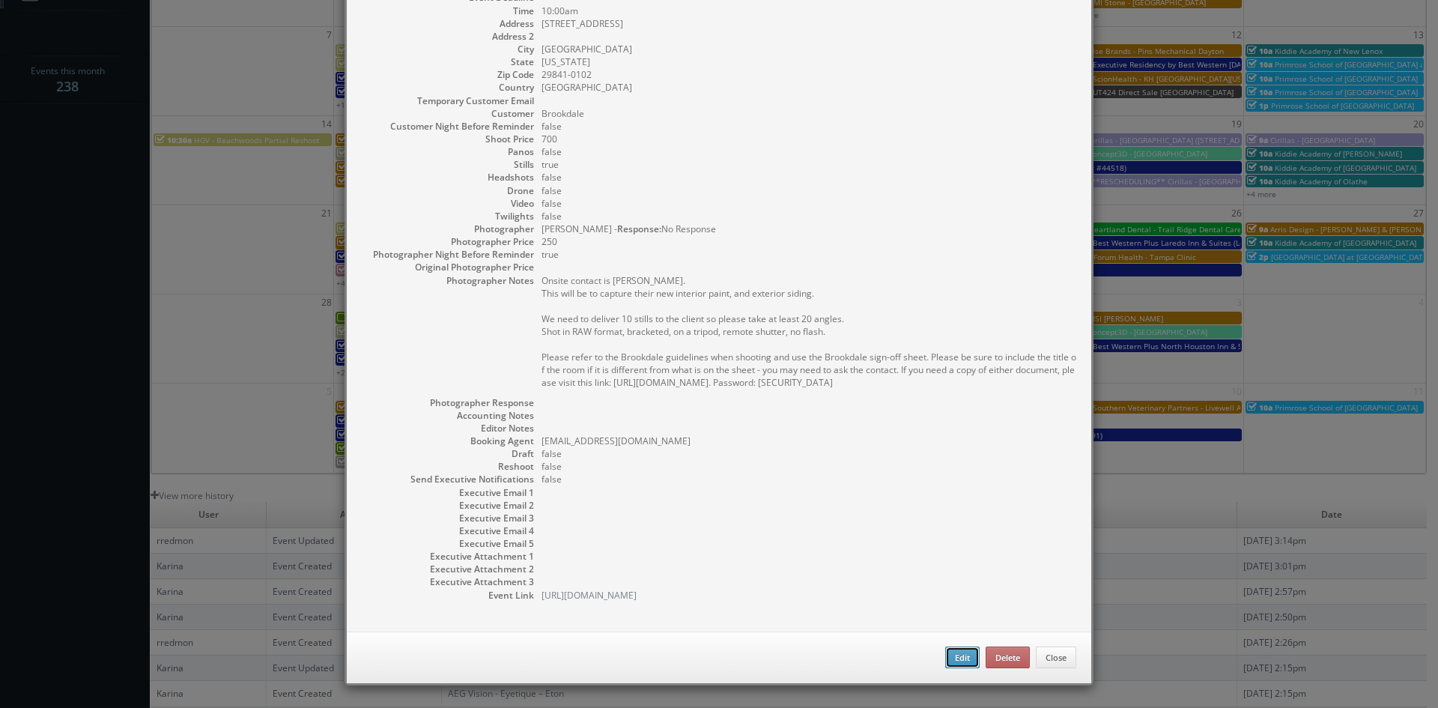
checkbox input "true"
type textarea "Onsite contact is Rebecca Campbell. This will be to capture their new interior …"
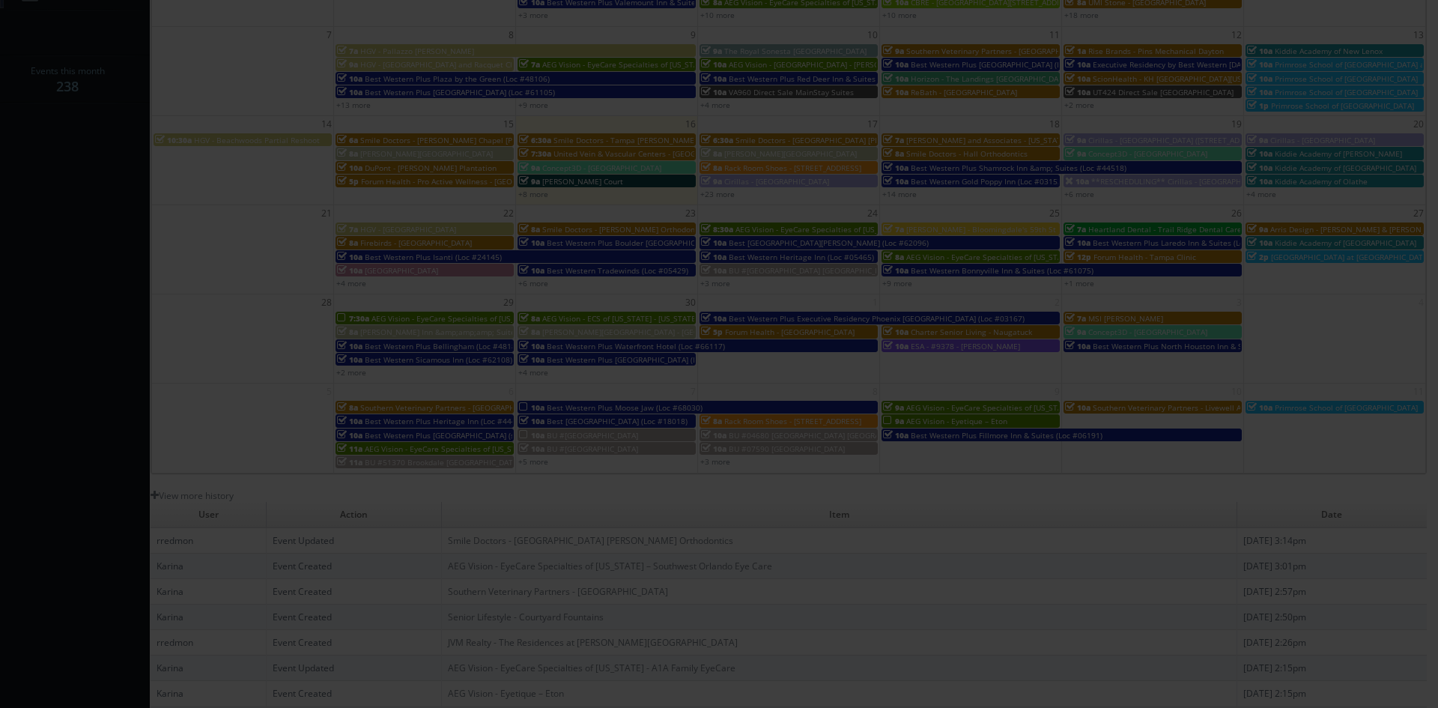
type input "700"
type input "250"
select select "fake56@mg.cs3calendar.com"
select select "stephen@topflightmediallc.com"
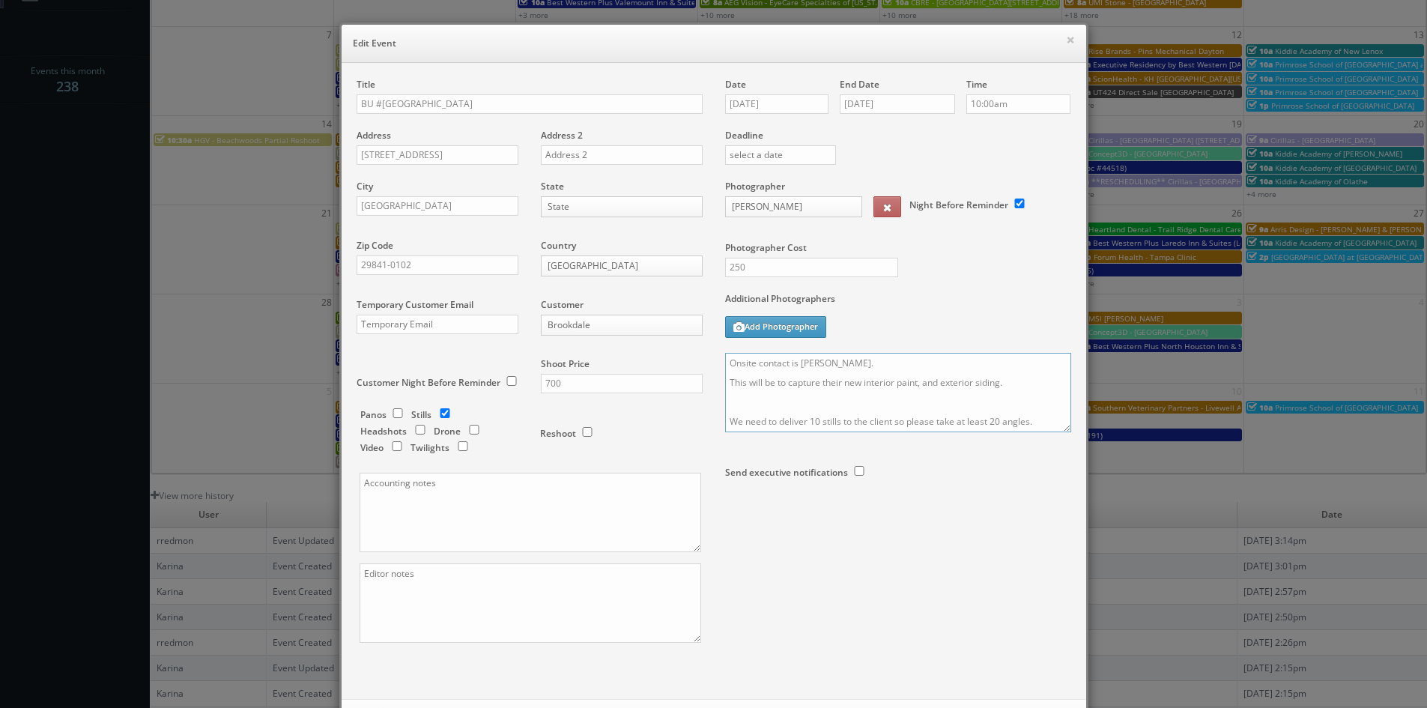
click at [725, 362] on textarea "Onsite contact is Rebecca Campbell. This will be to capture their new interior …" at bounding box center [898, 392] width 346 height 79
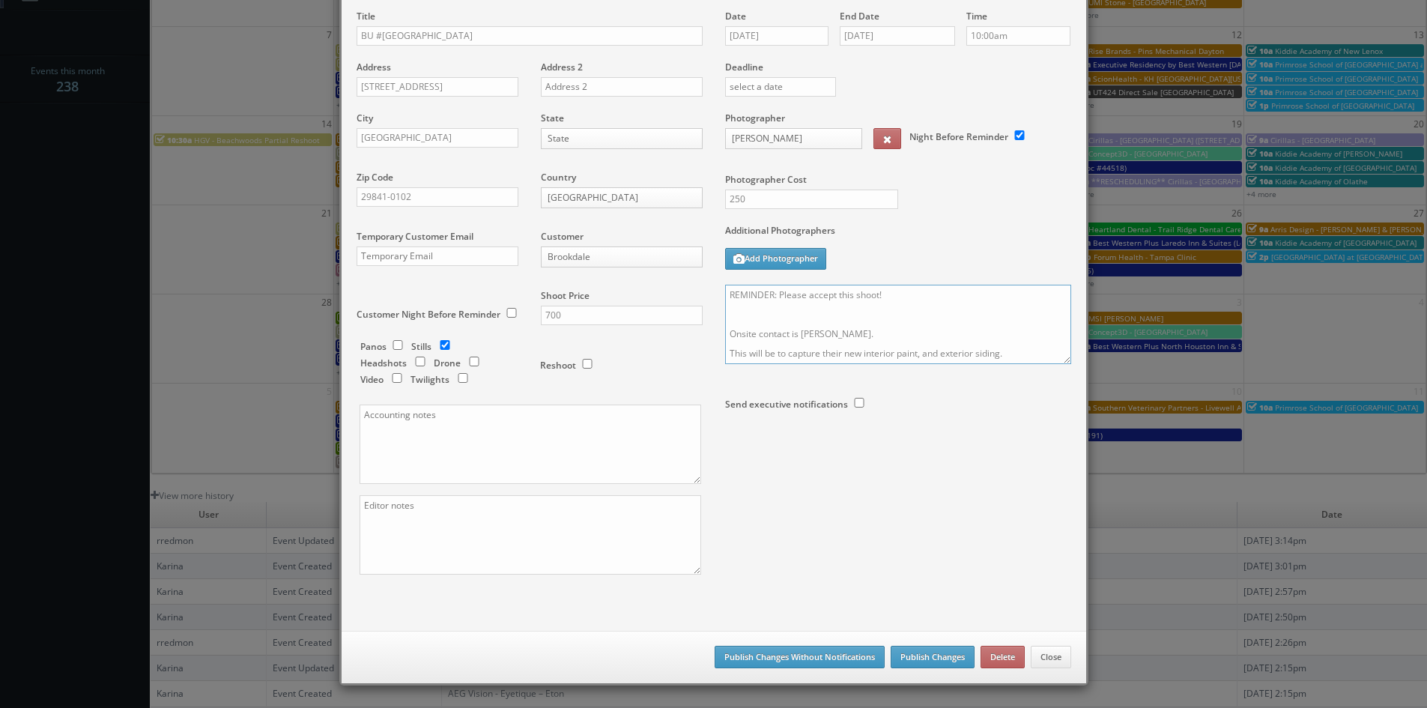
scroll to position [270, 0]
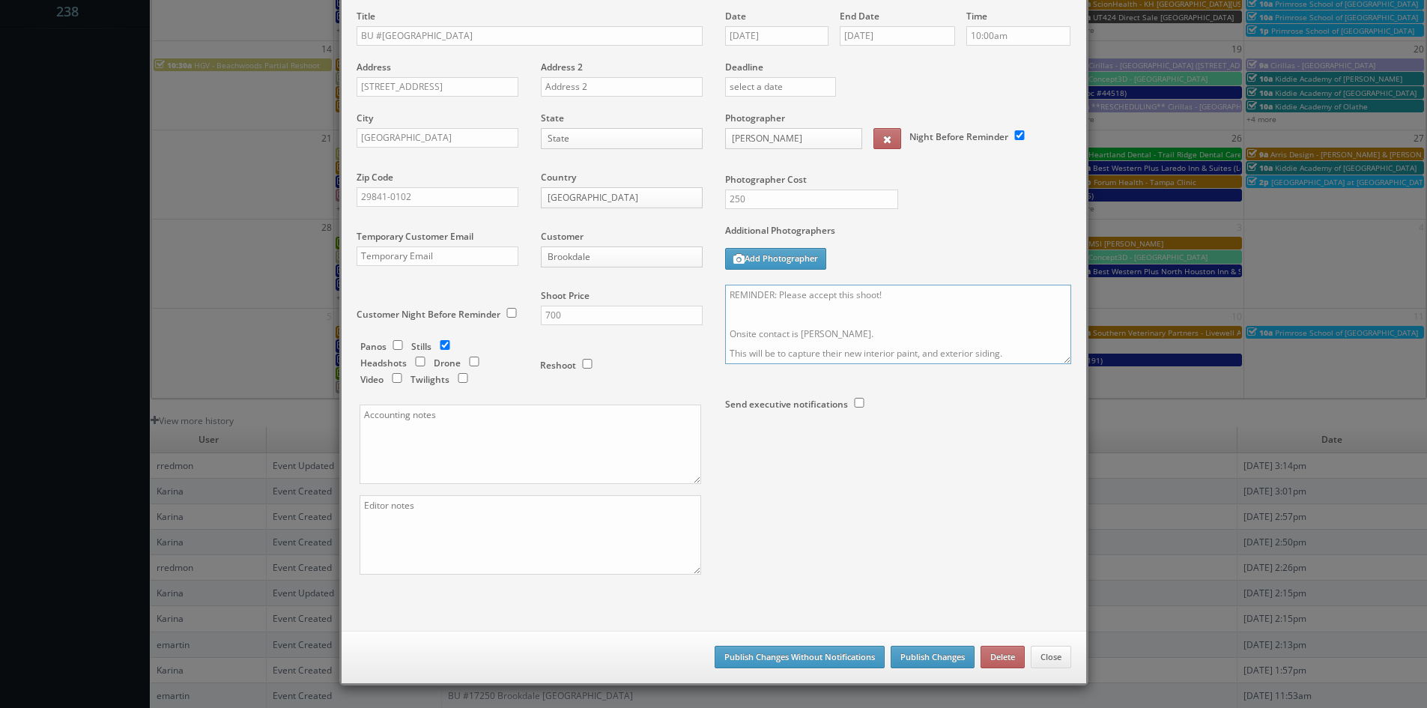
type textarea "REMINDER: Please accept this shoot! Onsite contact is Rebecca Campbell. This wi…"
click at [937, 652] on button "Publish Changes" at bounding box center [932, 657] width 84 height 22
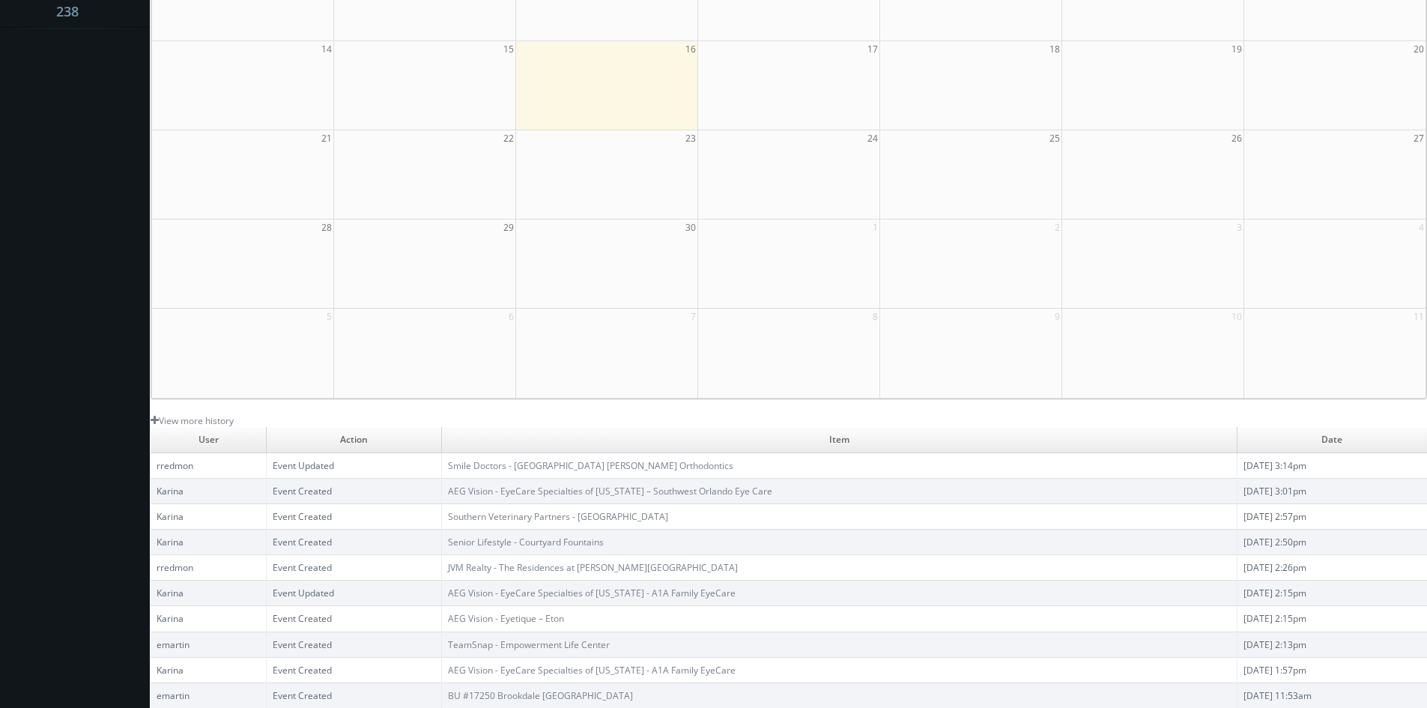
scroll to position [0, 0]
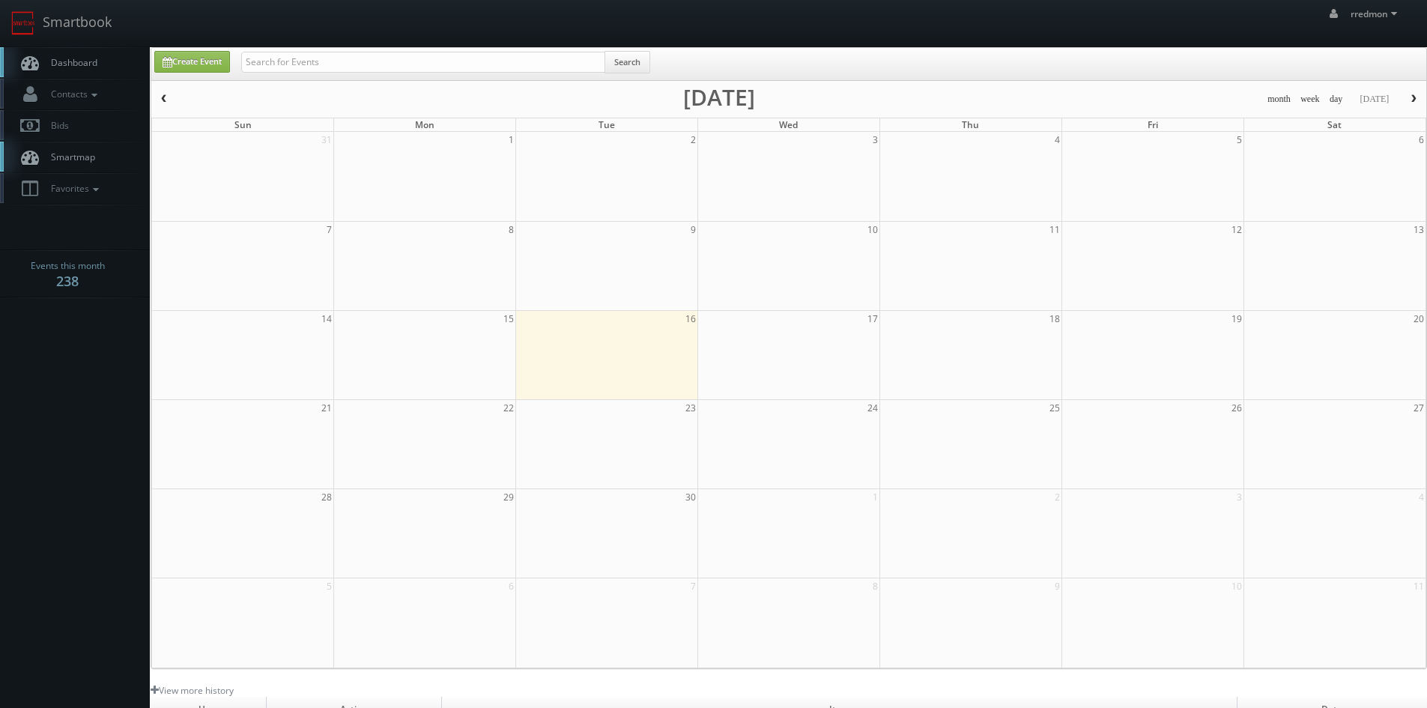
click at [108, 62] on link "Dashboard" at bounding box center [75, 62] width 150 height 31
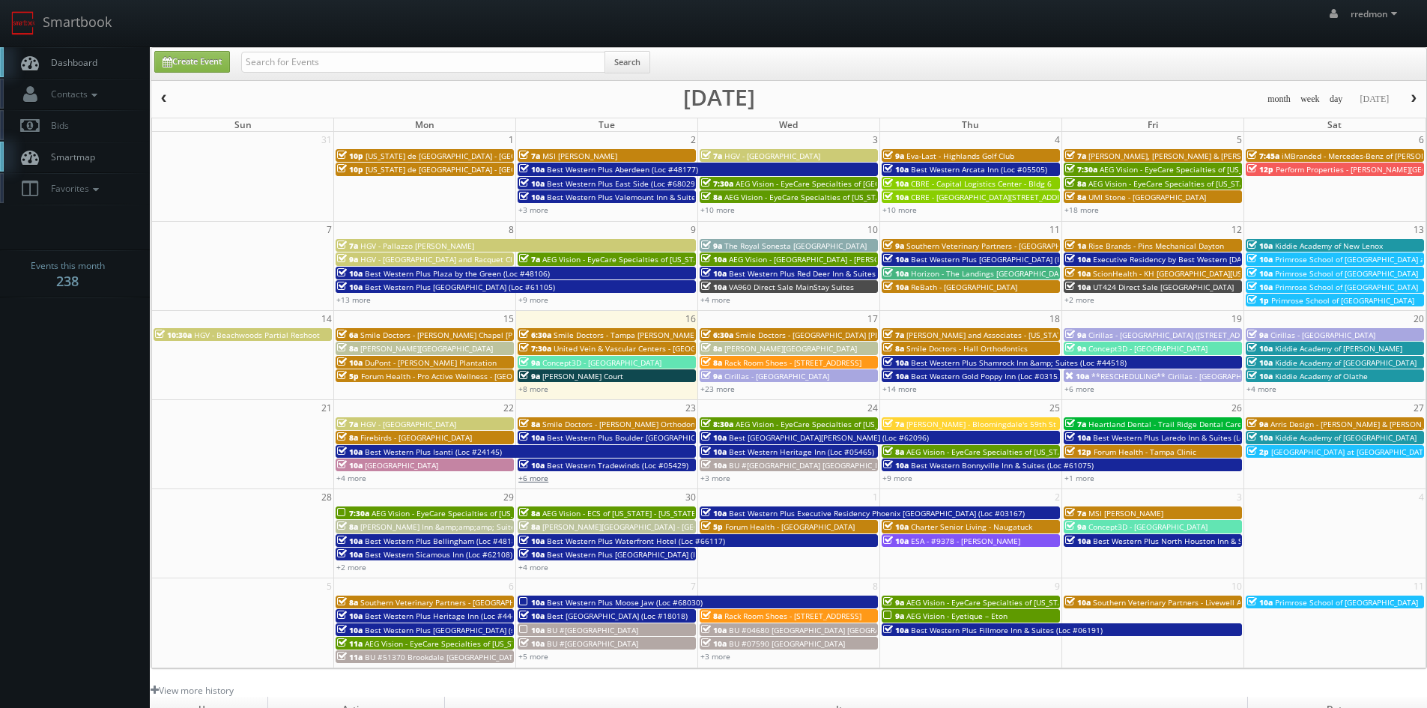
click at [540, 476] on link "+6 more" at bounding box center [533, 478] width 30 height 10
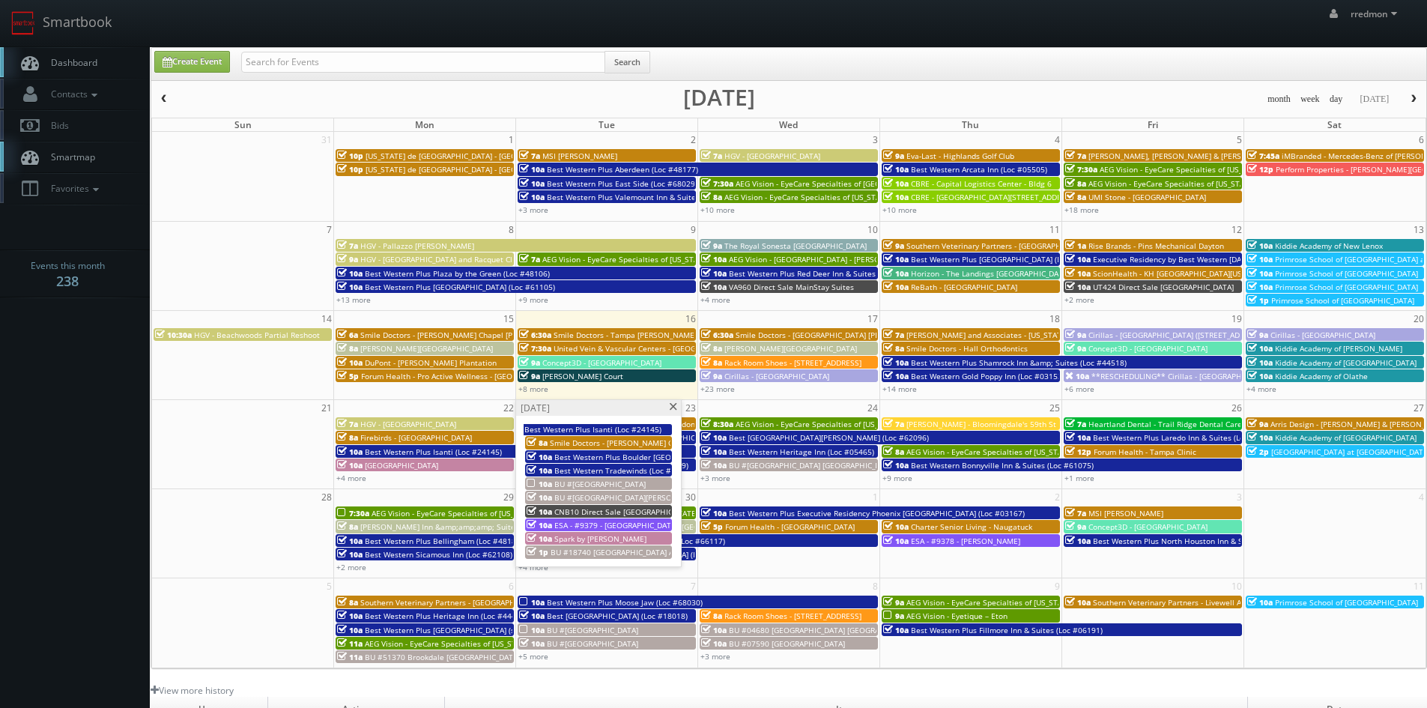
click at [672, 406] on span at bounding box center [673, 407] width 10 height 8
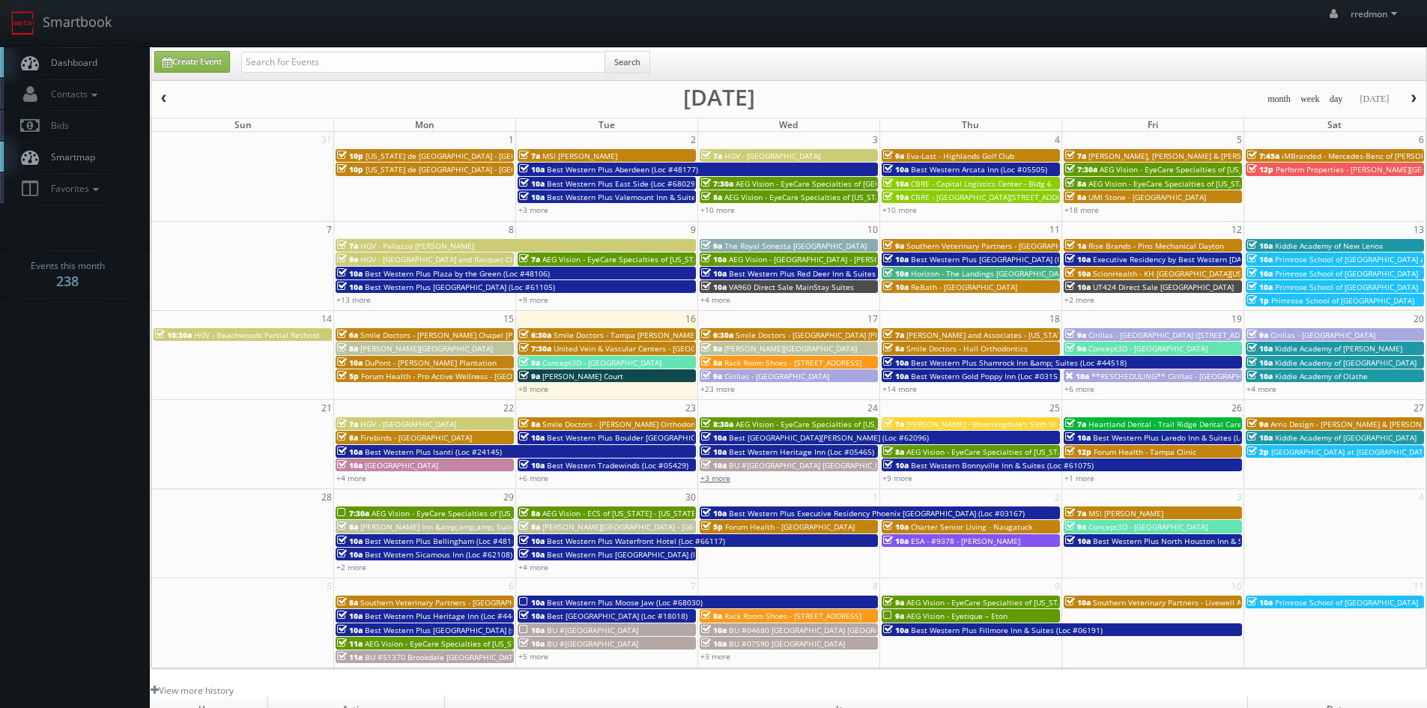
click at [718, 476] on link "+3 more" at bounding box center [715, 478] width 30 height 10
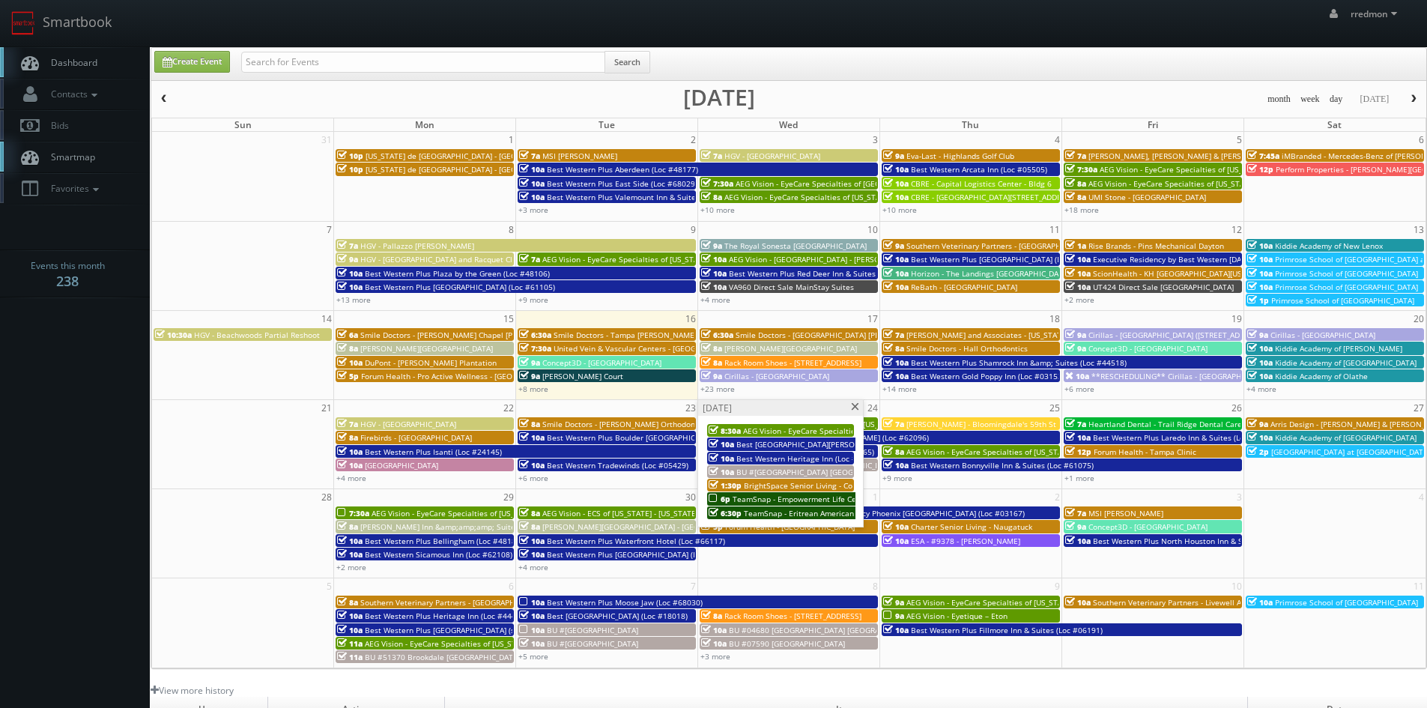
click at [829, 498] on span "TeamSnap - Empowerment Life Center" at bounding box center [801, 498] width 139 height 10
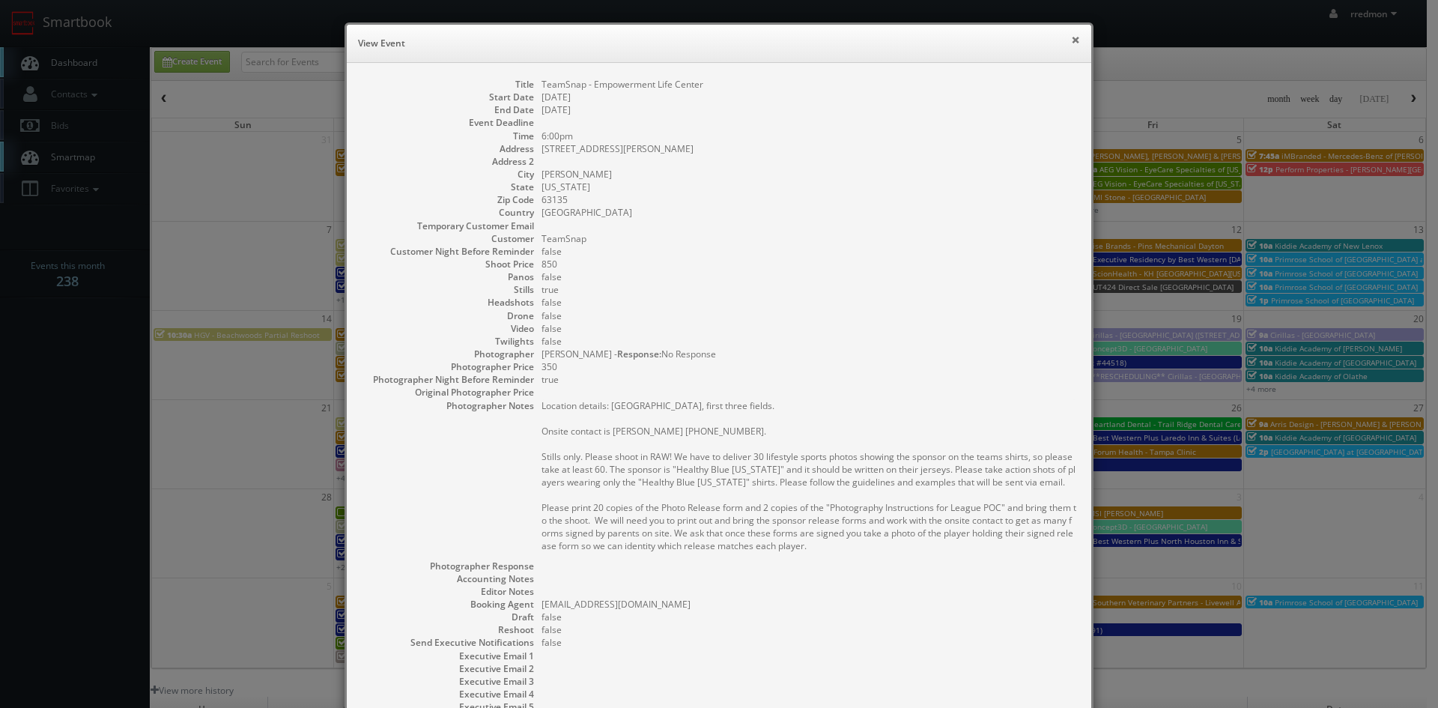
click at [1071, 41] on button "×" at bounding box center [1075, 39] width 9 height 10
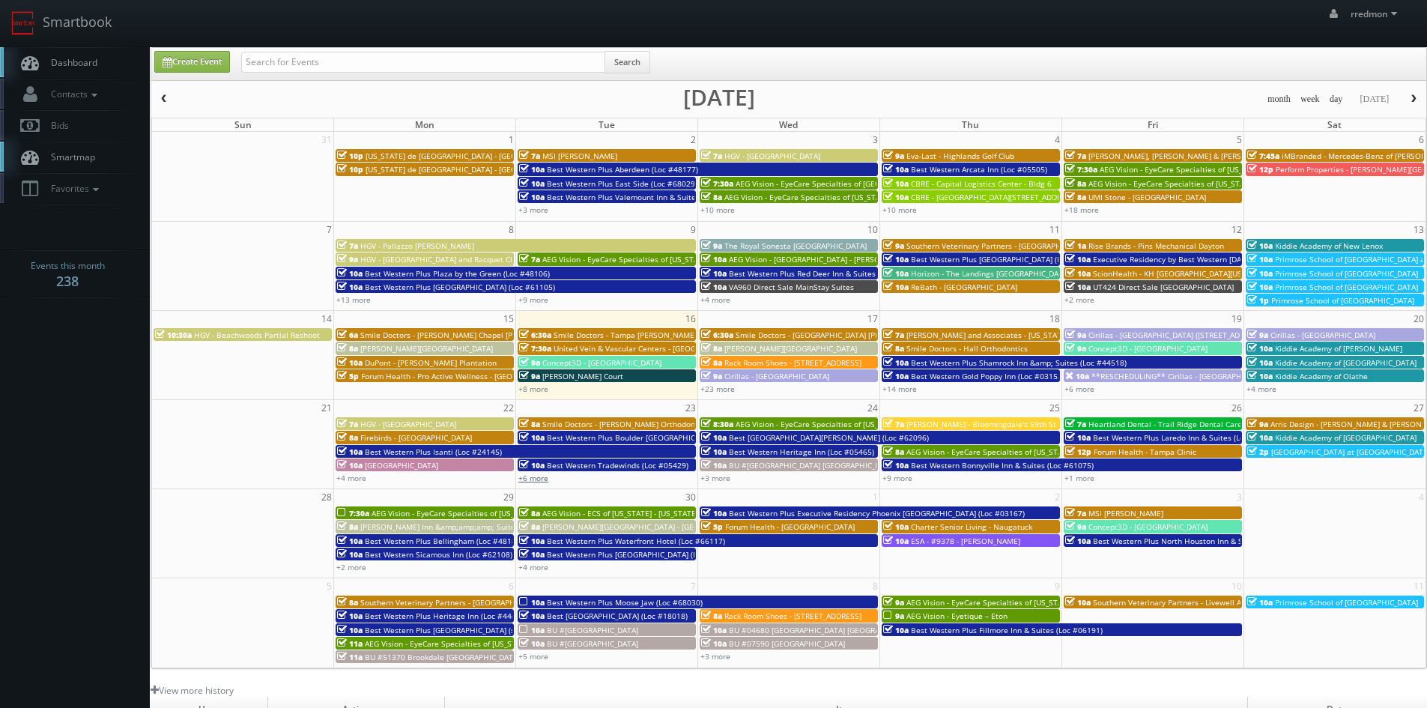
click at [544, 477] on link "+6 more" at bounding box center [533, 478] width 30 height 10
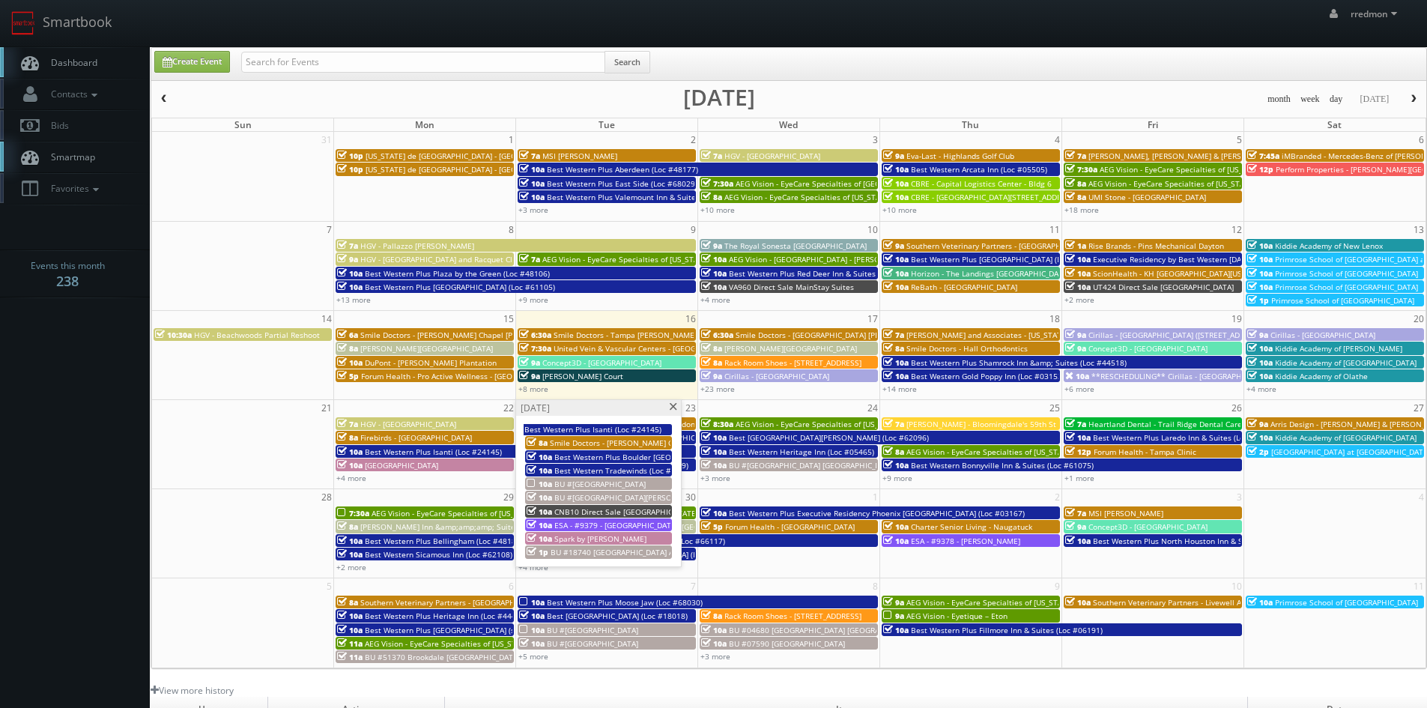
click at [669, 407] on span at bounding box center [673, 407] width 10 height 8
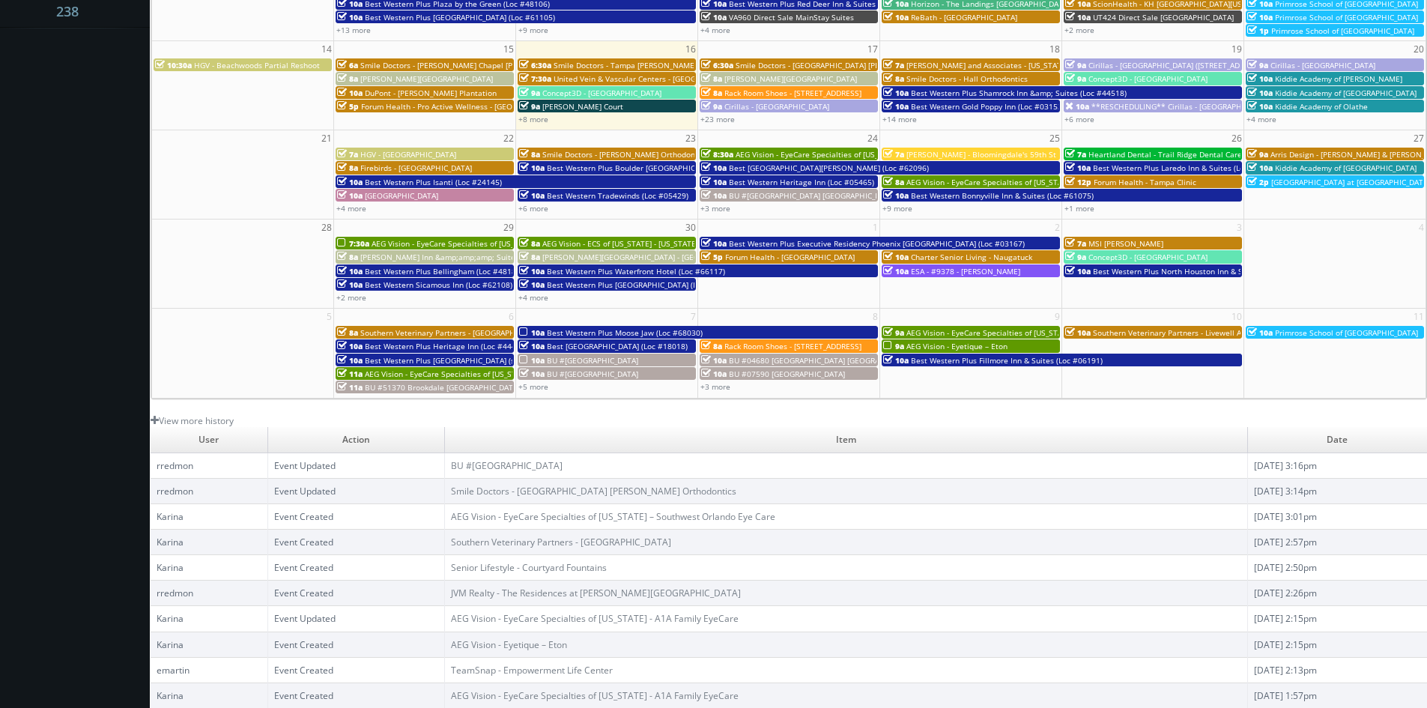
scroll to position [45, 0]
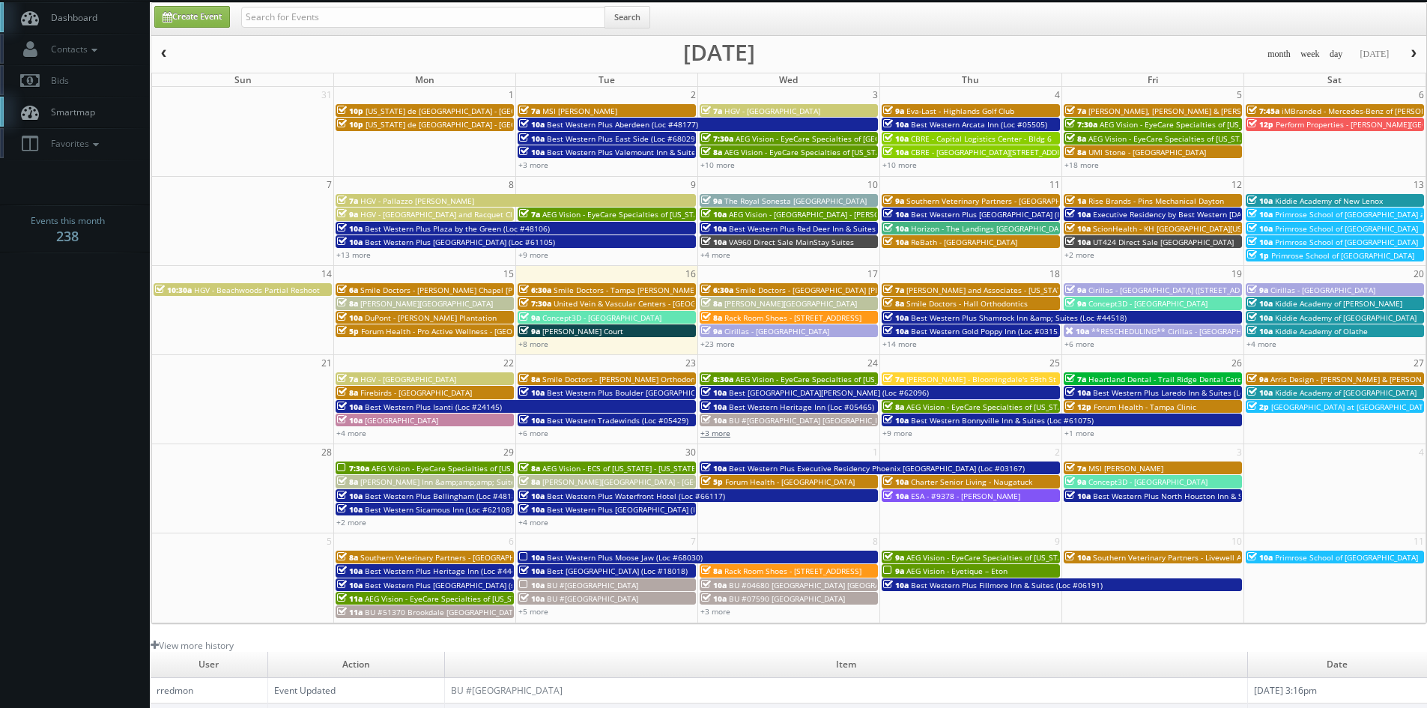
click at [726, 435] on link "+3 more" at bounding box center [715, 433] width 30 height 10
